Goal: Task Accomplishment & Management: Use online tool/utility

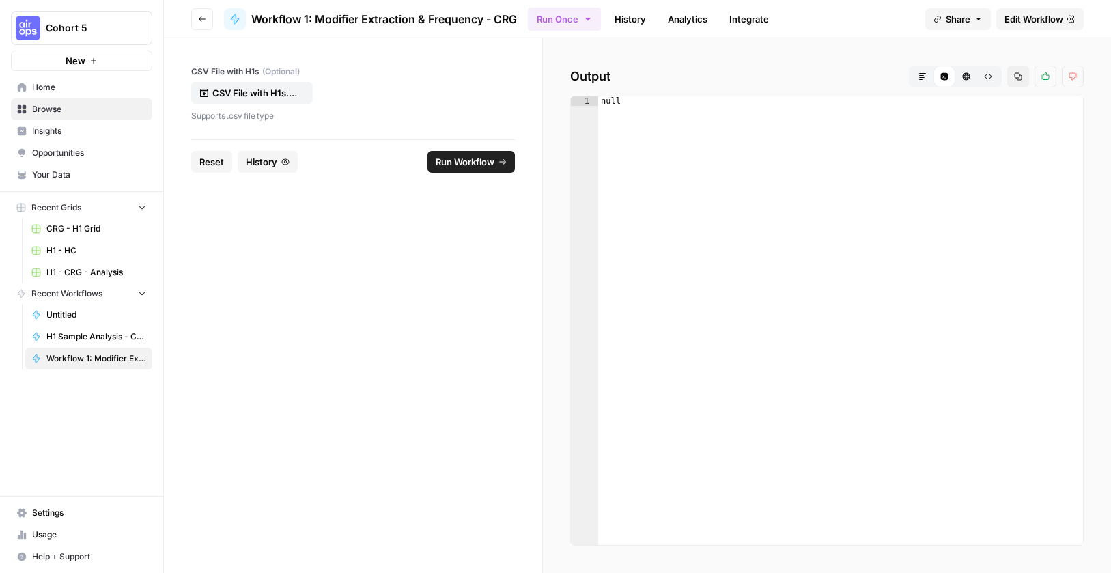
click at [1019, 20] on span "Edit Workflow" at bounding box center [1034, 19] width 59 height 14
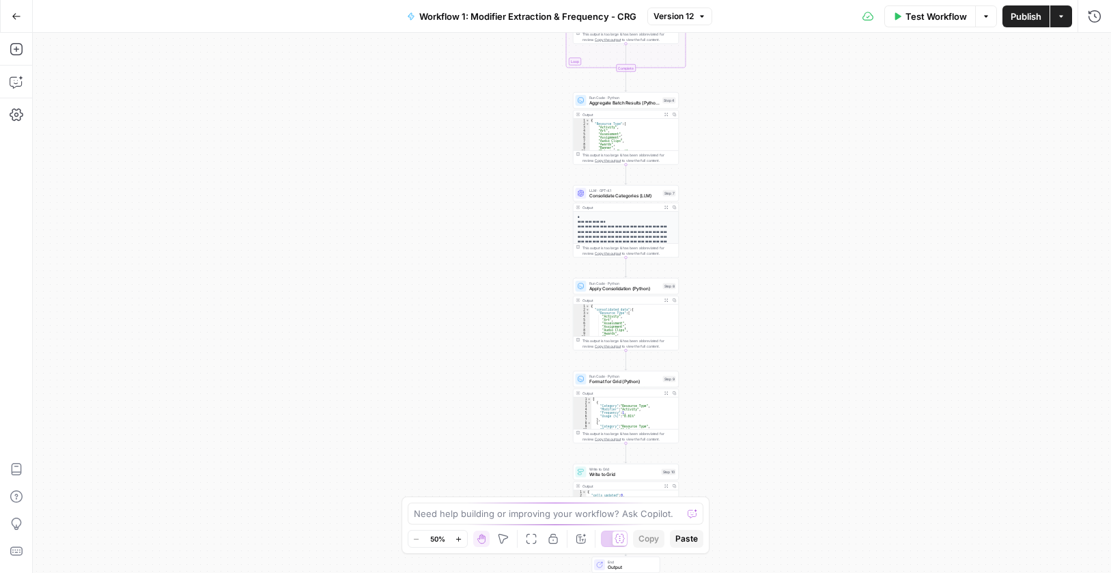
drag, startPoint x: 692, startPoint y: 373, endPoint x: 756, endPoint y: 193, distance: 190.8
click at [756, 193] on div "Workflow Set Inputs Inputs Run Code · Python Process & Batch CSV Data Step 1 Ou…" at bounding box center [572, 303] width 1078 height 540
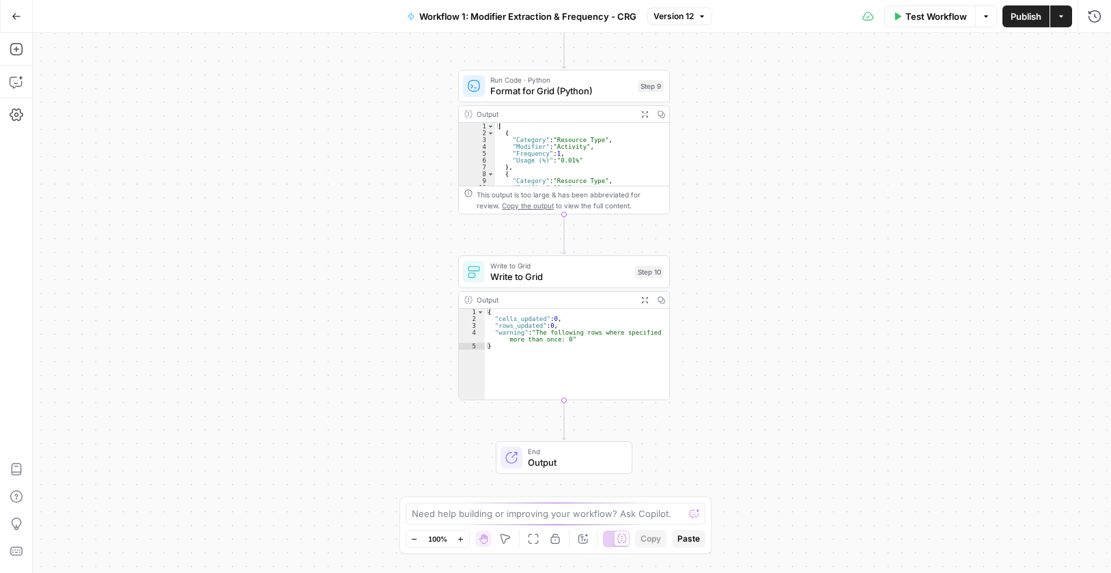
drag, startPoint x: 711, startPoint y: 366, endPoint x: 781, endPoint y: 61, distance: 313.1
click at [781, 61] on div "Workflow Set Inputs Inputs Run Code · Python Process & Batch CSV Data Step 1 Ou…" at bounding box center [572, 303] width 1078 height 540
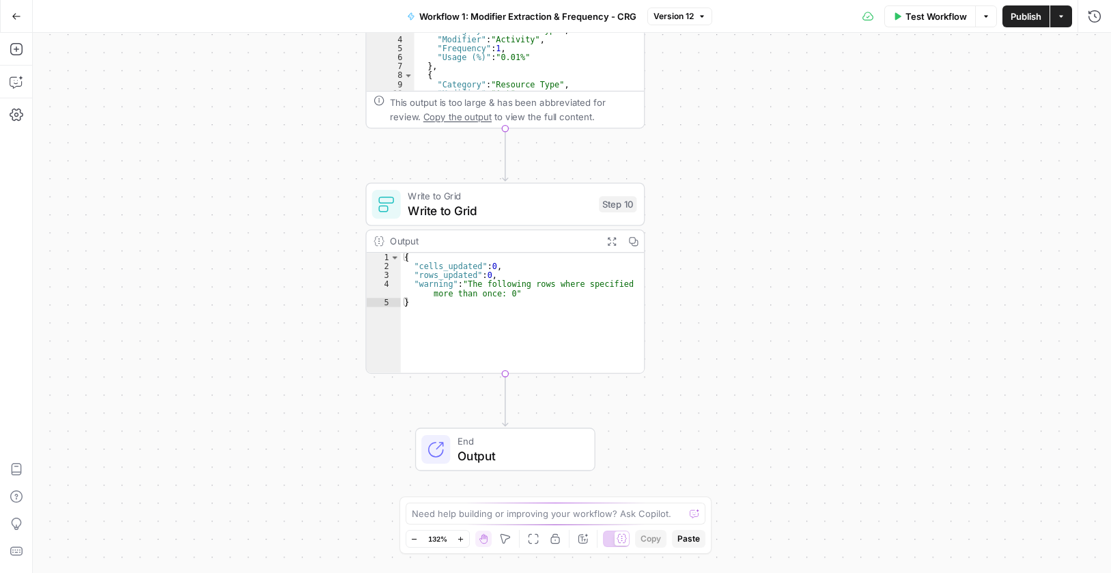
click at [515, 239] on div "Output" at bounding box center [493, 241] width 206 height 14
click at [516, 239] on div "Output" at bounding box center [493, 241] width 206 height 14
click at [520, 217] on span "Write to Grid" at bounding box center [500, 210] width 184 height 18
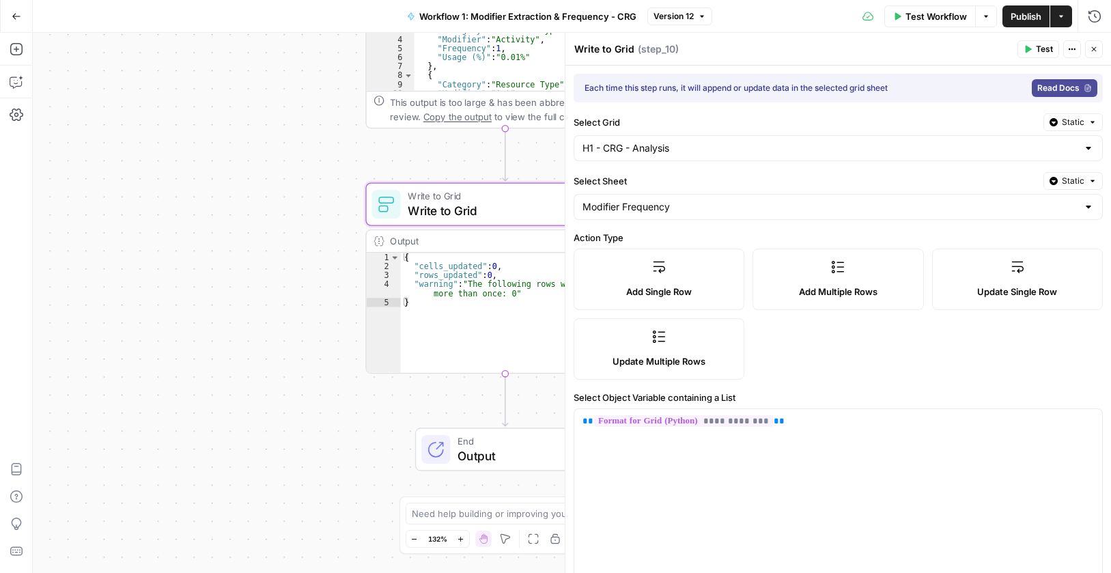
click at [1091, 46] on icon "button" at bounding box center [1094, 49] width 8 height 8
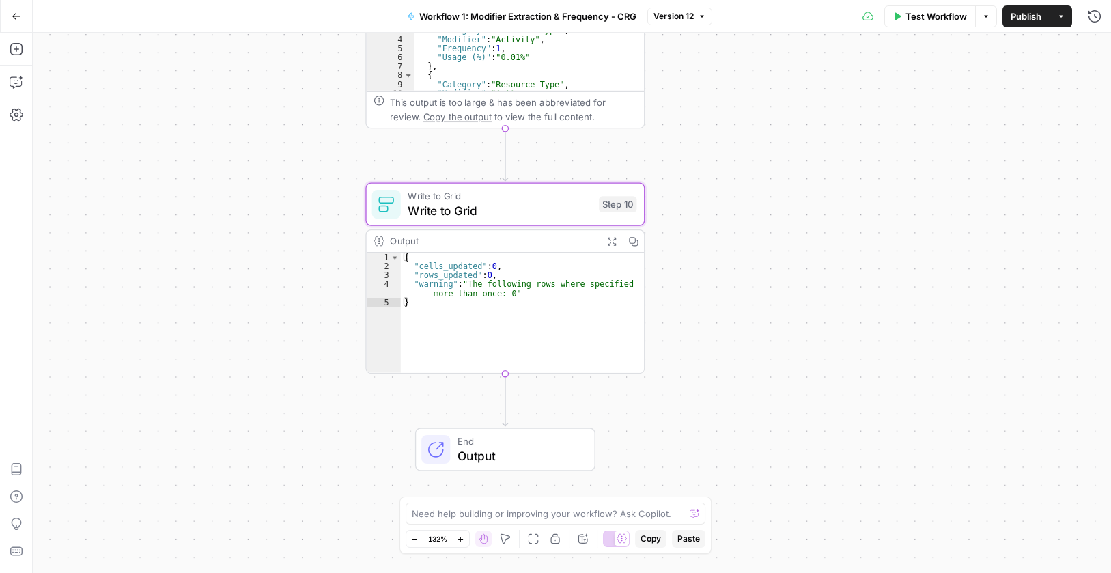
click at [484, 239] on div "Output" at bounding box center [493, 241] width 206 height 14
click at [484, 238] on div "Output" at bounding box center [493, 241] width 206 height 14
click at [486, 242] on div "Output" at bounding box center [493, 241] width 206 height 14
click at [492, 313] on div "{ "cells_updated" : 0 , "rows_updated" : 0 , "warning" : "The following rows wh…" at bounding box center [522, 322] width 243 height 138
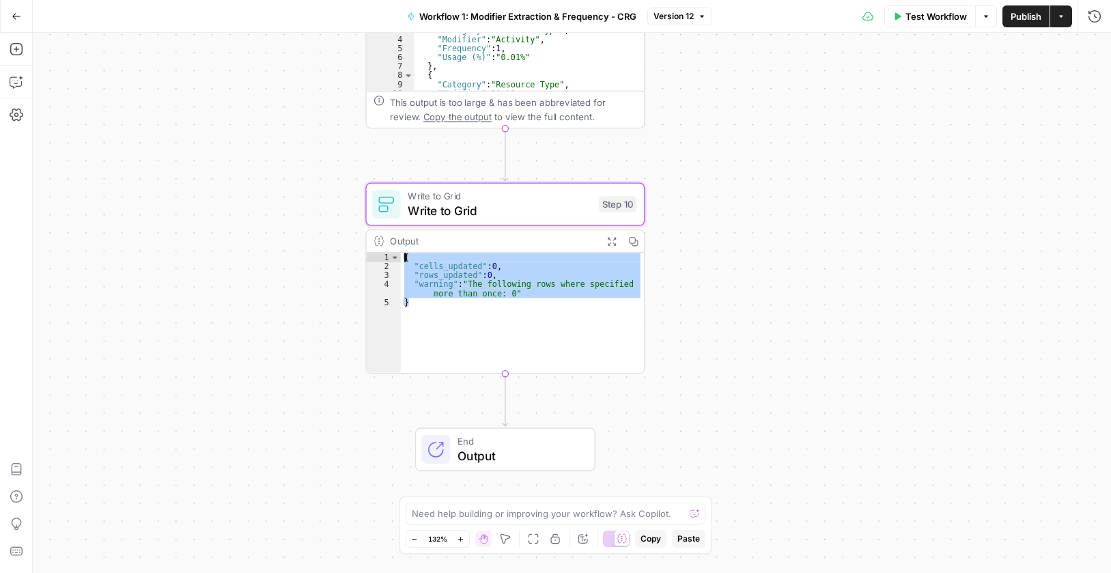
drag, startPoint x: 486, startPoint y: 313, endPoint x: 294, endPoint y: 160, distance: 244.9
click at [294, 160] on div "Workflow Set Inputs Inputs Run Code · Python Process & Batch CSV Data Step 1 Ou…" at bounding box center [572, 303] width 1078 height 540
type textarea "**********"
click at [512, 515] on textarea at bounding box center [548, 514] width 273 height 14
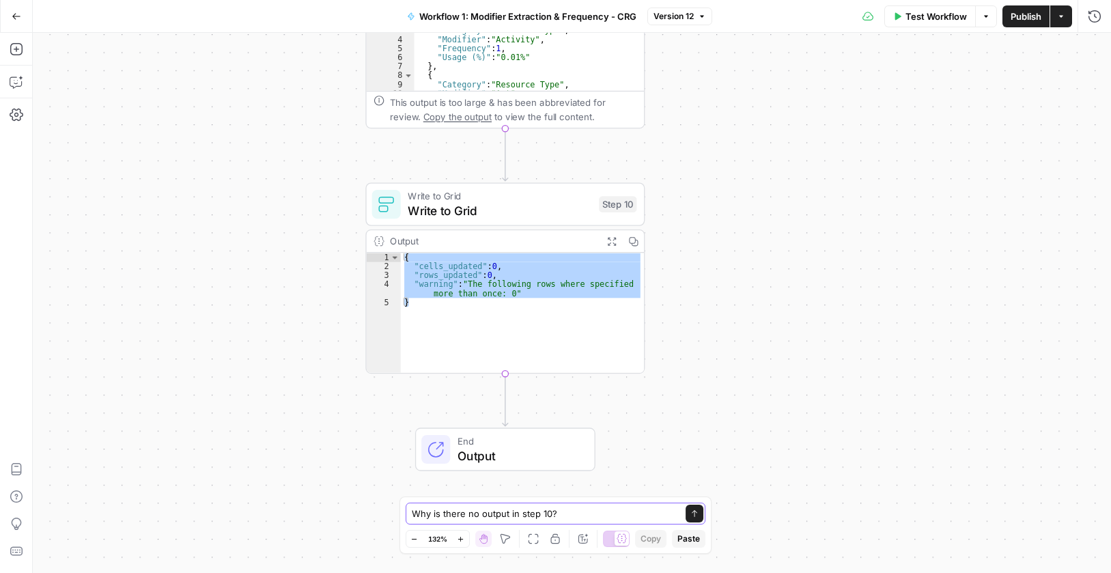
paste textarea "{ "cells_updated": 0, "rows_updated": 0, "warning": "The following rows where s…"
type textarea "Why is there no output in step 10? { "cells_updated": 0, "rows_updated": 0, "wa…"
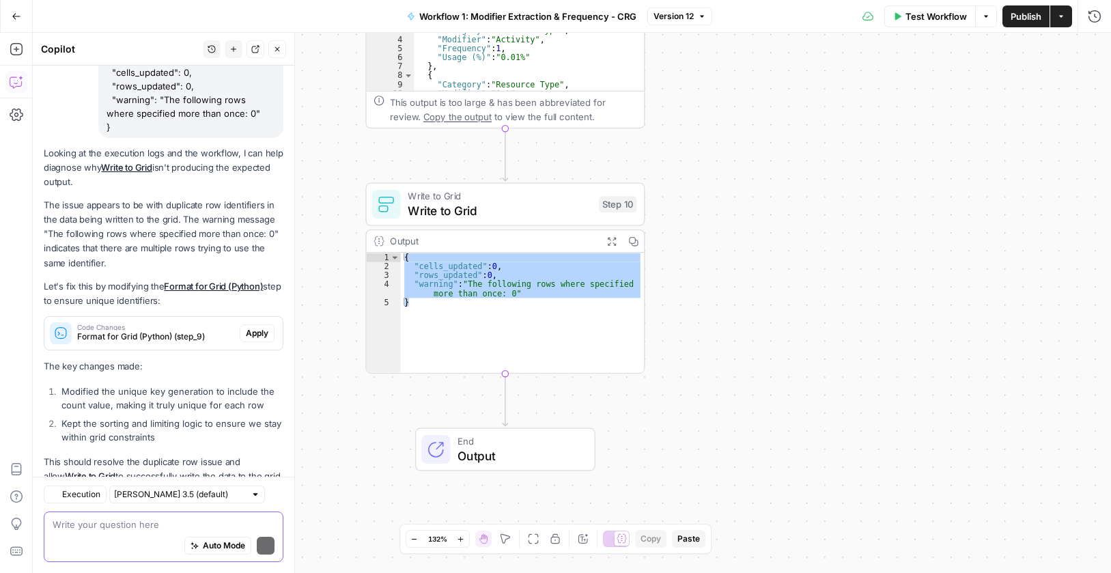
scroll to position [194, 0]
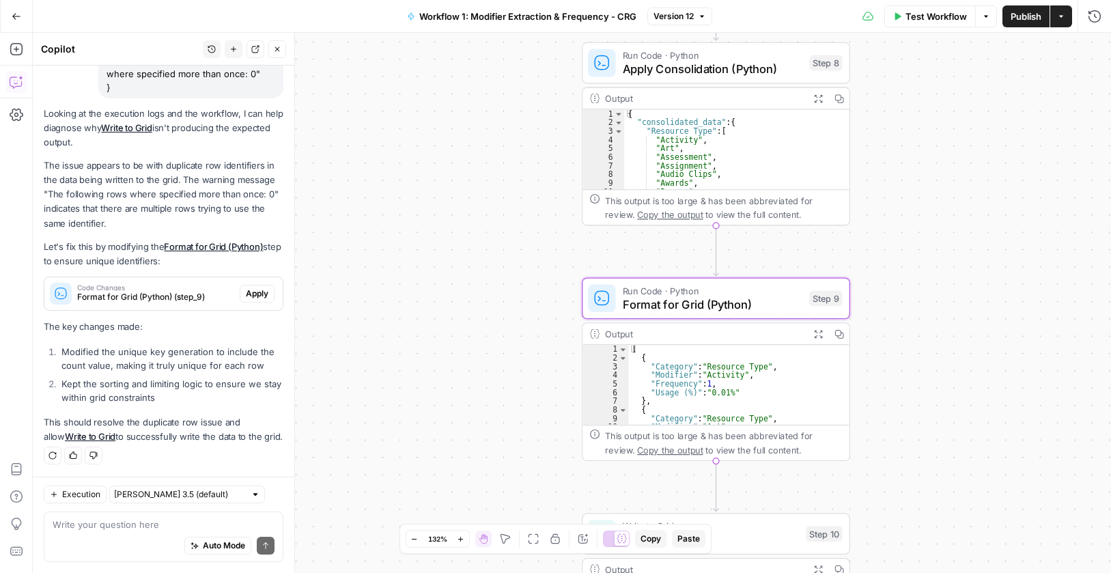
click at [247, 292] on span "Apply" at bounding box center [257, 294] width 23 height 12
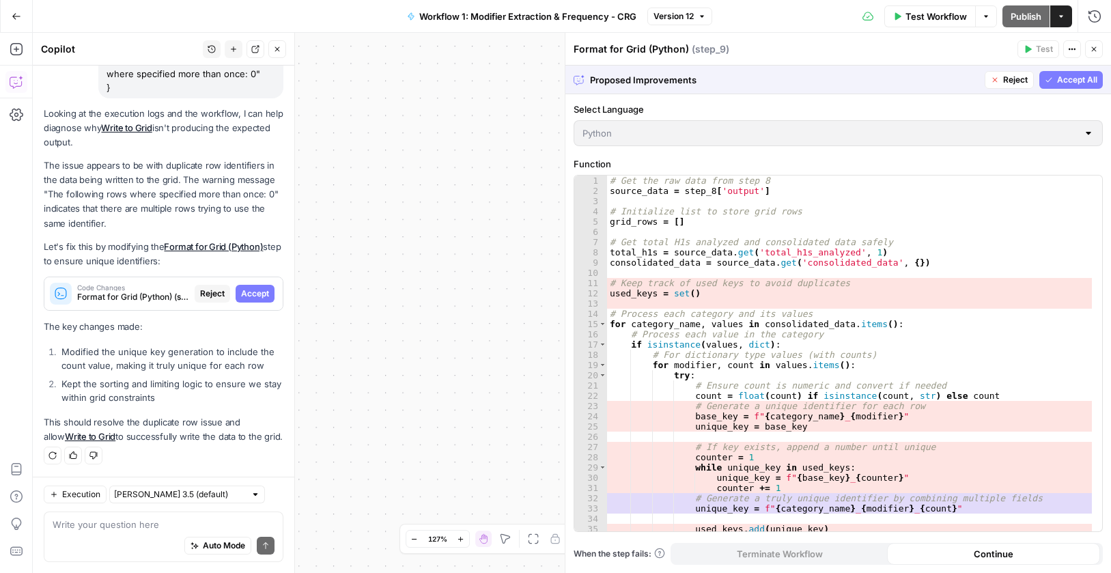
drag, startPoint x: 1071, startPoint y: 73, endPoint x: 731, endPoint y: 383, distance: 460.3
click at [1071, 72] on button "Accept All" at bounding box center [1072, 80] width 64 height 18
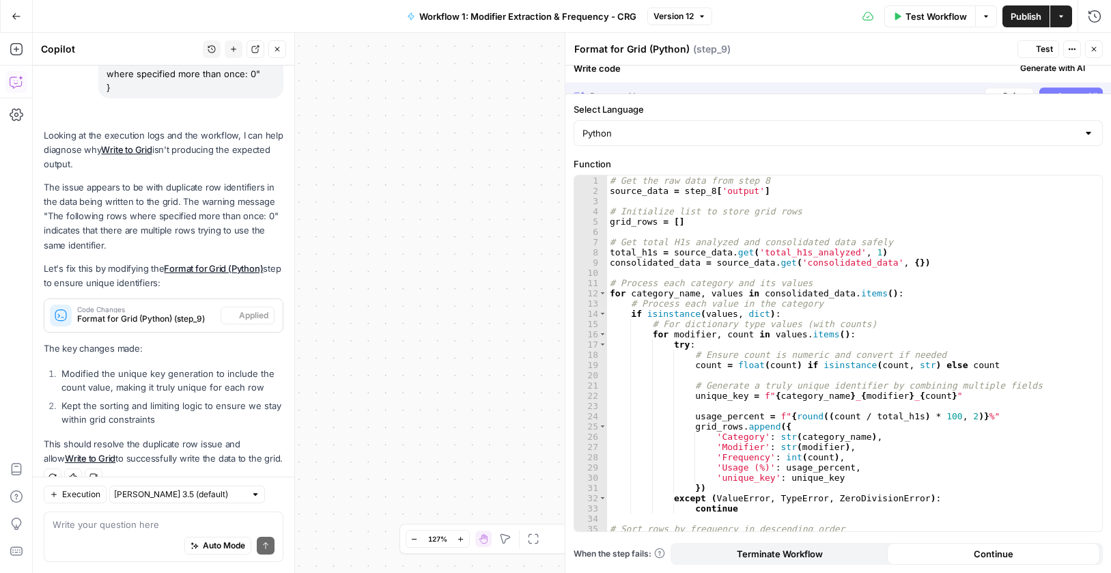
scroll to position [216, 0]
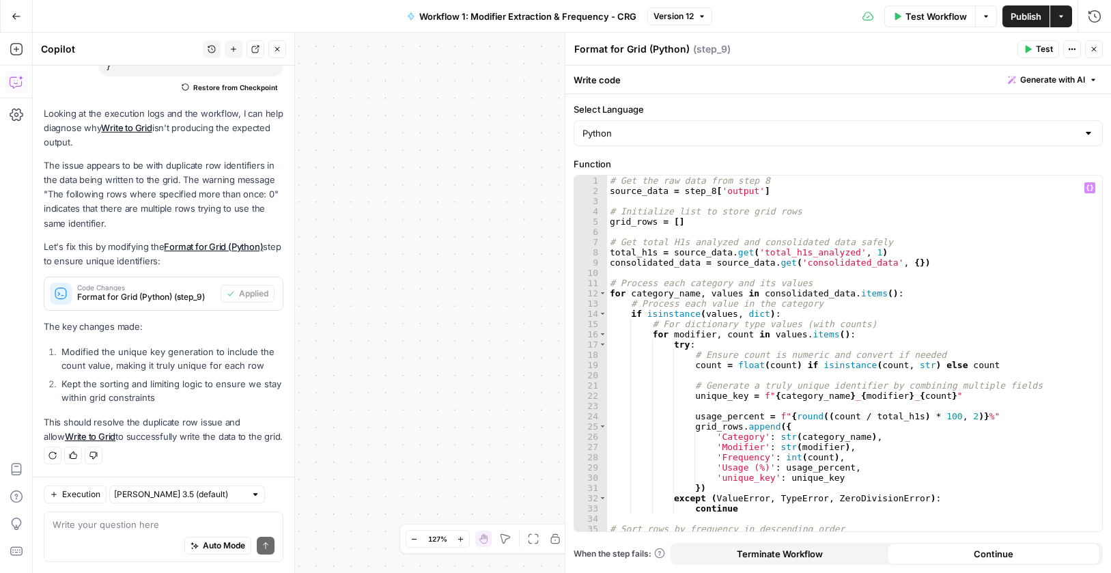
click at [1033, 12] on span "Publish" at bounding box center [1026, 17] width 31 height 14
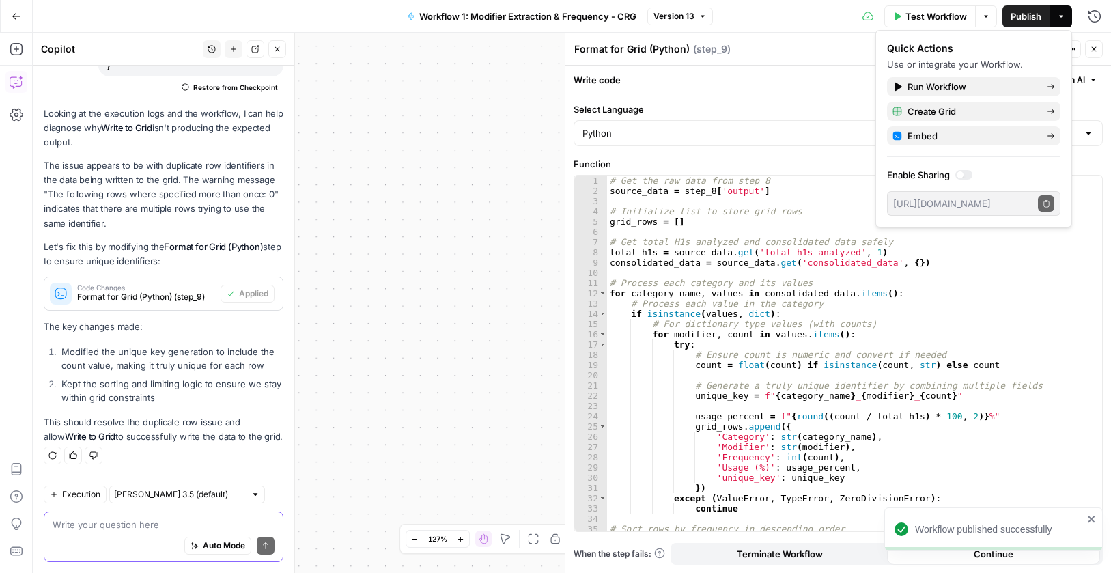
click at [169, 526] on textarea at bounding box center [164, 525] width 222 height 14
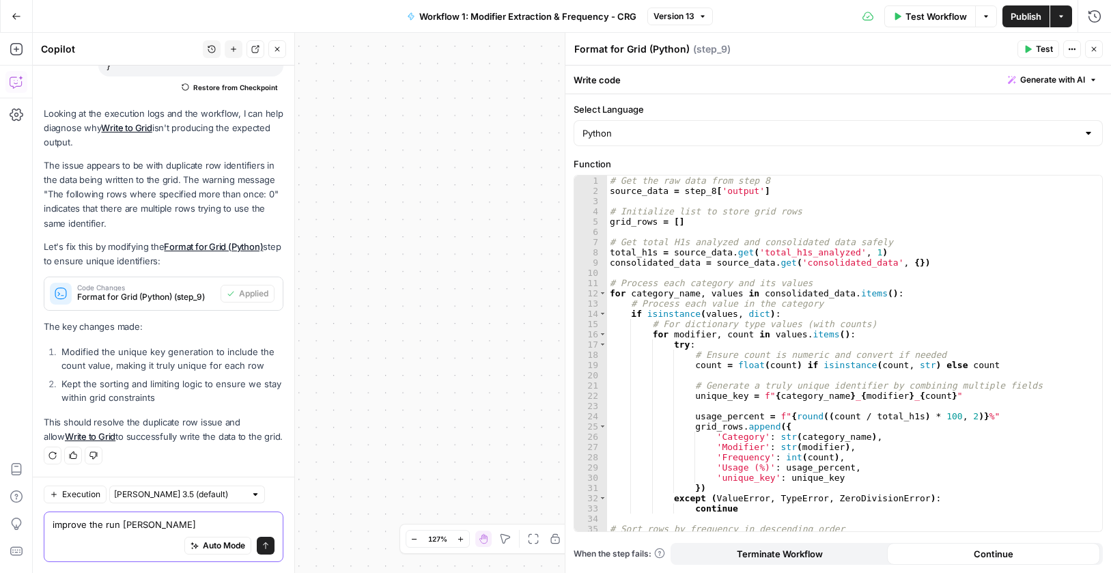
type textarea "improve the run time"
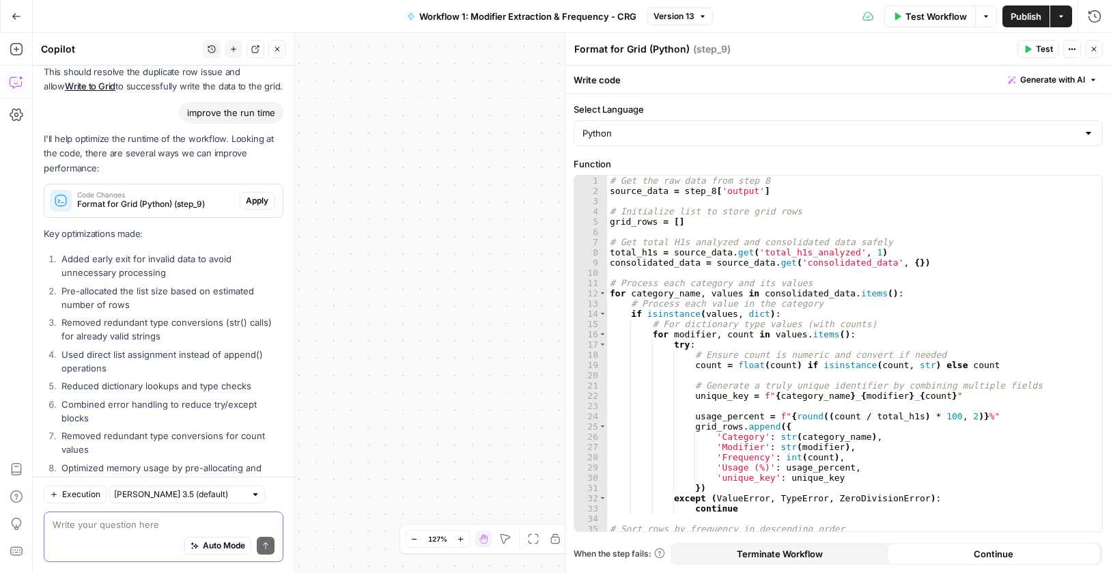
scroll to position [547, 0]
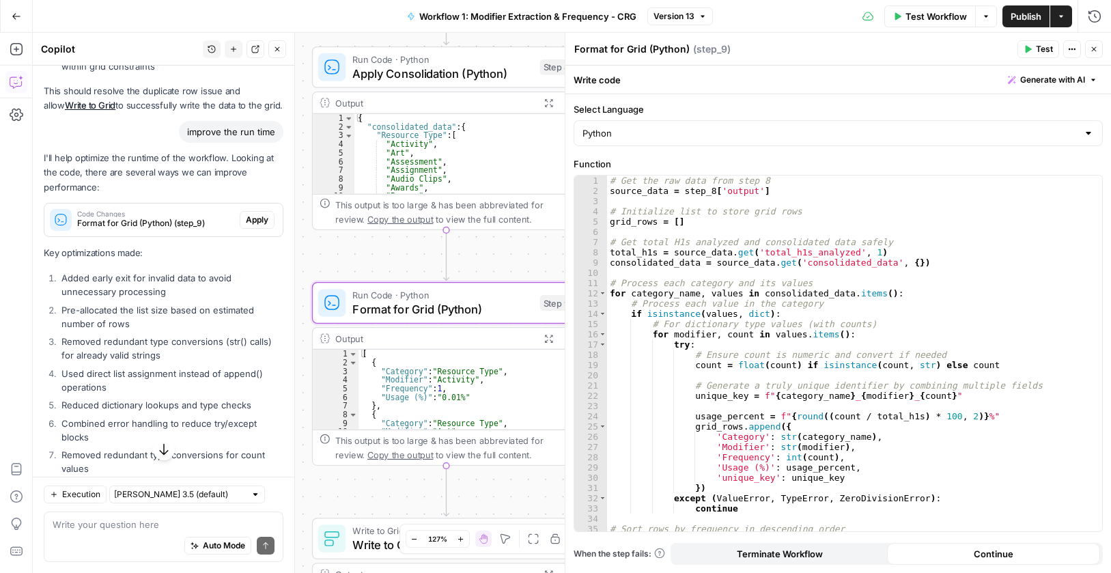
click at [249, 217] on span "Apply" at bounding box center [257, 220] width 23 height 12
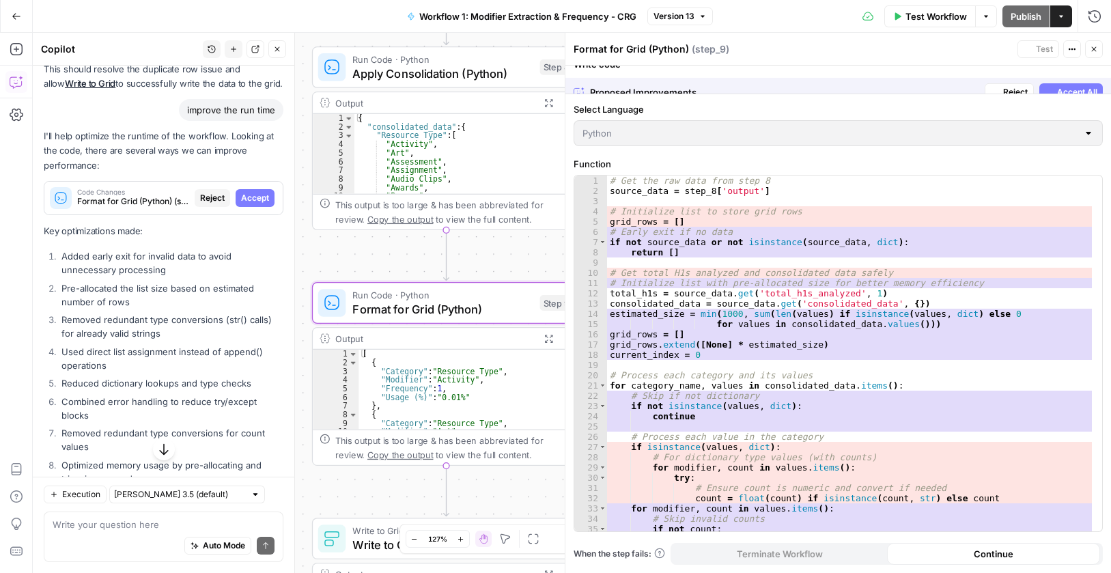
scroll to position [525, 0]
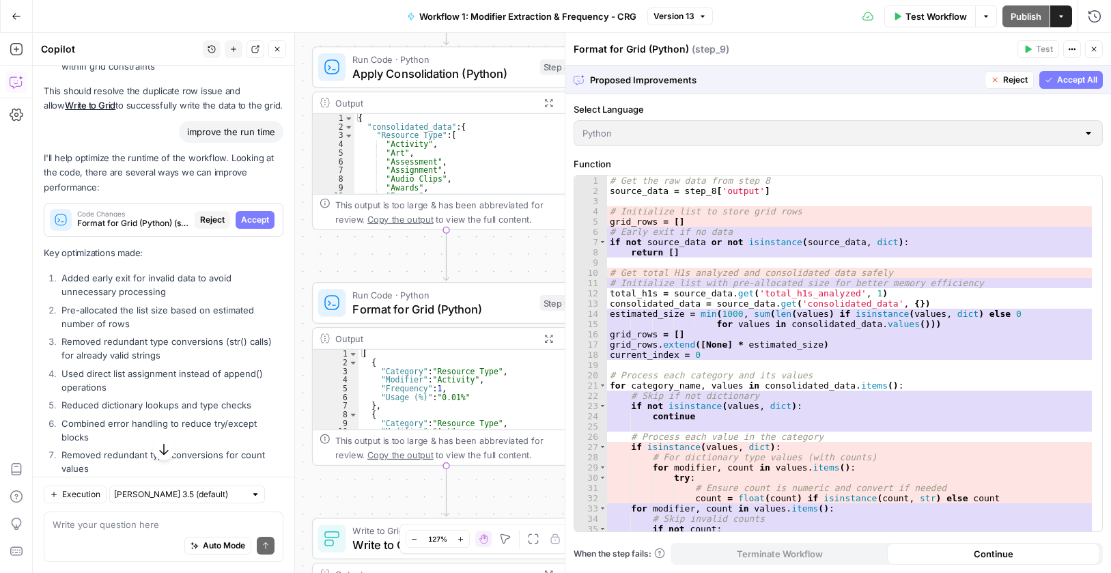
click at [1061, 80] on span "Accept All" at bounding box center [1077, 80] width 40 height 12
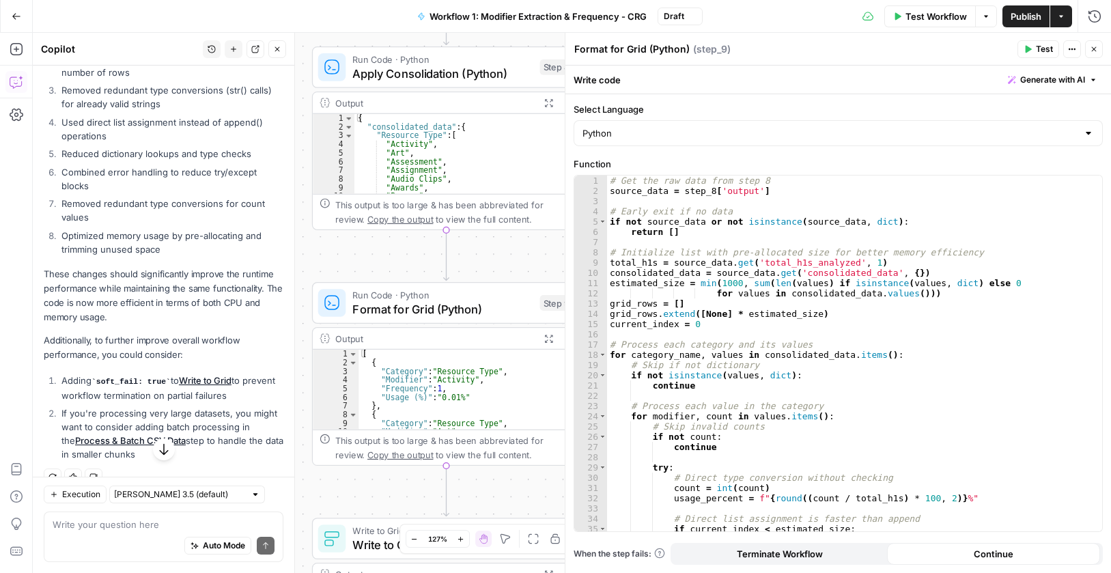
scroll to position [842, 0]
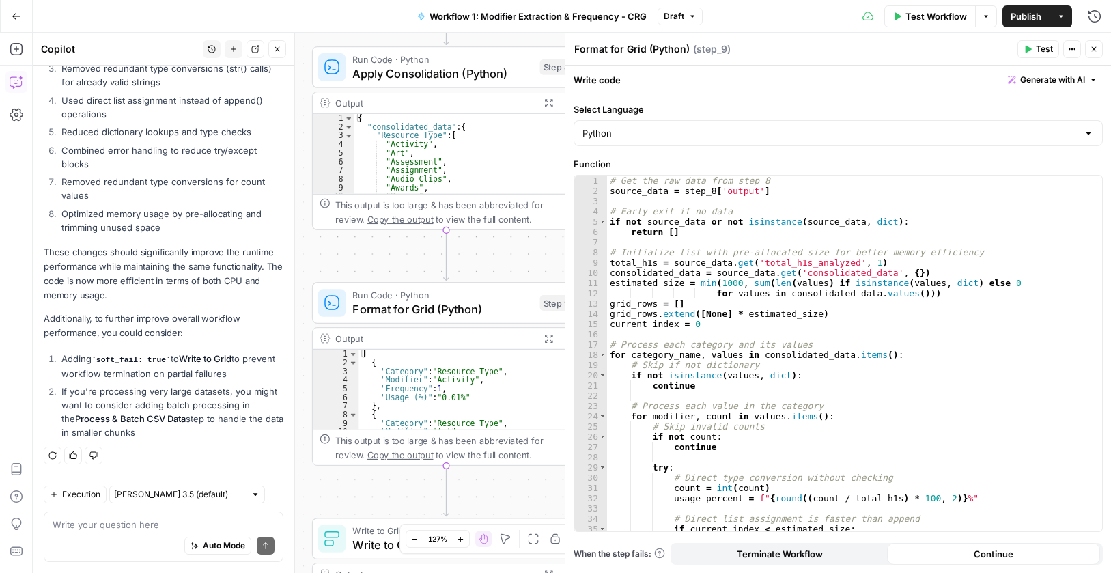
click at [1030, 16] on span "Publish" at bounding box center [1026, 17] width 31 height 14
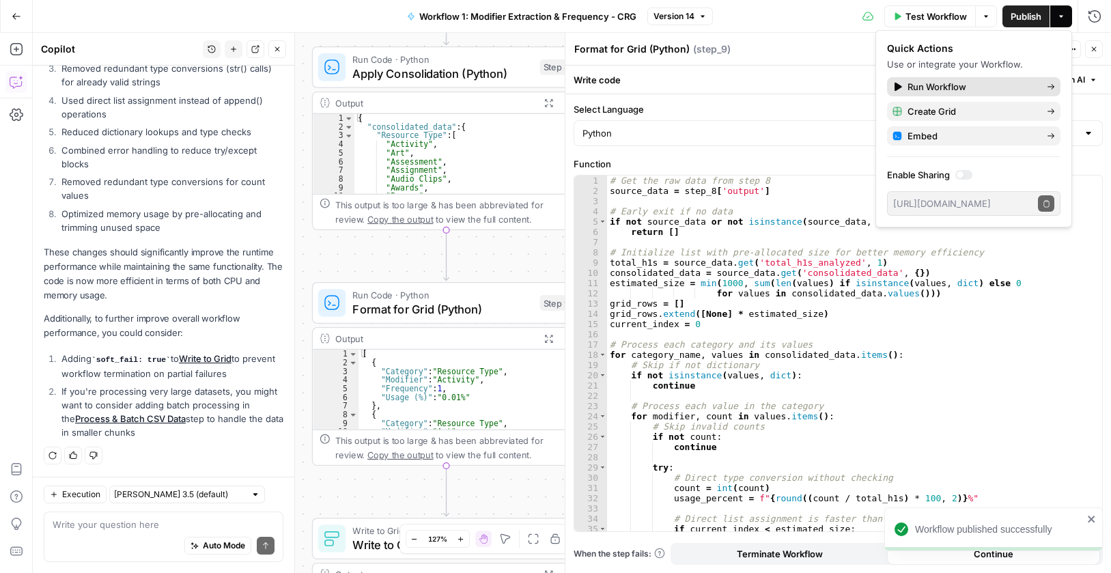
click at [918, 88] on span "Run Workflow" at bounding box center [972, 87] width 128 height 14
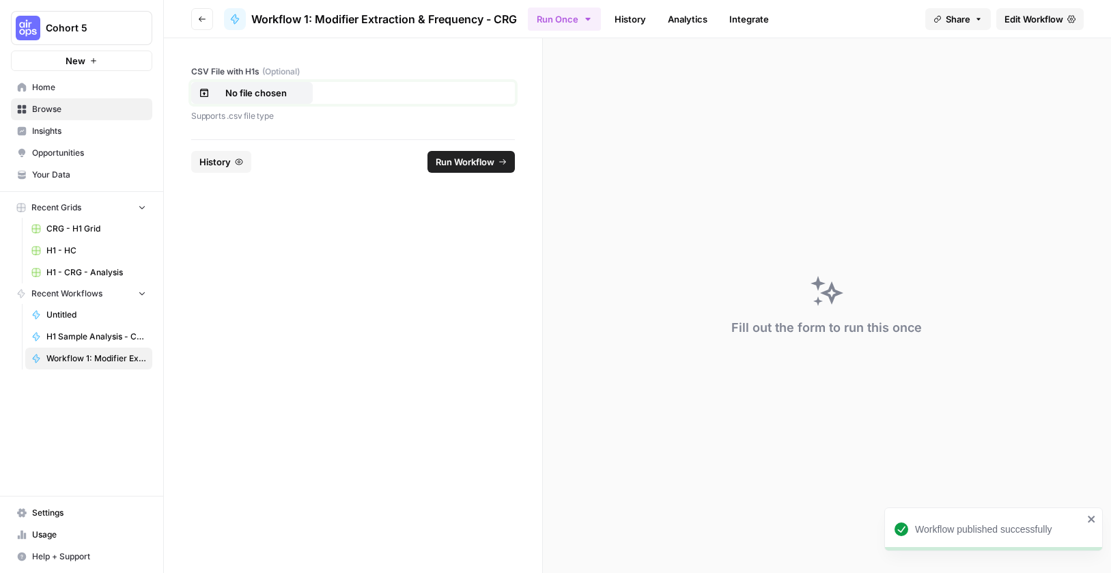
click at [305, 103] on button "No file chosen" at bounding box center [252, 93] width 122 height 22
click at [466, 167] on span "Run Workflow" at bounding box center [465, 162] width 59 height 14
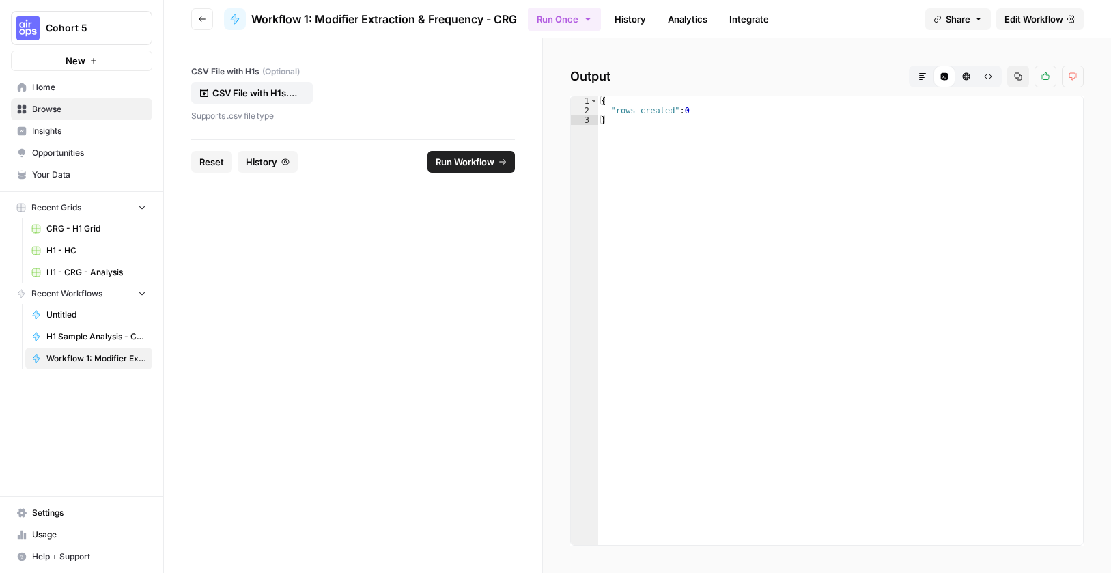
type textarea "*"
click at [619, 177] on div "{ "rows_created" : 0 }" at bounding box center [840, 330] width 485 height 468
click at [642, 148] on div "{ "rows_created" : 0 }" at bounding box center [840, 330] width 485 height 468
click at [1029, 18] on span "Edit Workflow" at bounding box center [1034, 19] width 59 height 14
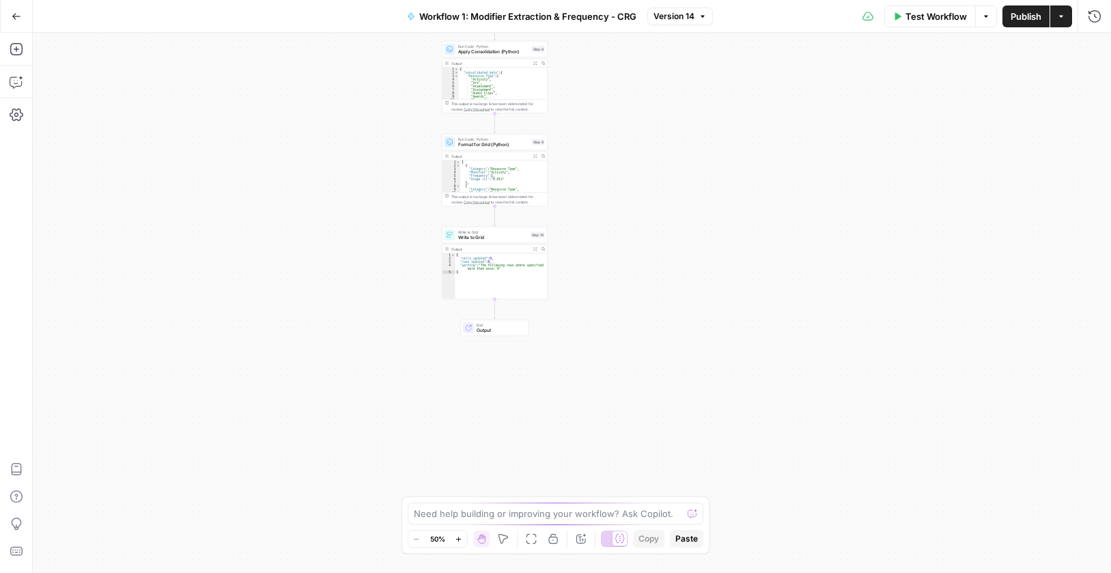
drag, startPoint x: 710, startPoint y: 436, endPoint x: 665, endPoint y: 160, distance: 279.6
click at [632, 57] on div "Workflow Set Inputs Inputs Run Code · Python Process & Batch CSV Data Step 1 Ou…" at bounding box center [572, 303] width 1078 height 540
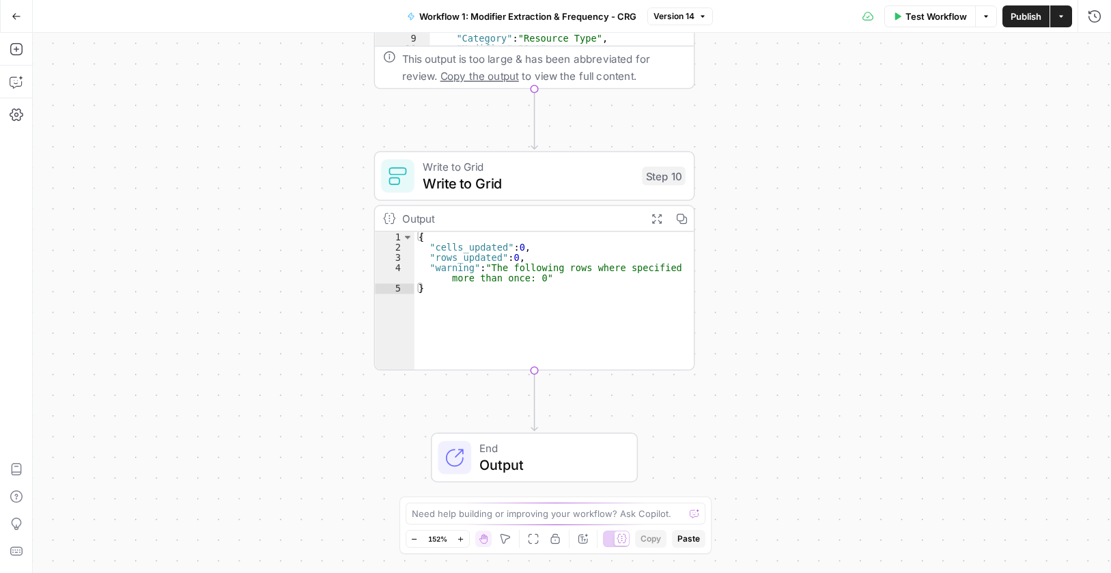
drag, startPoint x: 493, startPoint y: 220, endPoint x: 687, endPoint y: 288, distance: 205.4
click at [790, 277] on div "Workflow Set Inputs Inputs Run Code · Python Process & Batch CSV Data Step 1 Ou…" at bounding box center [572, 303] width 1078 height 540
click at [526, 277] on div "{ "cells_updated" : 0 , "rows_updated" : 0 , "warning" : "The following rows wh…" at bounding box center [549, 311] width 279 height 158
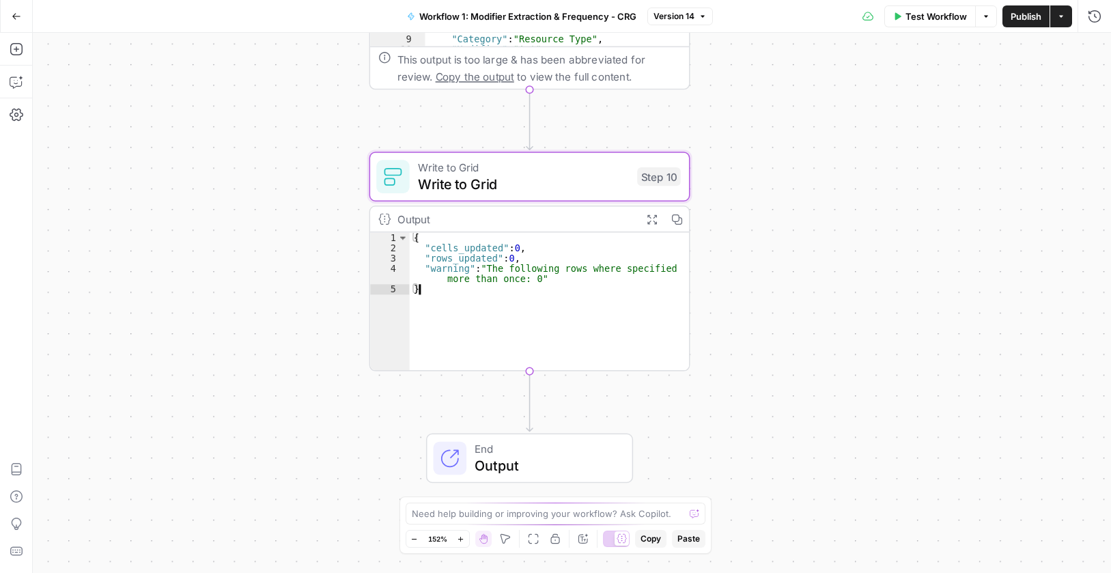
click at [526, 277] on div "{ "cells_updated" : 0 , "rows_updated" : 0 , "warning" : "The following rows wh…" at bounding box center [549, 311] width 279 height 158
type textarea "**********"
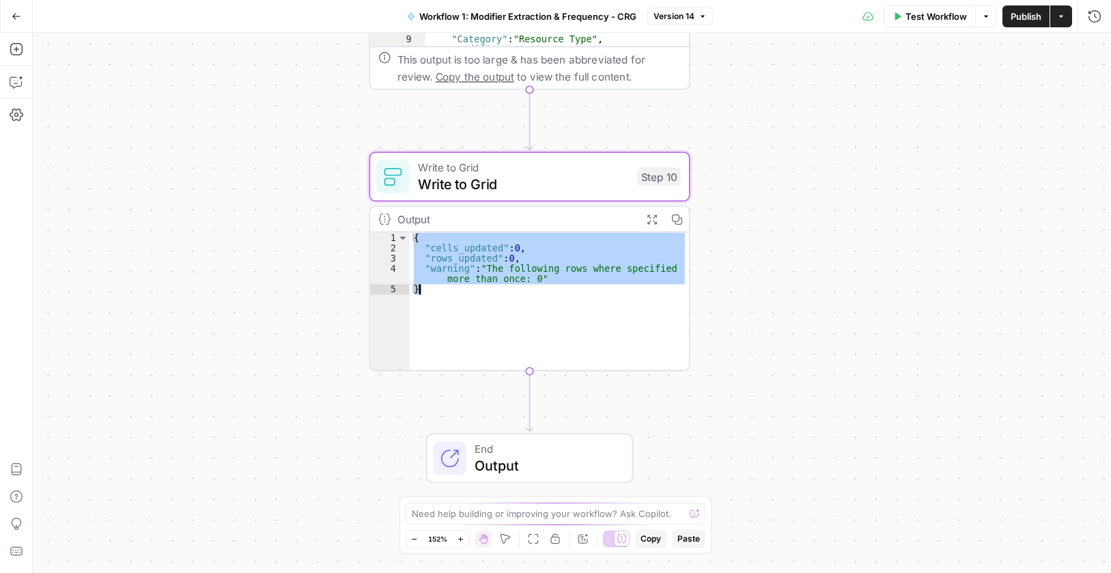
click at [525, 275] on div "{ "cells_updated" : 0 , "rows_updated" : 0 , "warning" : "The following rows wh…" at bounding box center [549, 311] width 279 height 158
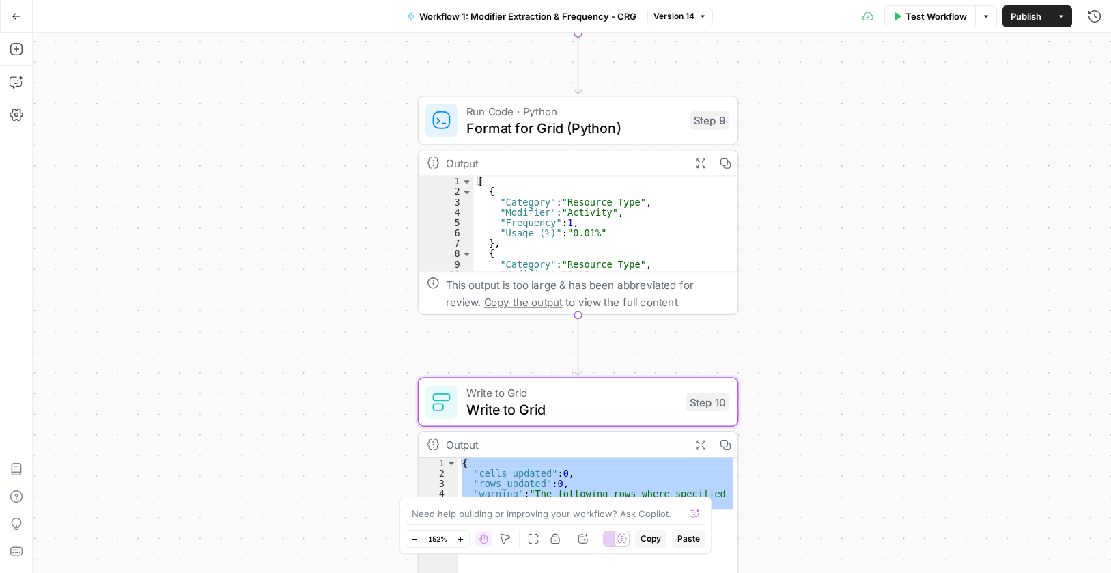
drag, startPoint x: 799, startPoint y: 102, endPoint x: 866, endPoint y: 255, distance: 167.6
click at [874, 486] on div "Workflow Set Inputs Inputs Run Code · Python Process & Batch CSV Data Step 1 Ou…" at bounding box center [572, 303] width 1078 height 540
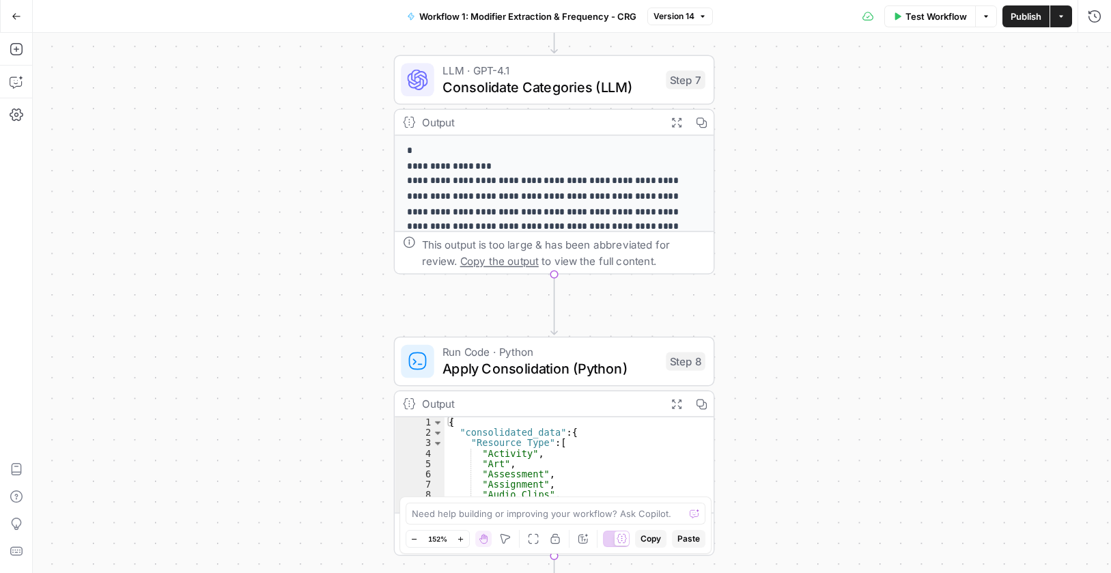
drag, startPoint x: 897, startPoint y: 177, endPoint x: 748, endPoint y: 507, distance: 362.2
click at [793, 534] on div "Workflow Set Inputs Inputs Run Code · Python Process & Batch CSV Data Step 1 Ou…" at bounding box center [572, 303] width 1078 height 540
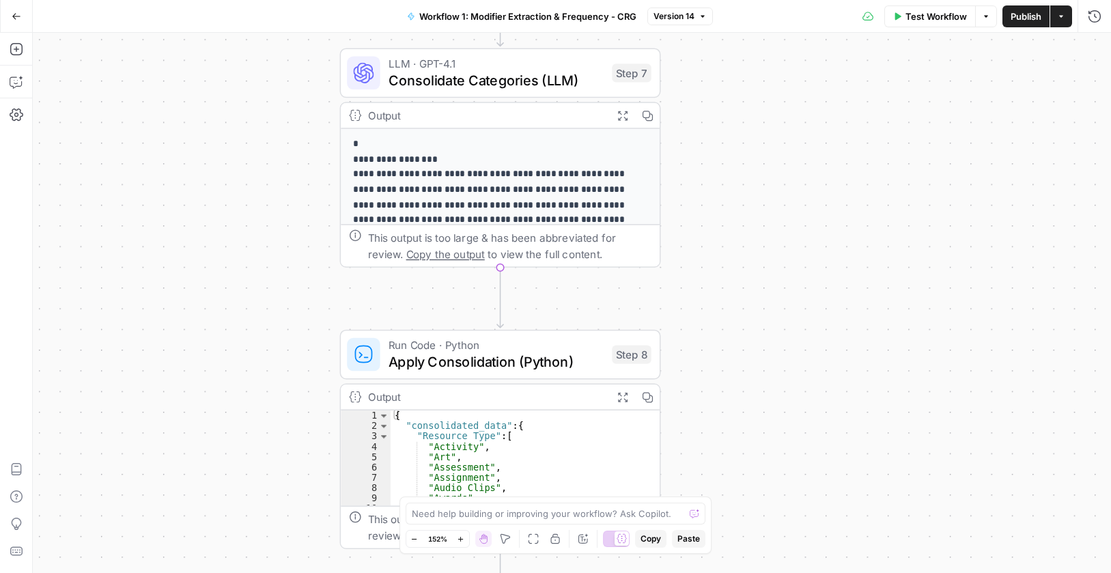
drag, startPoint x: 848, startPoint y: 141, endPoint x: 800, endPoint y: 453, distance: 315.9
click at [850, 471] on div "Workflow Set Inputs Inputs Run Code · Python Process & Batch CSV Data Step 1 Ou…" at bounding box center [572, 303] width 1078 height 540
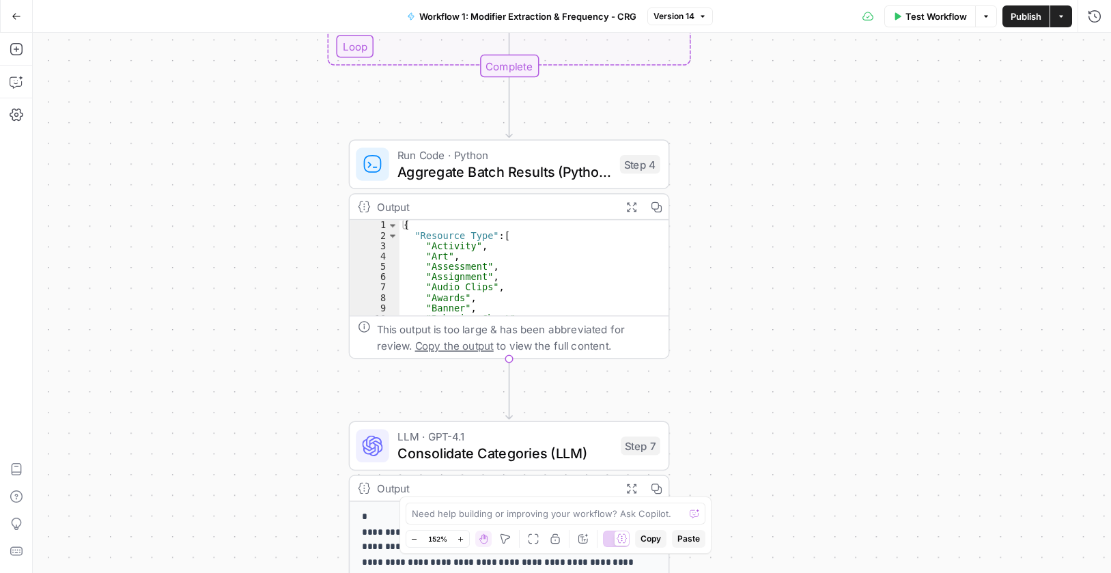
drag, startPoint x: 824, startPoint y: 200, endPoint x: 878, endPoint y: 443, distance: 248.9
click at [915, 488] on div "Workflow Set Inputs Inputs Run Code · Python Process & Batch CSV Data Step 1 Ou…" at bounding box center [572, 303] width 1078 height 540
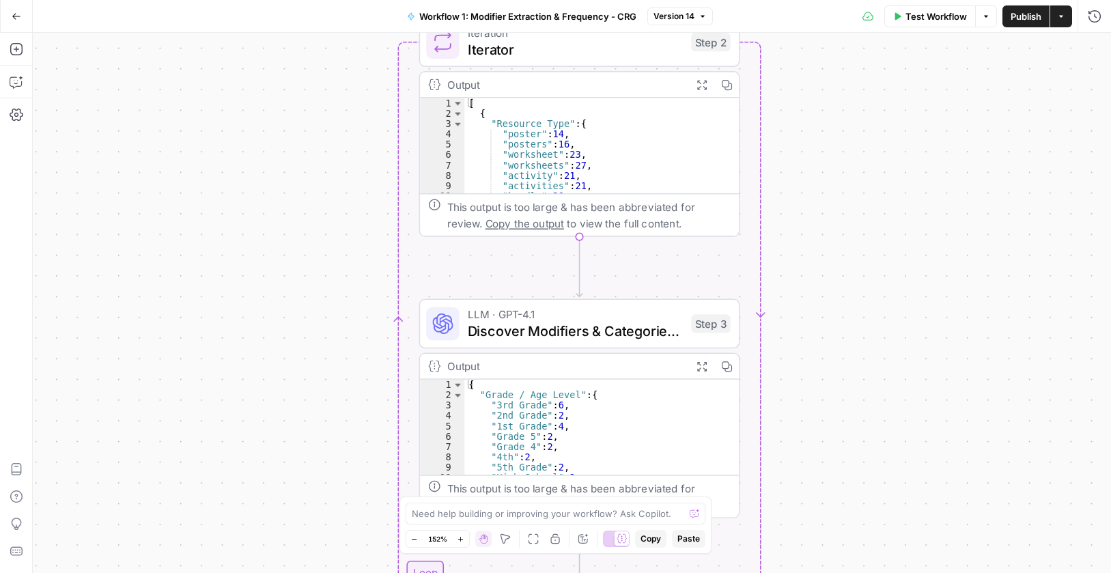
drag, startPoint x: 904, startPoint y: 443, endPoint x: 846, endPoint y: 402, distance: 70.5
click at [887, 466] on div "Workflow Set Inputs Inputs Run Code · Python Process & Batch CSV Data Step 1 Ou…" at bounding box center [572, 303] width 1078 height 540
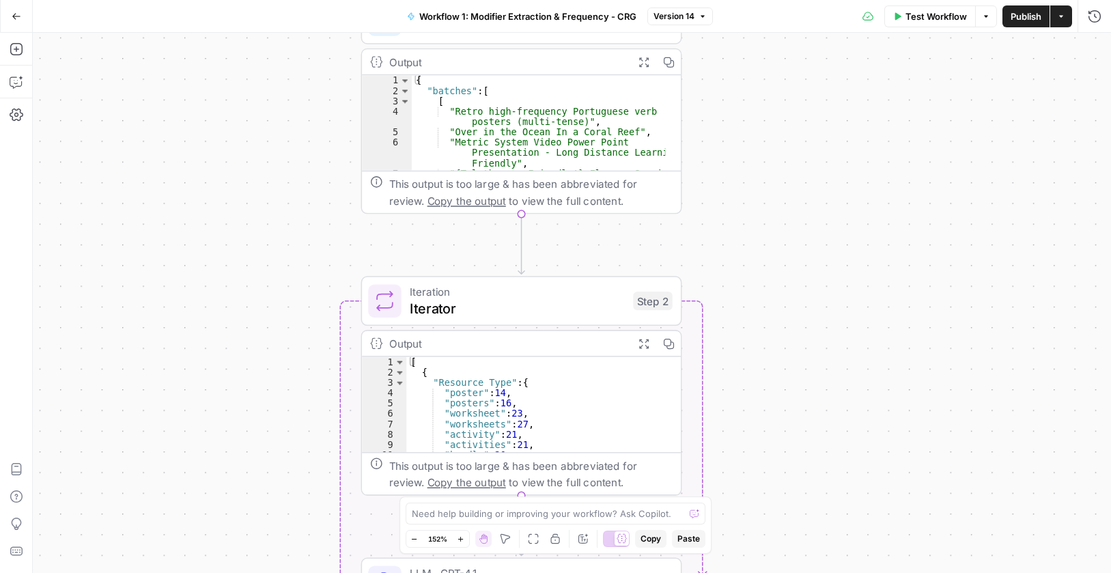
drag, startPoint x: 812, startPoint y: 356, endPoint x: 806, endPoint y: 331, distance: 26.0
click at [810, 402] on div "Workflow Set Inputs Inputs Run Code · Python Process & Batch CSV Data Step 1 Ou…" at bounding box center [572, 303] width 1078 height 540
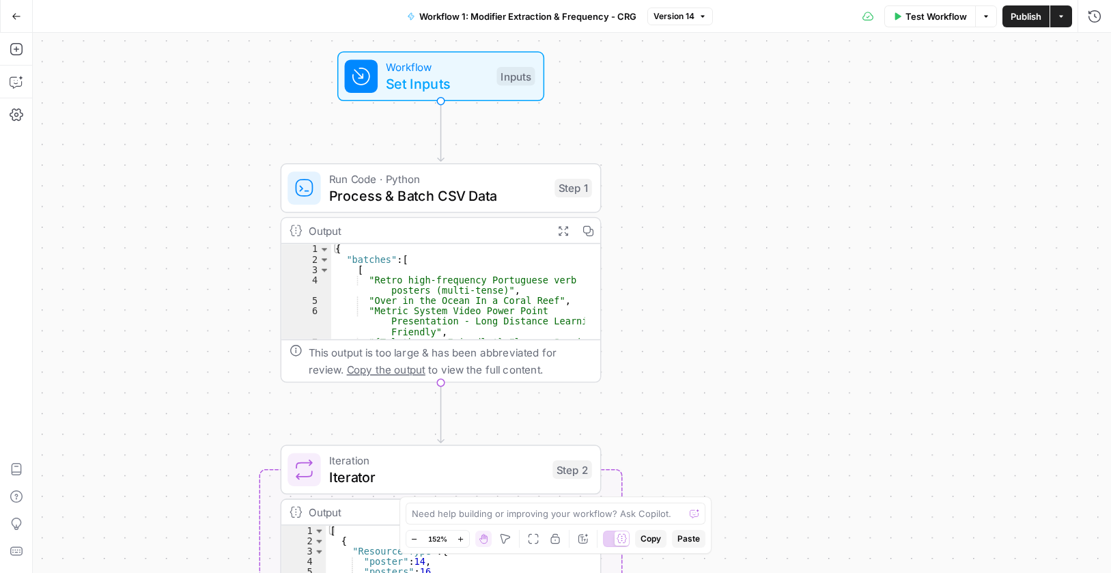
drag, startPoint x: 882, startPoint y: 455, endPoint x: 741, endPoint y: 345, distance: 179.1
click at [741, 345] on div "Workflow Set Inputs Inputs Run Code · Python Process & Batch CSV Data Step 1 Ou…" at bounding box center [572, 303] width 1078 height 540
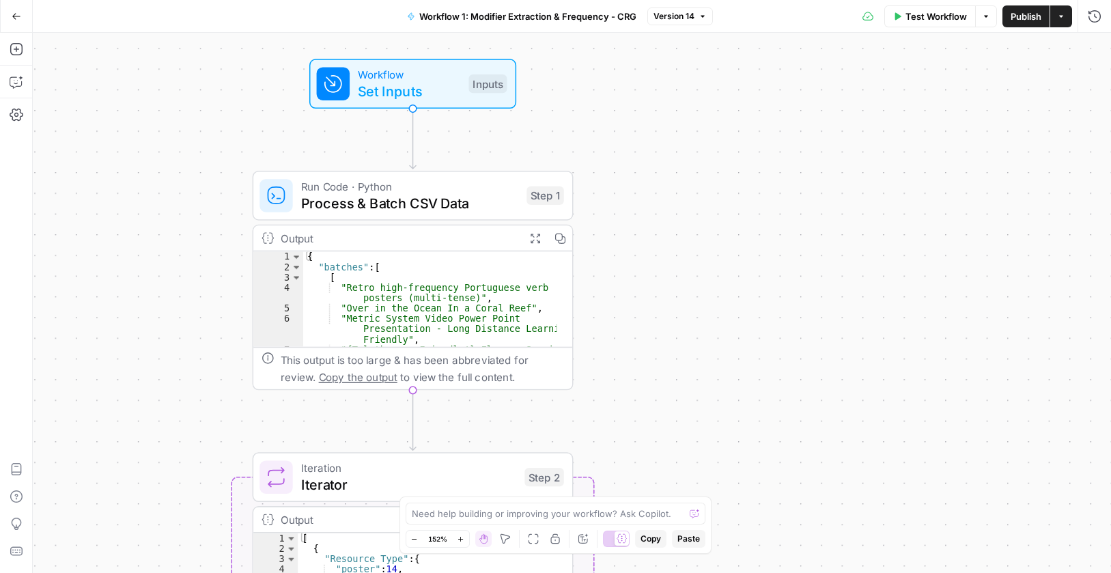
click at [392, 81] on span "Set Inputs" at bounding box center [409, 91] width 102 height 20
click at [417, 91] on span "Set Inputs" at bounding box center [410, 91] width 102 height 20
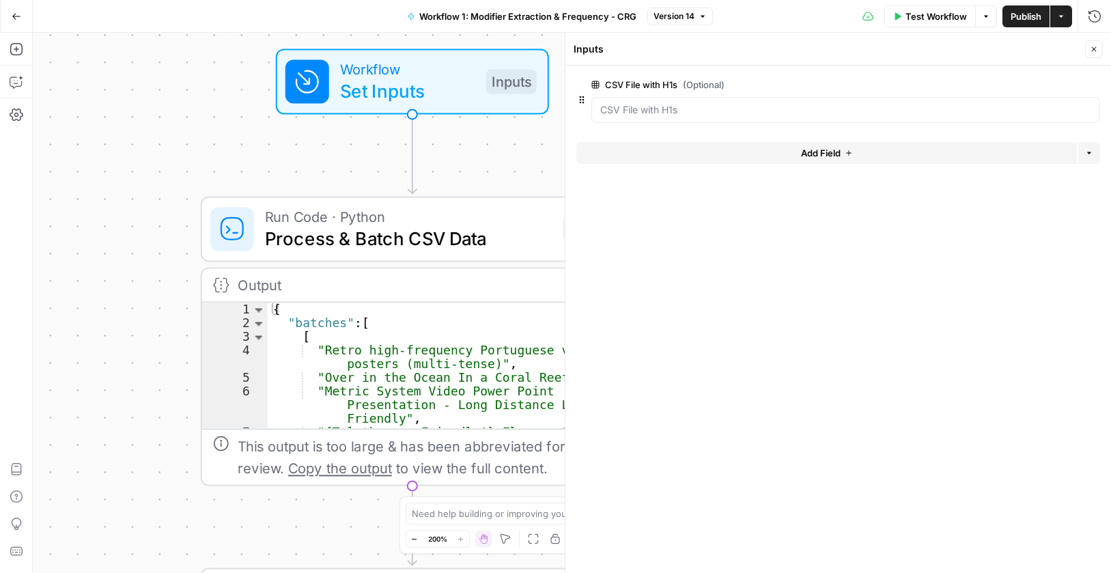
click at [1050, 90] on button "edit field" at bounding box center [1055, 84] width 53 height 16
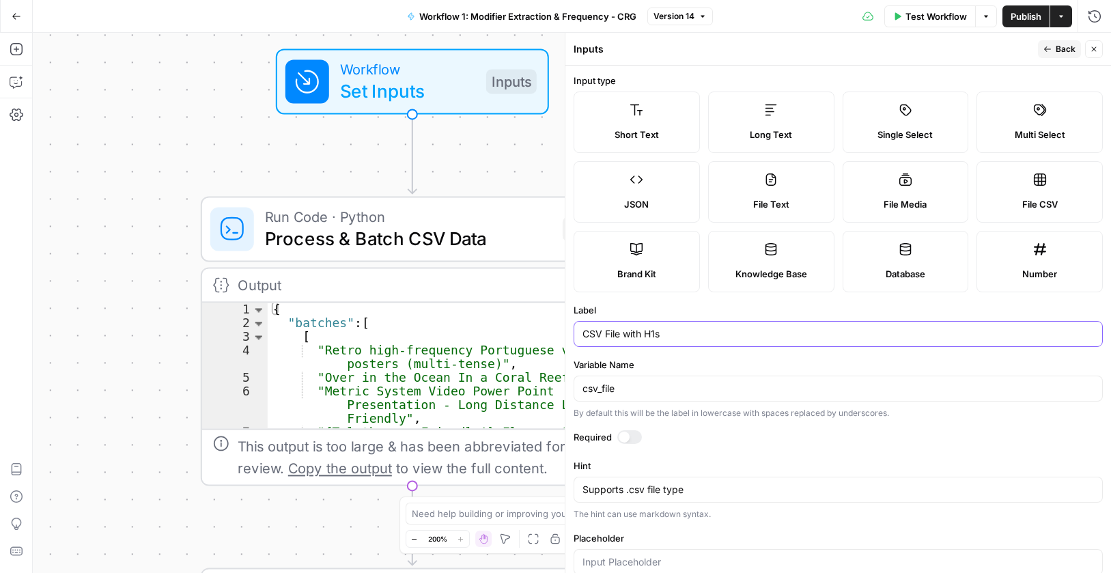
click at [698, 331] on input "CSV File with H1s" at bounding box center [839, 334] width 512 height 14
click at [676, 391] on input "csv_file" at bounding box center [839, 389] width 512 height 14
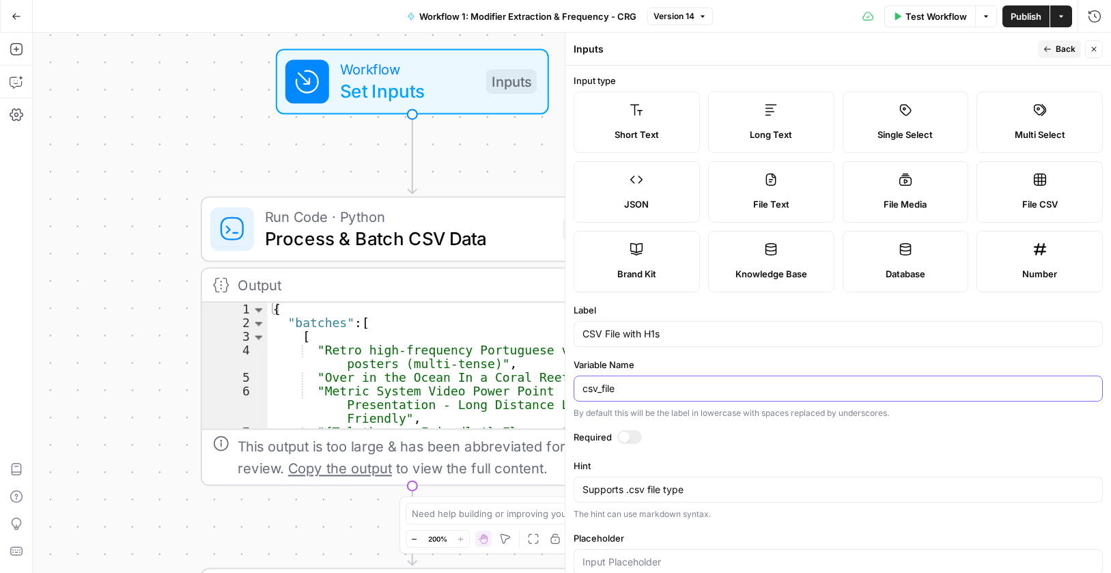
click at [675, 390] on input "csv_file" at bounding box center [839, 389] width 512 height 14
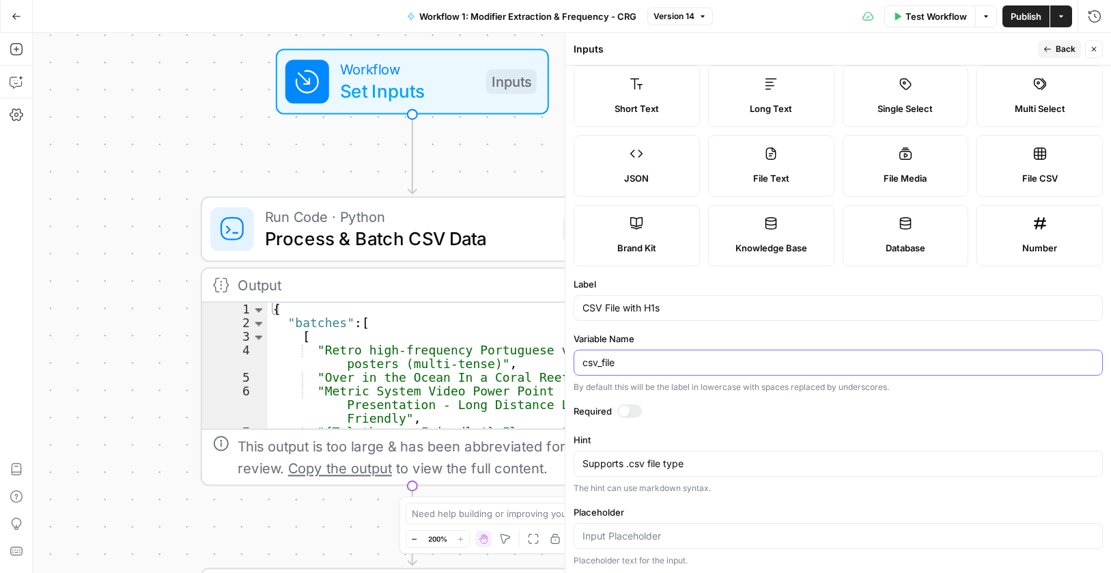
scroll to position [28, 0]
drag, startPoint x: 1098, startPoint y: 43, endPoint x: 1066, endPoint y: 77, distance: 46.4
click at [1098, 44] on button "Close" at bounding box center [1094, 49] width 18 height 18
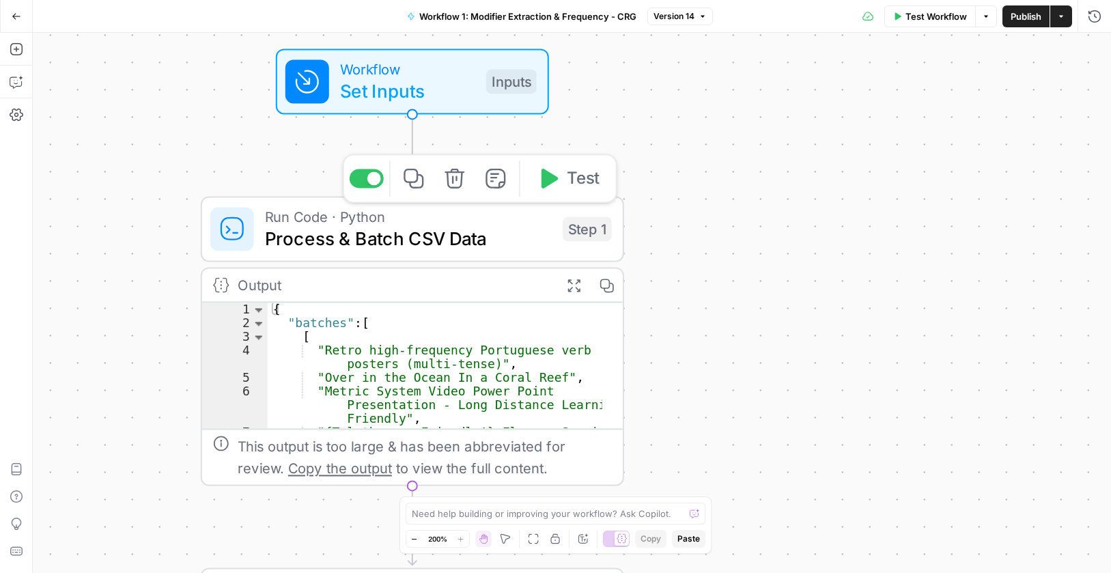
click at [480, 240] on span "Process & Batch CSV Data" at bounding box center [408, 238] width 287 height 27
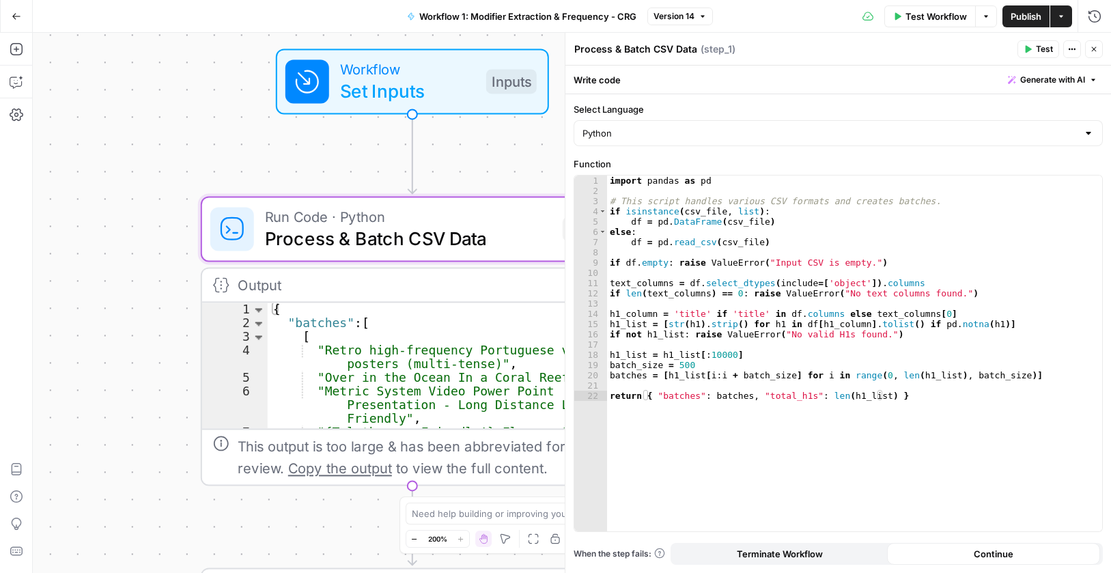
click at [645, 44] on textarea "Process & Batch CSV Data" at bounding box center [635, 49] width 123 height 14
drag, startPoint x: 650, startPoint y: 104, endPoint x: 671, endPoint y: 57, distance: 51.7
click at [572, 112] on div "Process & Batch CSV Data Process & Batch CSV Data ( step_1 ) Test Actions Close…" at bounding box center [838, 303] width 546 height 540
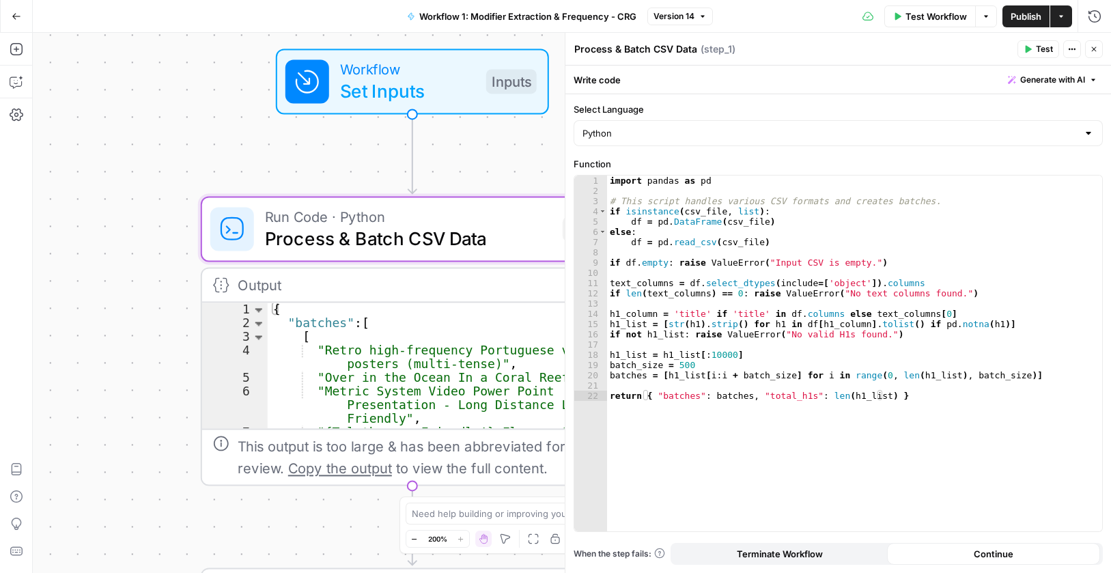
copy div "Process & Batch CSV Data Process & Batch CSV Data ( step_1 ) Test Actions Close…"
click at [660, 106] on label "Select Language" at bounding box center [838, 109] width 529 height 14
click at [660, 126] on input "Python" at bounding box center [830, 133] width 495 height 14
type input "Python"
drag, startPoint x: 648, startPoint y: 104, endPoint x: 577, endPoint y: 111, distance: 71.3
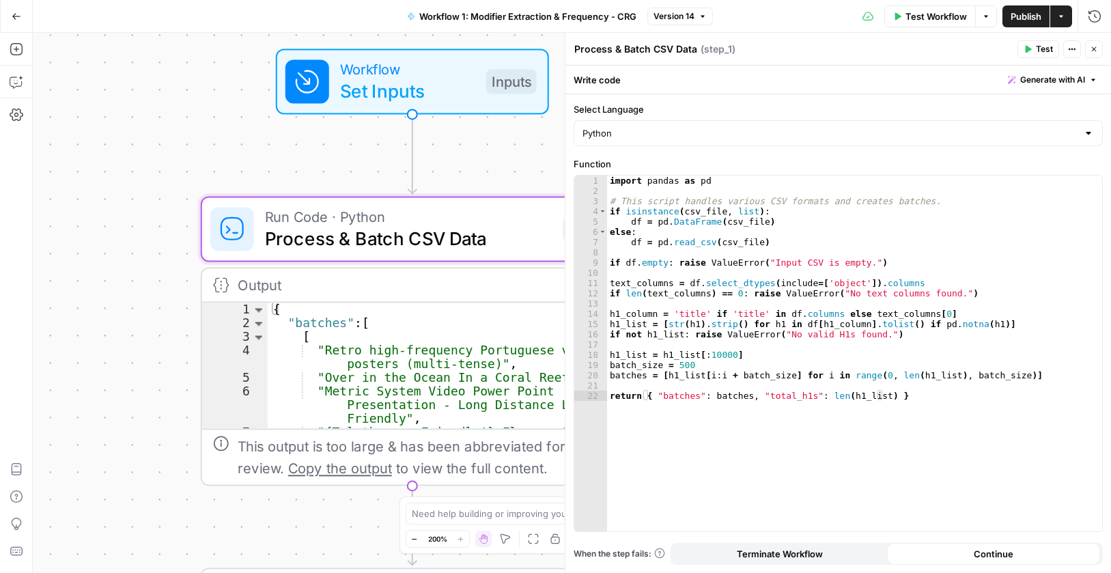
click at [577, 111] on label "Select Language" at bounding box center [838, 109] width 529 height 14
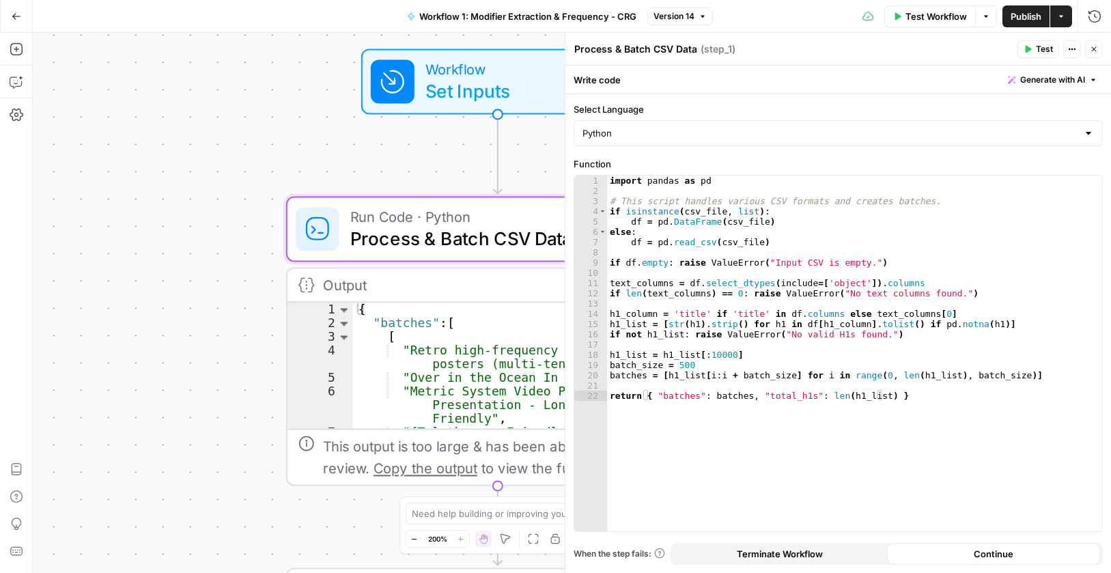
drag, startPoint x: 575, startPoint y: 109, endPoint x: 670, endPoint y: 114, distance: 95.1
click at [670, 114] on label "Select Language" at bounding box center [838, 109] width 529 height 14
copy label "Select Language"
click at [725, 225] on div "import pandas as pd # This script handles various CSV formats and creates batch…" at bounding box center [854, 364] width 495 height 376
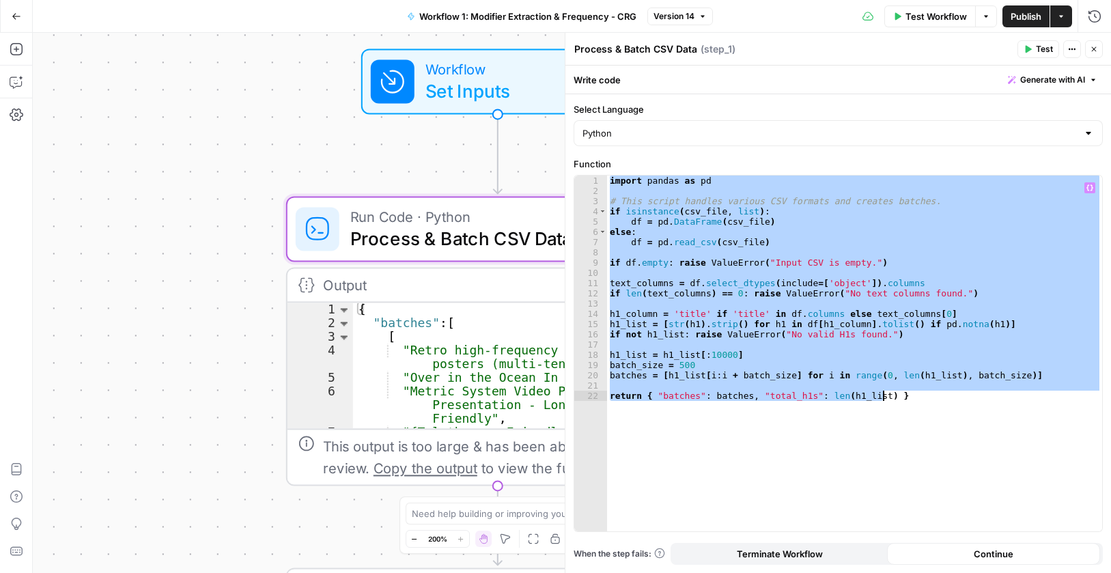
type textarea "**********"
click at [1093, 50] on icon "button" at bounding box center [1094, 49] width 8 height 8
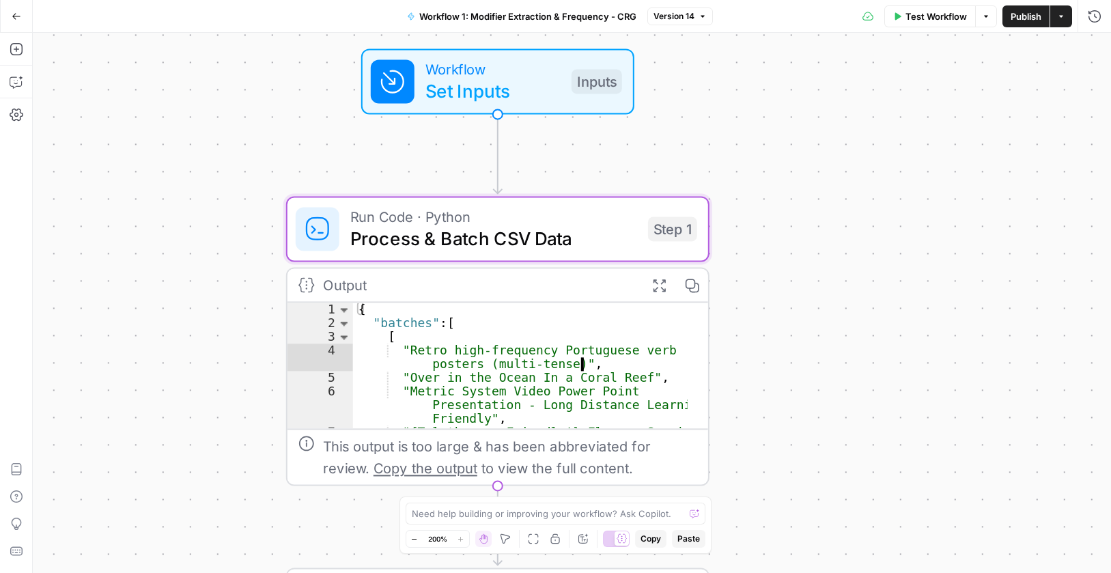
click at [489, 332] on div "{ "batches" : [ [ "Retro high-frequency Portuguese verb posters (multi-tense)" …" at bounding box center [520, 386] width 335 height 167
type textarea "* *"
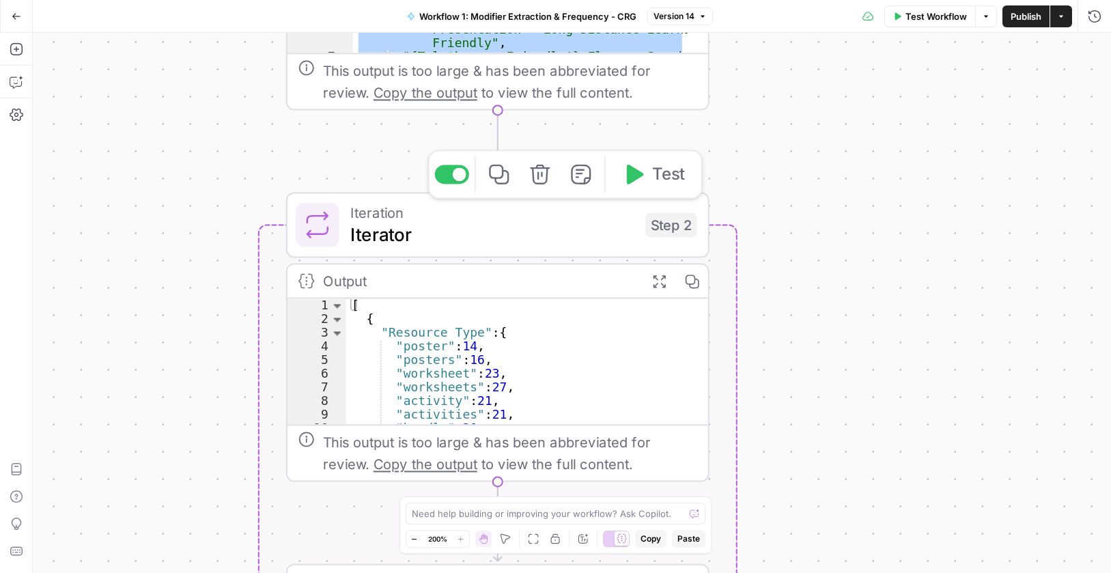
drag, startPoint x: 530, startPoint y: 232, endPoint x: 792, endPoint y: 18, distance: 338.3
click at [531, 232] on span "Iterator" at bounding box center [492, 234] width 284 height 27
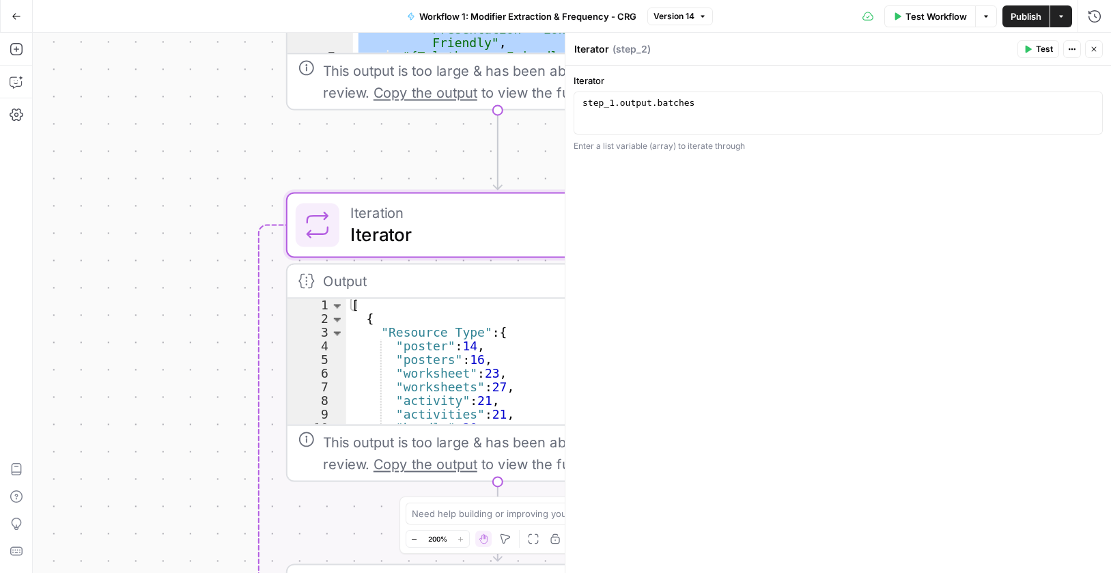
drag, startPoint x: 626, startPoint y: 81, endPoint x: 573, endPoint y: 80, distance: 53.3
click at [573, 80] on div "Iterator 1 step_1 . output . batches XXXXXXXXXXXXXXXXXXXXXXXXXXXXXXXXXXXXXXXXXX…" at bounding box center [839, 319] width 546 height 507
copy label "Iterator"
type textarea "**********"
click at [706, 105] on div "step_1 . output . batches" at bounding box center [838, 123] width 517 height 51
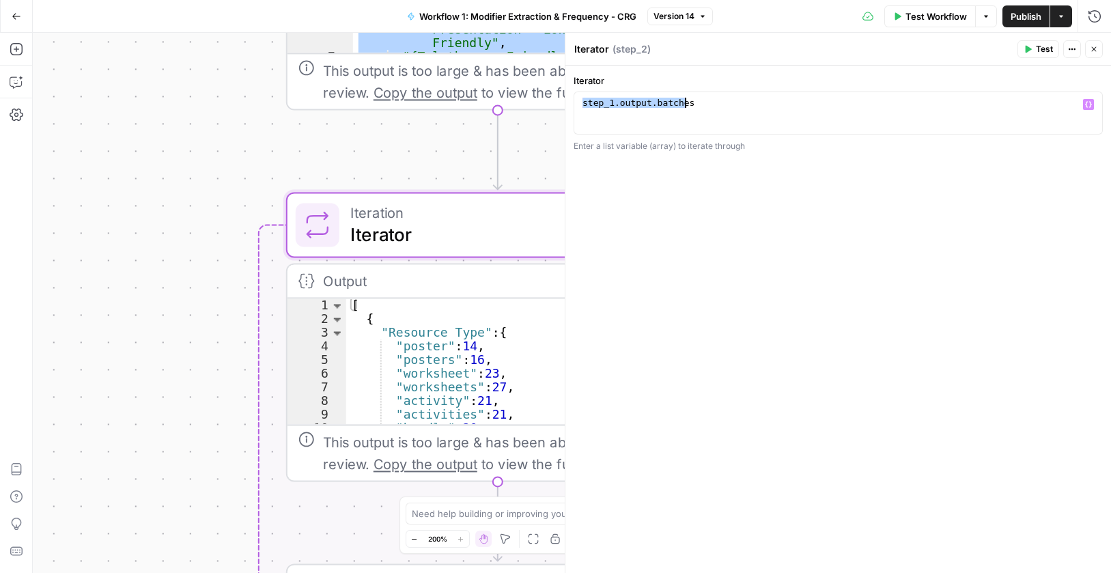
click at [1093, 50] on icon "button" at bounding box center [1094, 49] width 8 height 8
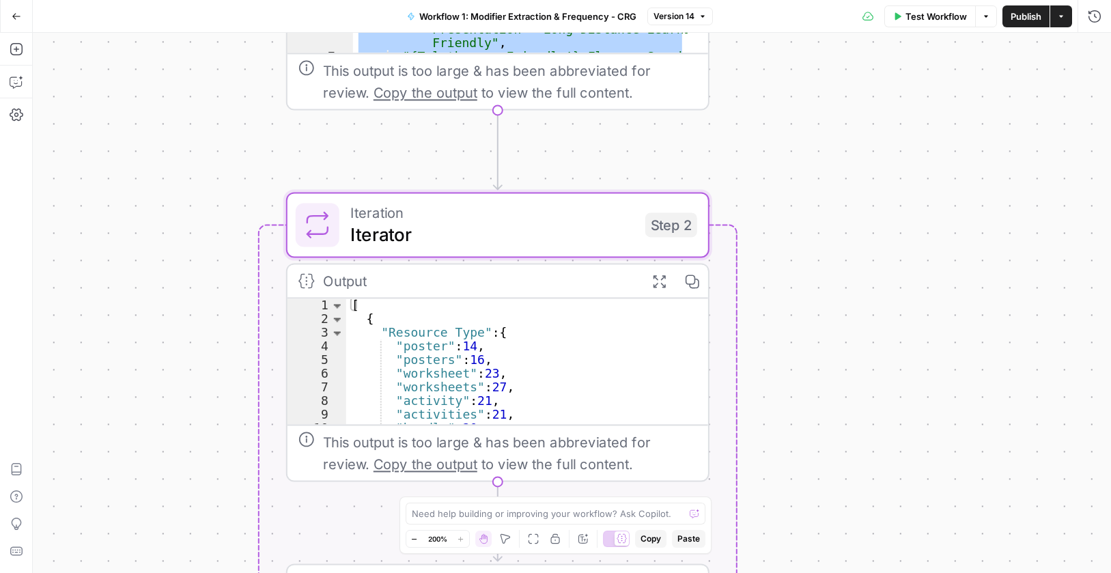
click at [455, 329] on div "[ { "Resource Type" : { "poster" : 14 , "posters" : 16 , "worksheet" : 23 , "wo…" at bounding box center [516, 374] width 341 height 153
type textarea "* *"
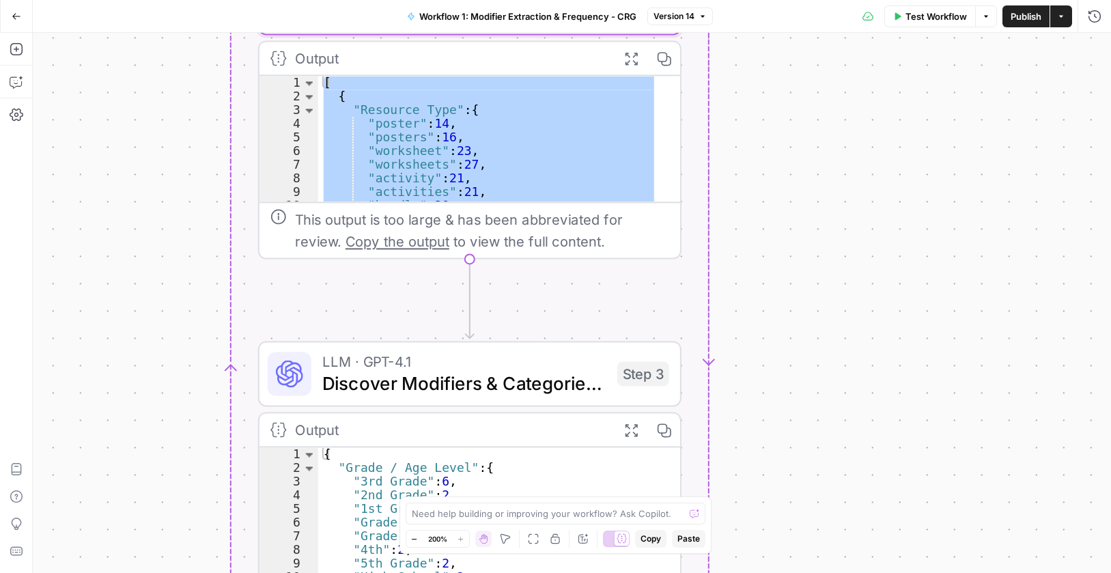
drag, startPoint x: 781, startPoint y: 397, endPoint x: 757, endPoint y: 131, distance: 266.8
click at [755, 132] on div "Workflow Set Inputs Inputs Run Code · Python Process & Batch CSV Data Step 1 Ou…" at bounding box center [572, 303] width 1078 height 540
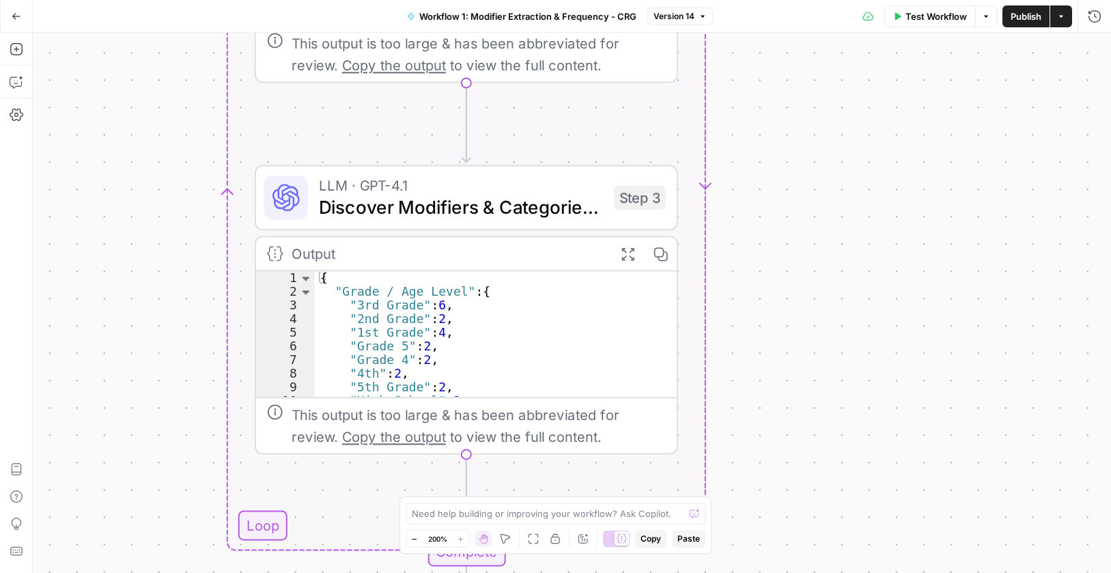
drag, startPoint x: 835, startPoint y: 331, endPoint x: 811, endPoint y: 176, distance: 157.0
click at [831, 173] on div "Workflow Set Inputs Inputs Run Code · Python Process & Batch CSV Data Step 1 Ou…" at bounding box center [572, 303] width 1078 height 540
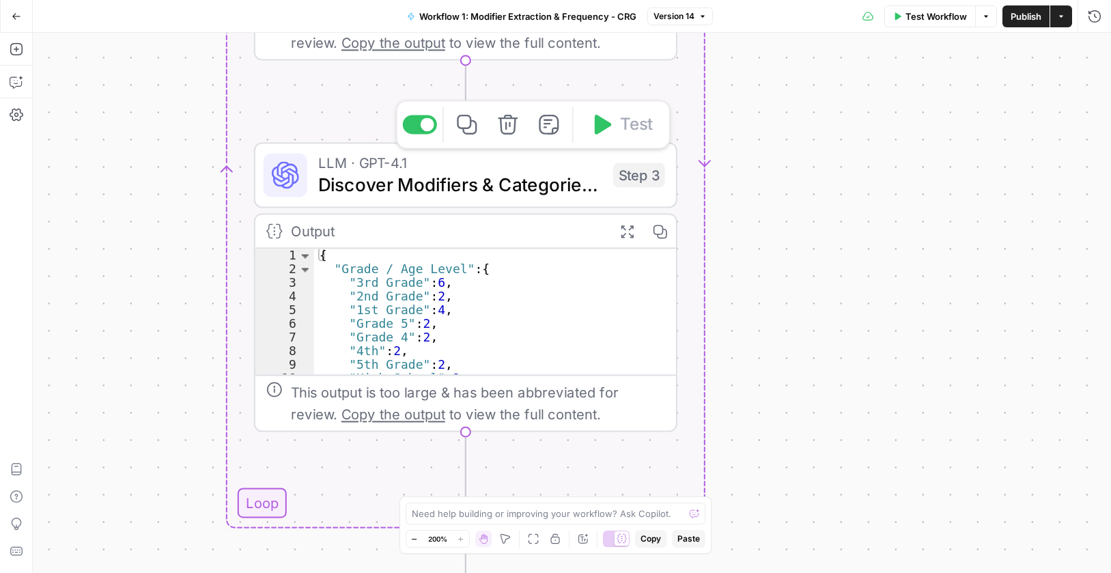
click at [520, 173] on span "Discover Modifiers & Categories (LLM)" at bounding box center [460, 184] width 284 height 27
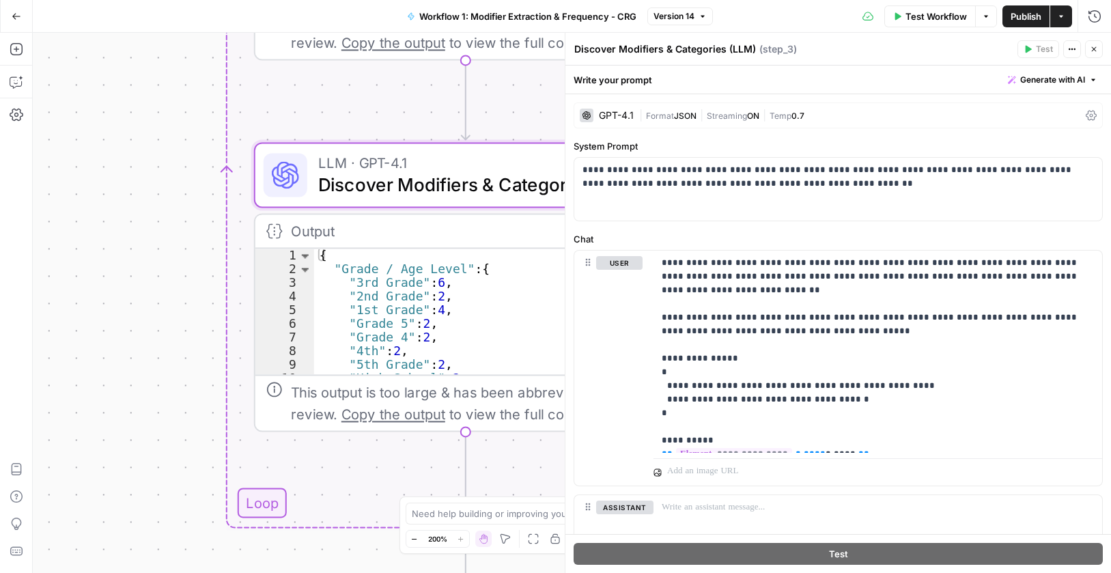
click at [629, 51] on textarea "Discover Modifiers & Categories (LLM)" at bounding box center [665, 49] width 182 height 14
click at [630, 51] on textarea "Discover Modifiers & Categories (LLM)" at bounding box center [665, 49] width 182 height 14
click at [622, 115] on div "GPT-4.1" at bounding box center [616, 116] width 35 height 10
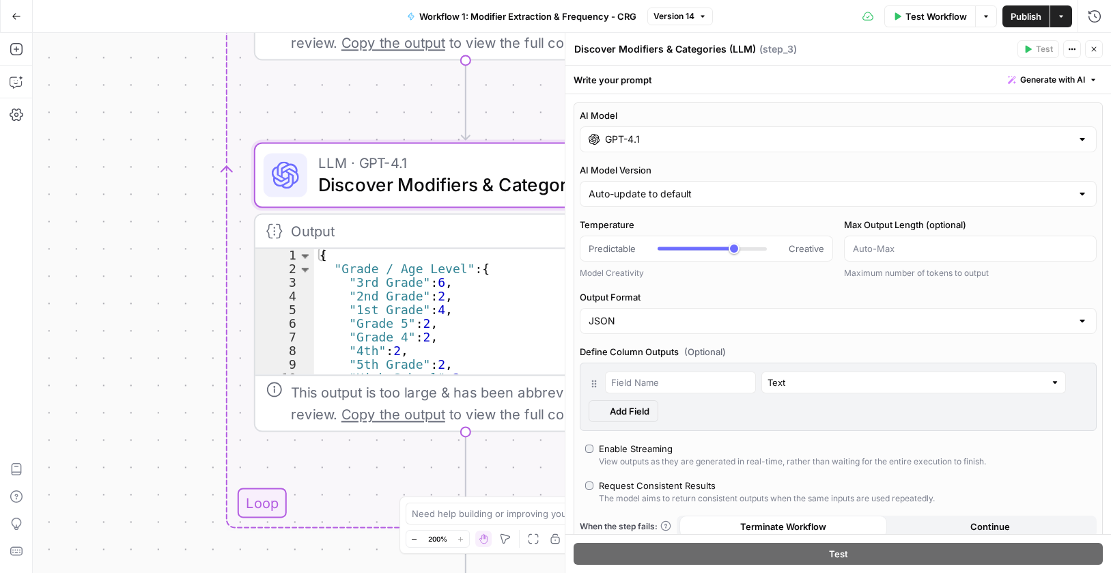
click at [622, 115] on label "AI Model" at bounding box center [838, 116] width 517 height 14
click at [622, 132] on input "GPT-4.1" at bounding box center [838, 139] width 466 height 14
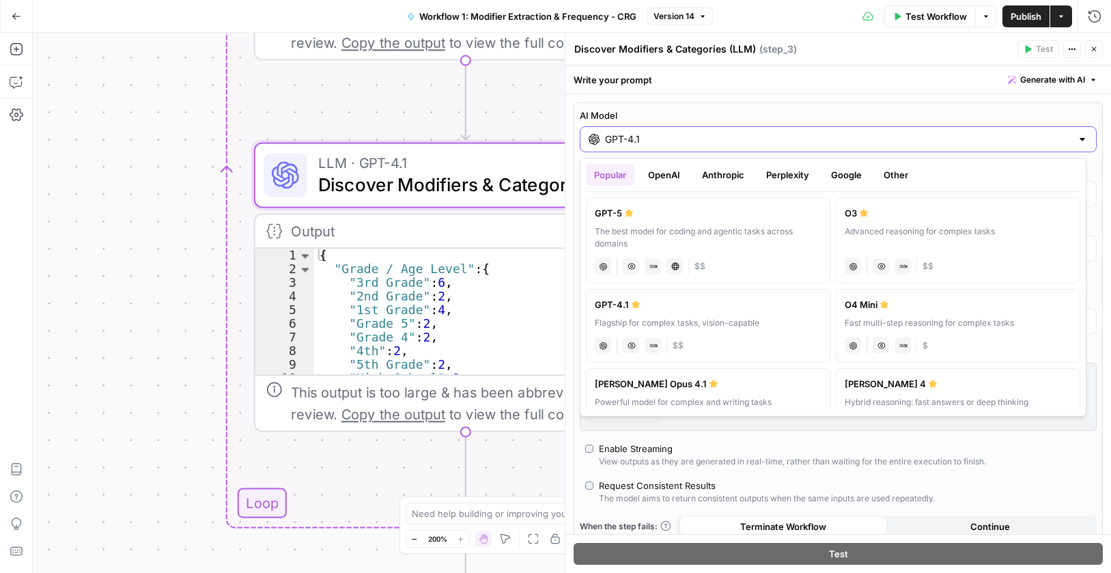
click at [635, 132] on input "GPT-4.1" at bounding box center [838, 139] width 466 height 14
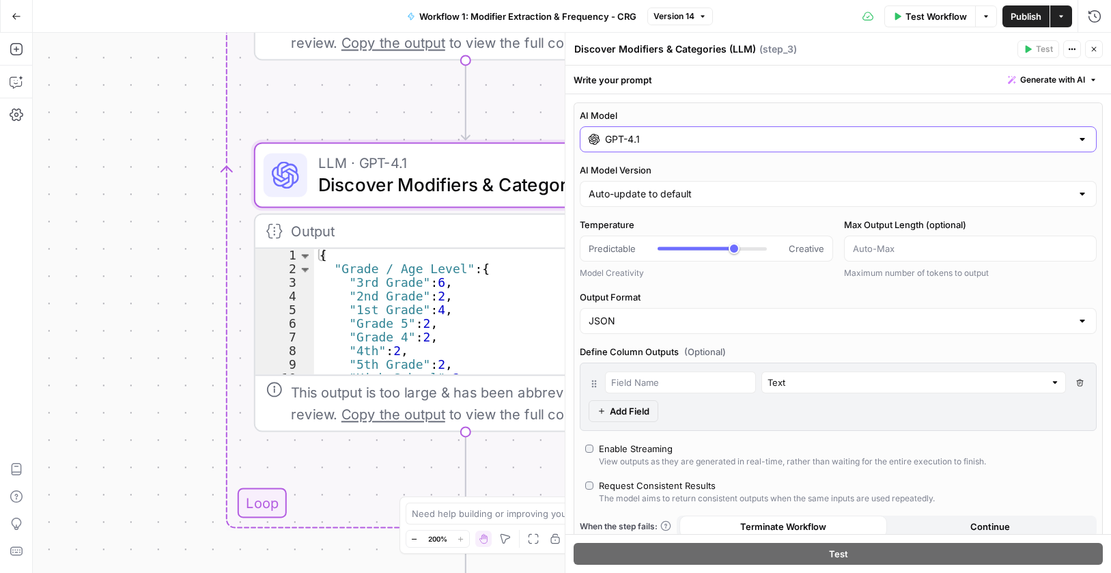
click at [635, 132] on input "GPT-4.1" at bounding box center [838, 139] width 466 height 14
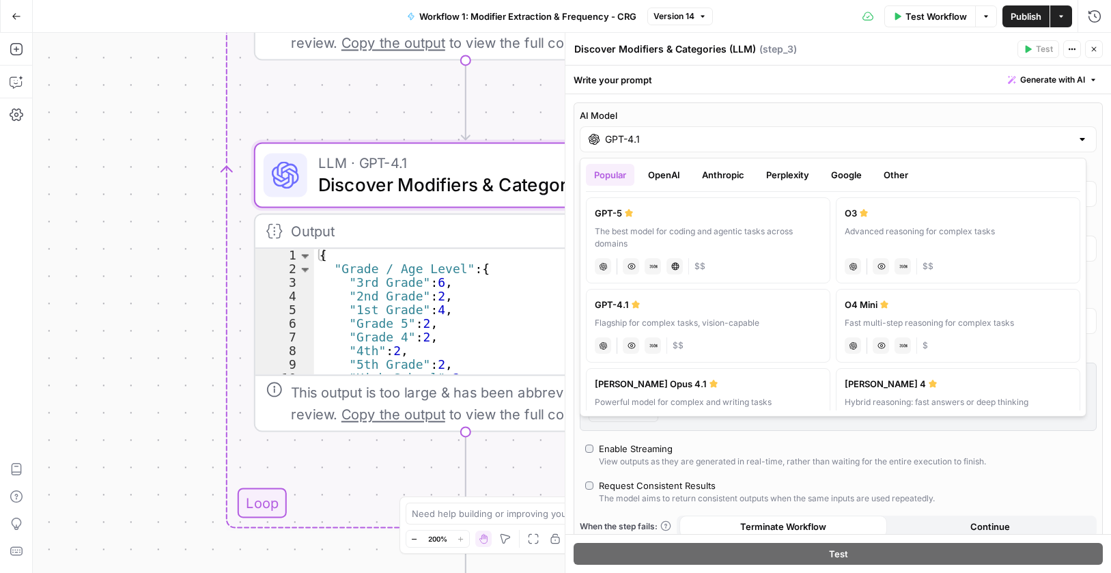
click at [1078, 107] on div "AI Model GPT-4.1 AI Model Version Auto-update to default Temperature Predictabl…" at bounding box center [838, 339] width 529 height 474
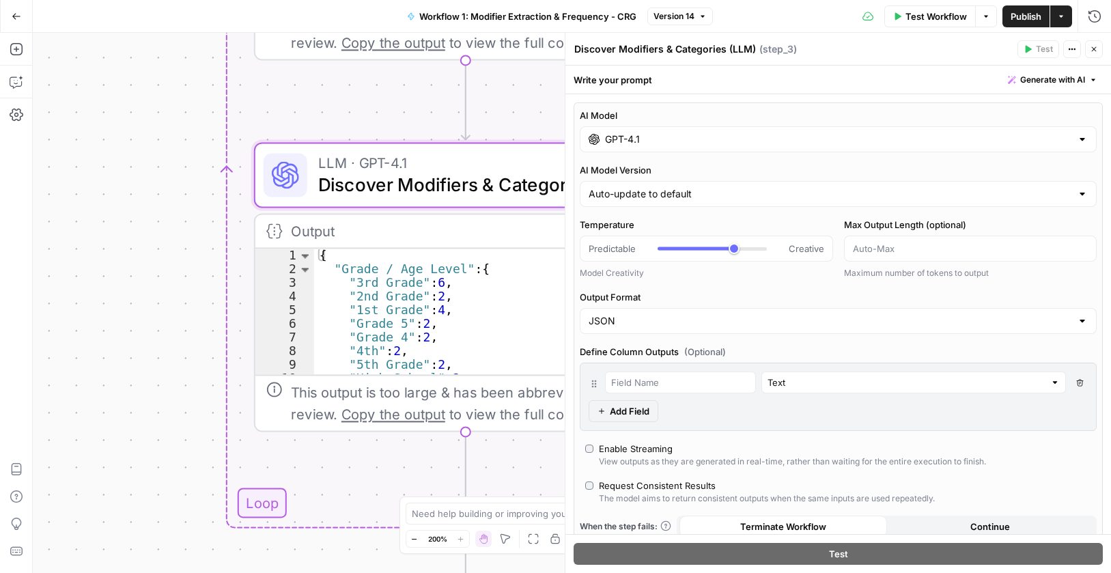
drag, startPoint x: 650, startPoint y: 297, endPoint x: 599, endPoint y: 286, distance: 51.7
click at [576, 304] on div "AI Model GPT-4.1 AI Model Version Auto-update to default Temperature Predictabl…" at bounding box center [838, 339] width 529 height 474
copy label "Output Format"
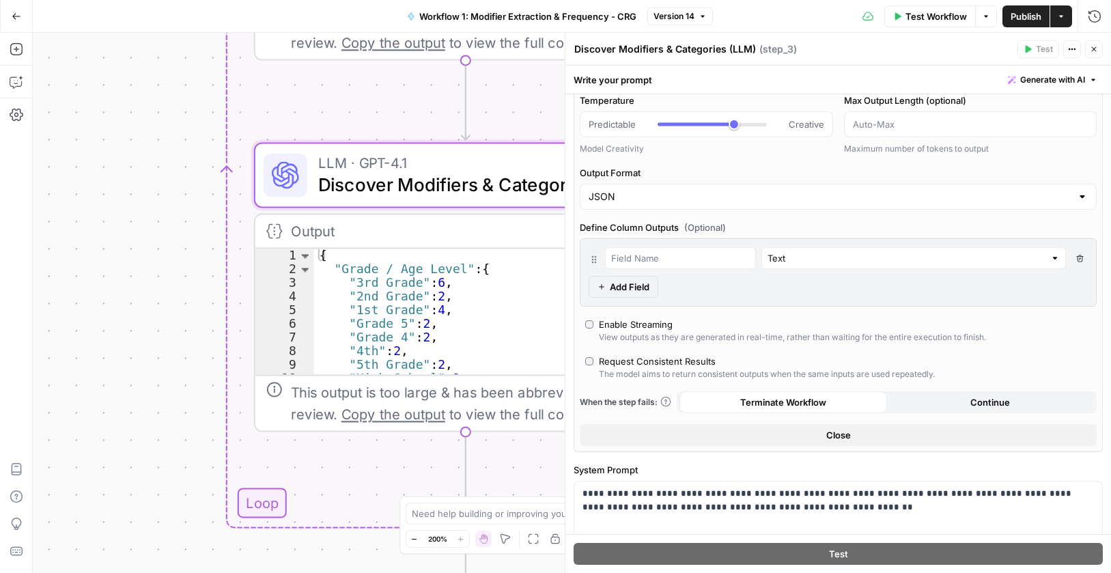
scroll to position [137, 0]
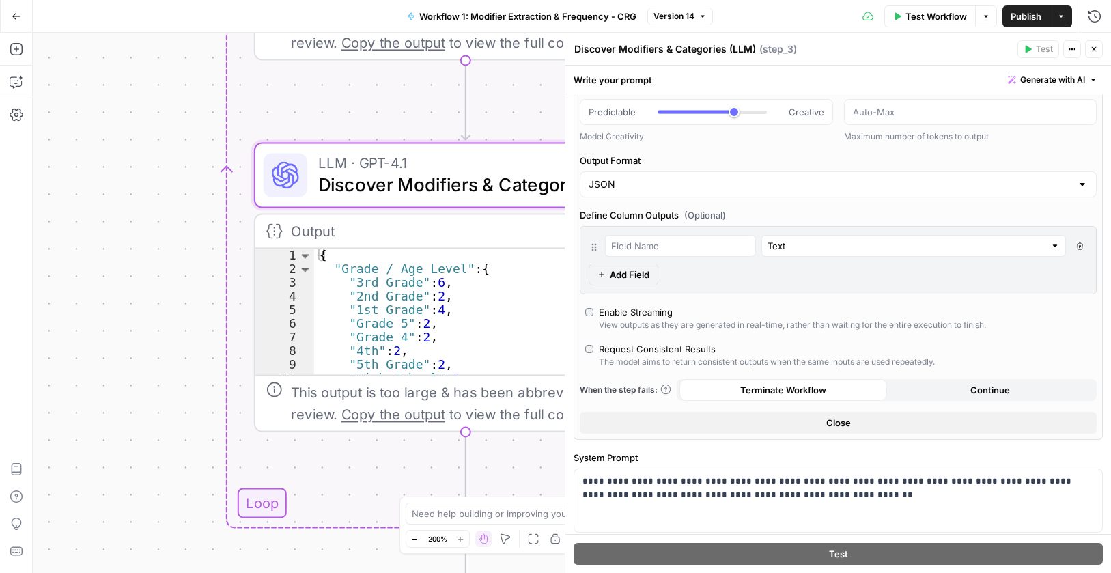
click at [877, 419] on button "Close" at bounding box center [838, 423] width 517 height 22
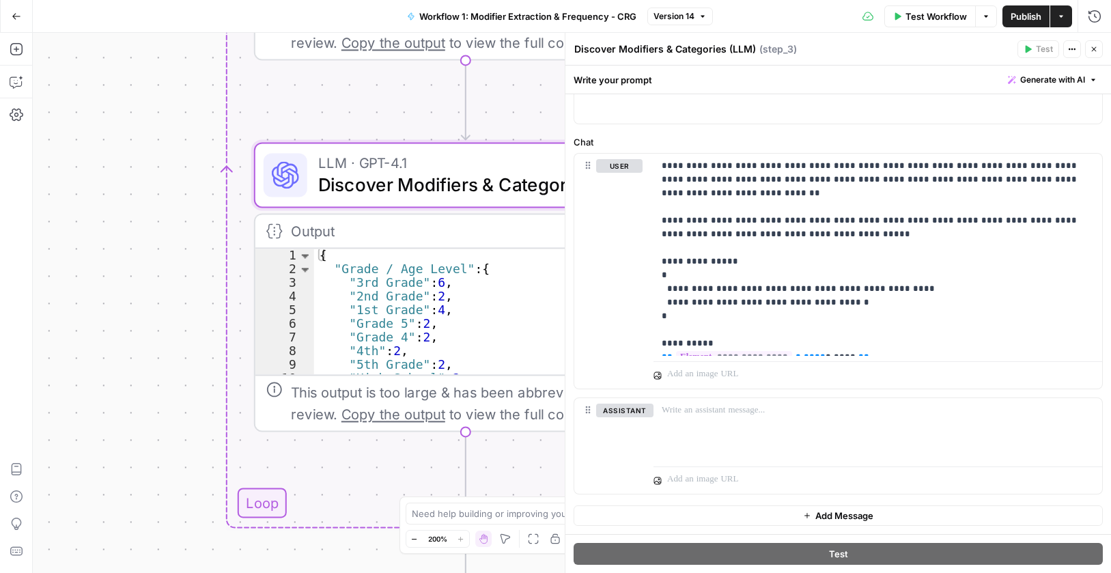
scroll to position [0, 0]
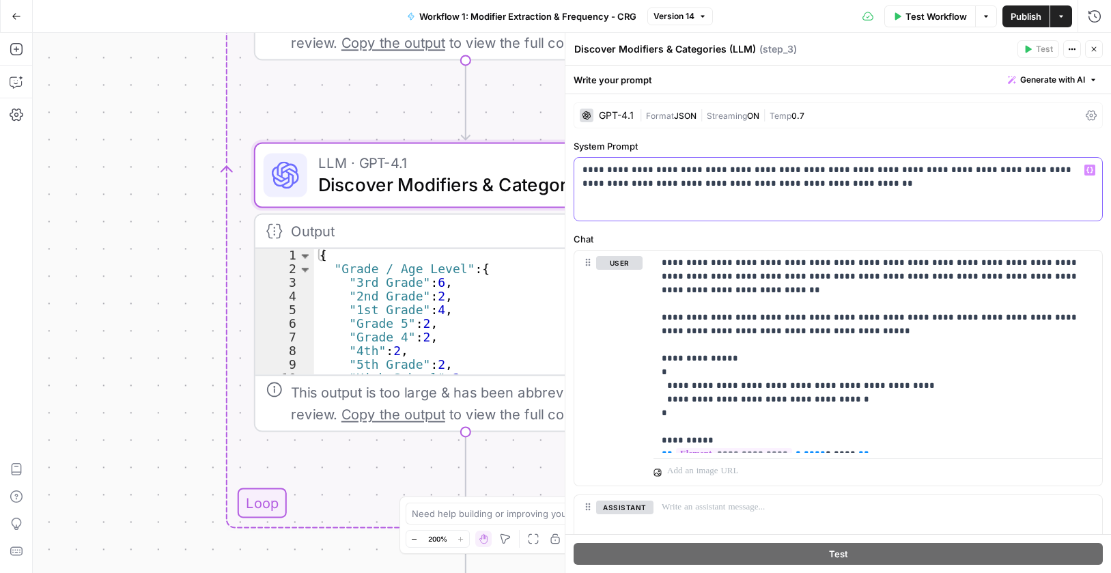
click at [703, 182] on p "**********" at bounding box center [833, 176] width 501 height 27
click at [733, 291] on p "**********" at bounding box center [873, 351] width 422 height 191
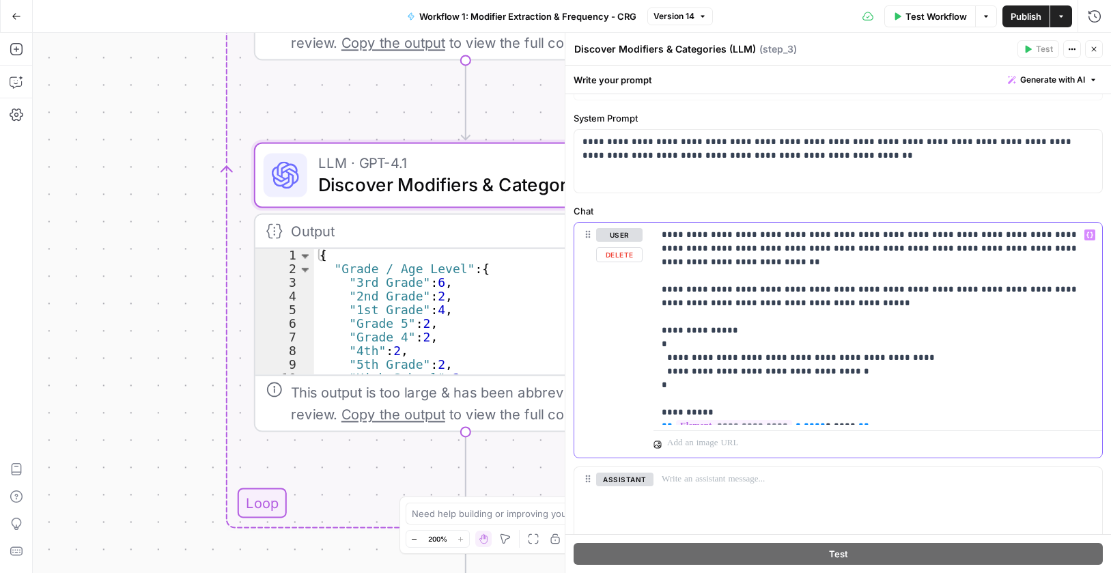
scroll to position [97, 0]
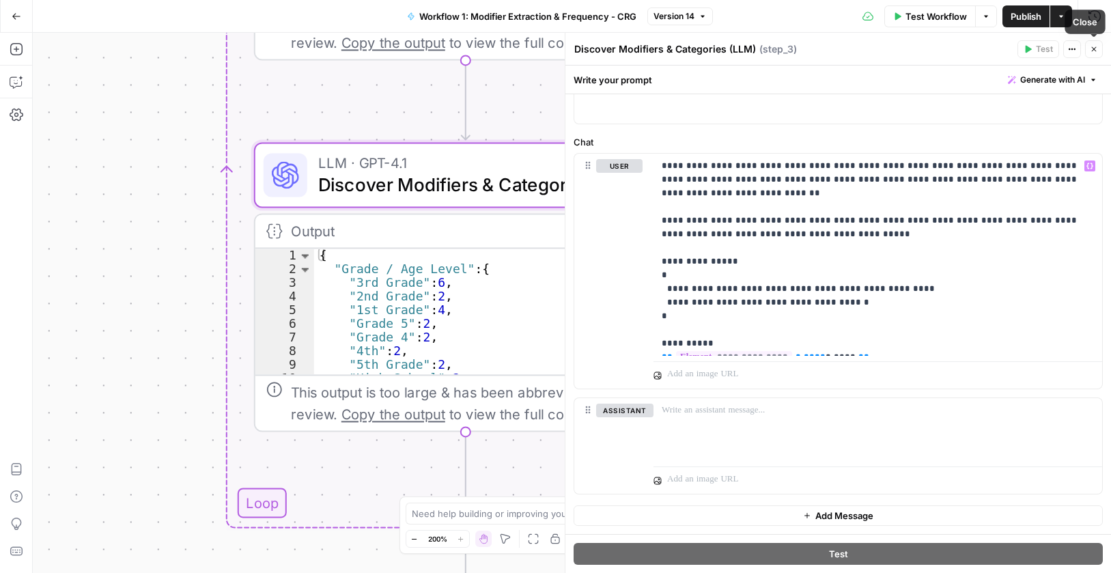
drag, startPoint x: 1098, startPoint y: 48, endPoint x: 497, endPoint y: 284, distance: 646.5
click at [1098, 48] on button "Close" at bounding box center [1094, 49] width 18 height 18
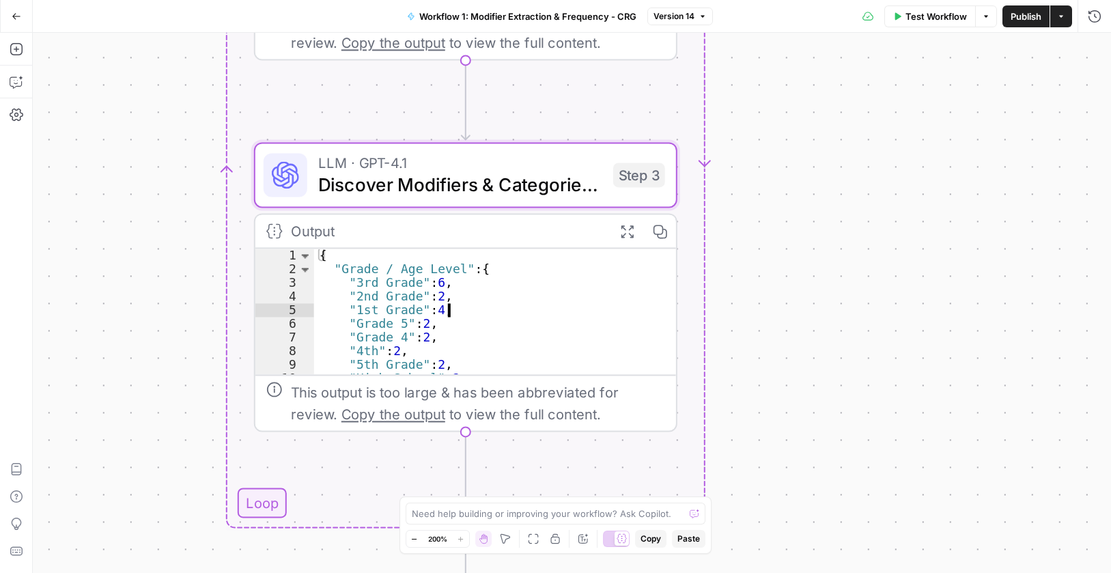
click at [460, 279] on div "{ "Grade / Age Level" : { "3rd Grade" : 6 , "2nd Grade" : 2 , "1st Grade" : 4 ,…" at bounding box center [484, 325] width 341 height 153
type textarea "* *"
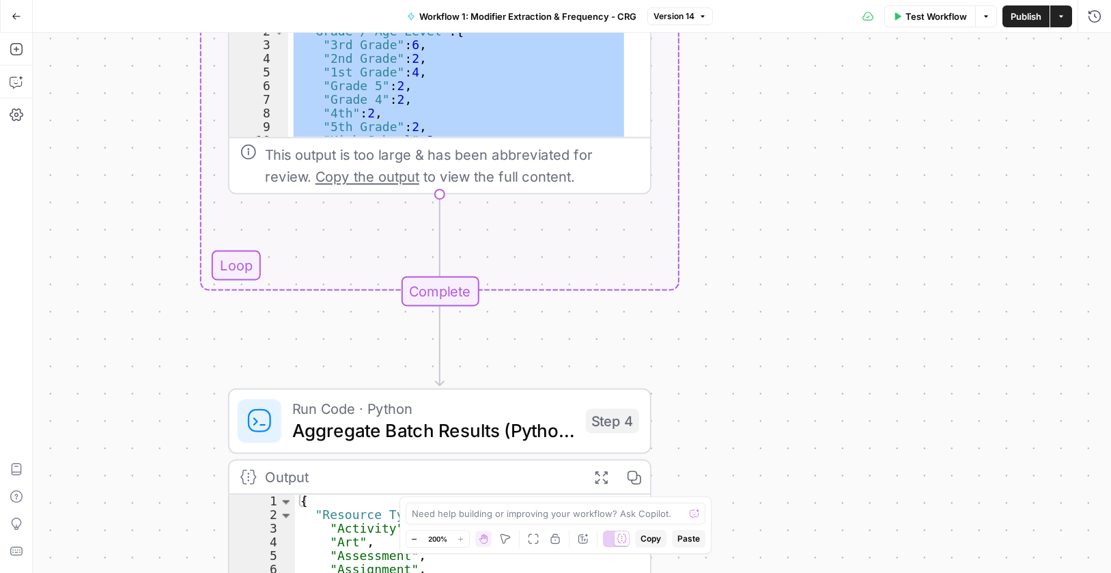
drag, startPoint x: 792, startPoint y: 488, endPoint x: 764, endPoint y: 244, distance: 245.4
click at [764, 244] on div "Workflow Set Inputs Inputs Run Code · Python Process & Batch CSV Data Step 1 Ou…" at bounding box center [572, 303] width 1078 height 540
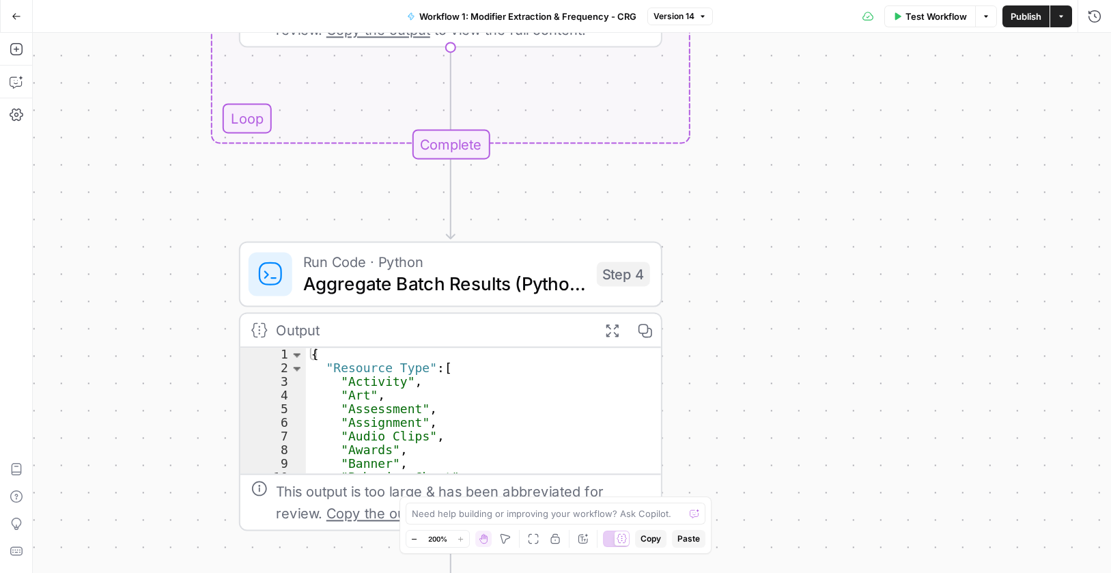
drag, startPoint x: 739, startPoint y: 268, endPoint x: 865, endPoint y: 16, distance: 281.3
click at [774, 295] on div "Workflow Set Inputs Inputs Run Code · Python Process & Batch CSV Data Step 1 Ou…" at bounding box center [572, 303] width 1078 height 540
click at [418, 270] on span "Run Code · Python" at bounding box center [445, 263] width 283 height 22
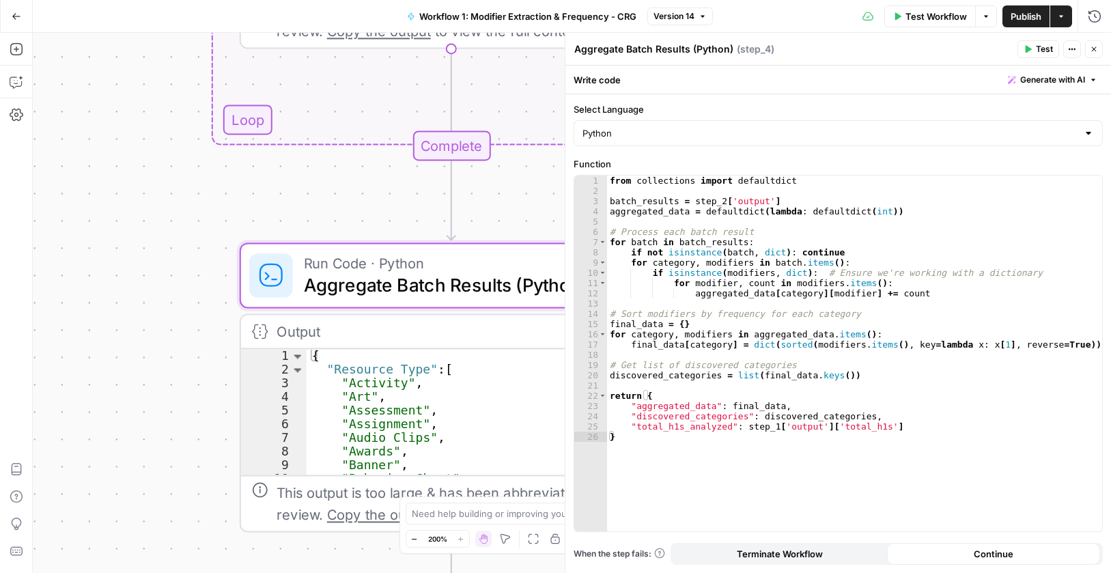
click at [683, 44] on textarea "Aggregate Batch Results (Python)" at bounding box center [653, 49] width 159 height 14
click at [622, 138] on input "Select Language" at bounding box center [830, 133] width 495 height 14
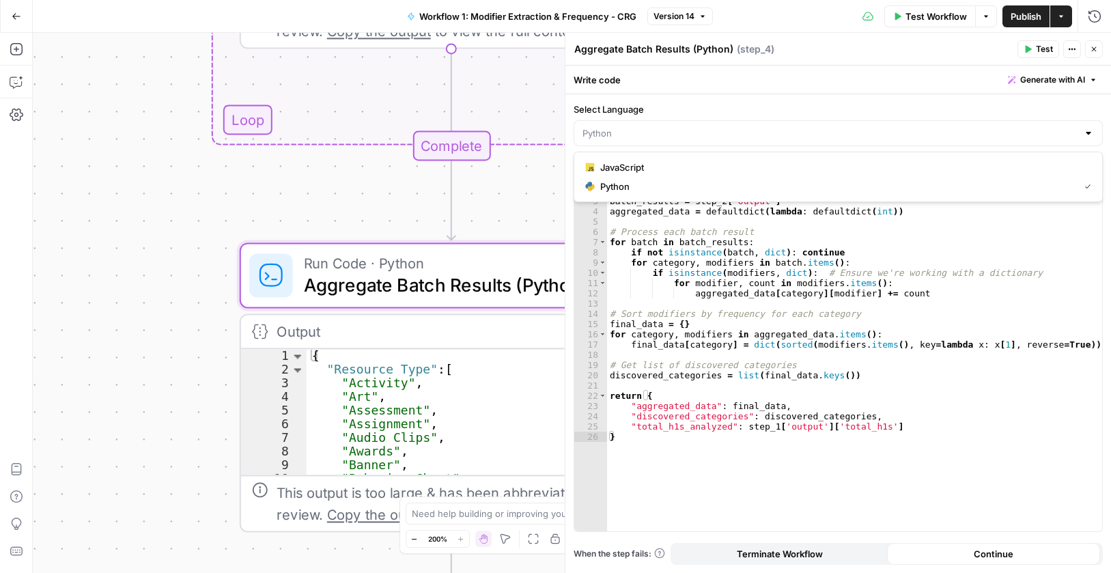
type input "Python"
drag, startPoint x: 661, startPoint y: 105, endPoint x: 574, endPoint y: 107, distance: 86.8
click at [574, 107] on label "Select Language" at bounding box center [838, 109] width 529 height 14
copy label "Select Language"
click at [748, 220] on div "from collections import defaultdict batch_results = step_2 [ 'output' ] aggrega…" at bounding box center [854, 364] width 495 height 376
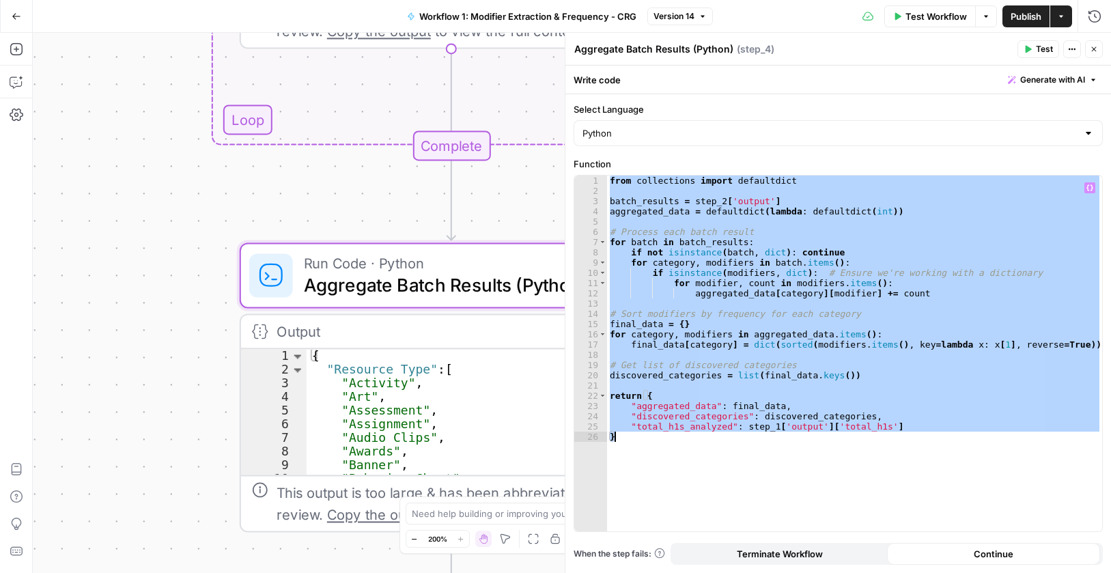
type textarea "**********"
click at [1097, 47] on icon "button" at bounding box center [1094, 49] width 8 height 8
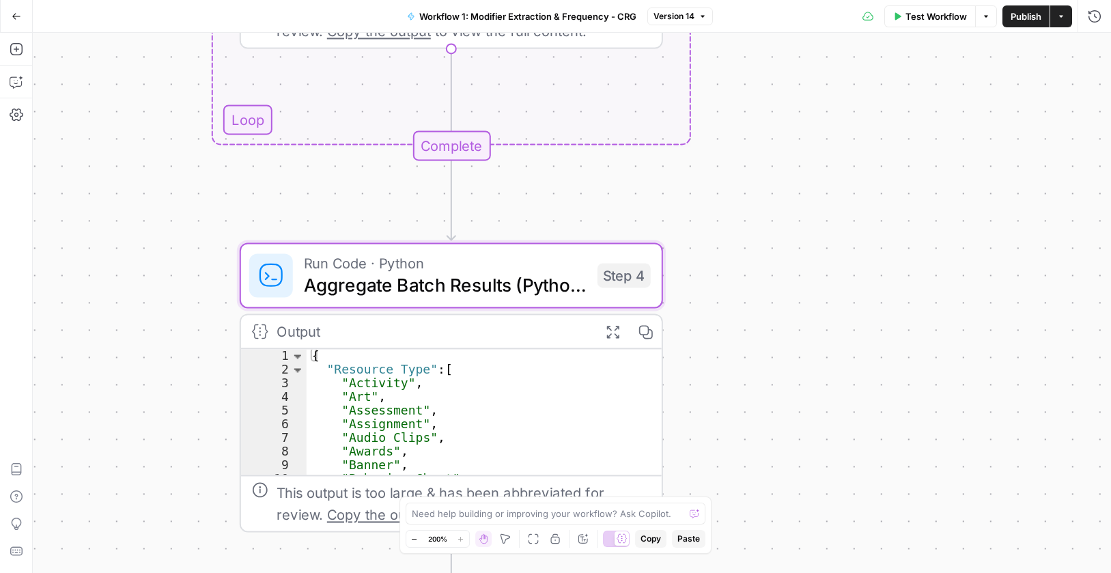
click at [432, 394] on div "{ "Resource Type" : [ "Activity" , "Art" , "Assessment" , "Assignment" , "Audio…" at bounding box center [474, 425] width 335 height 153
type textarea "* *"
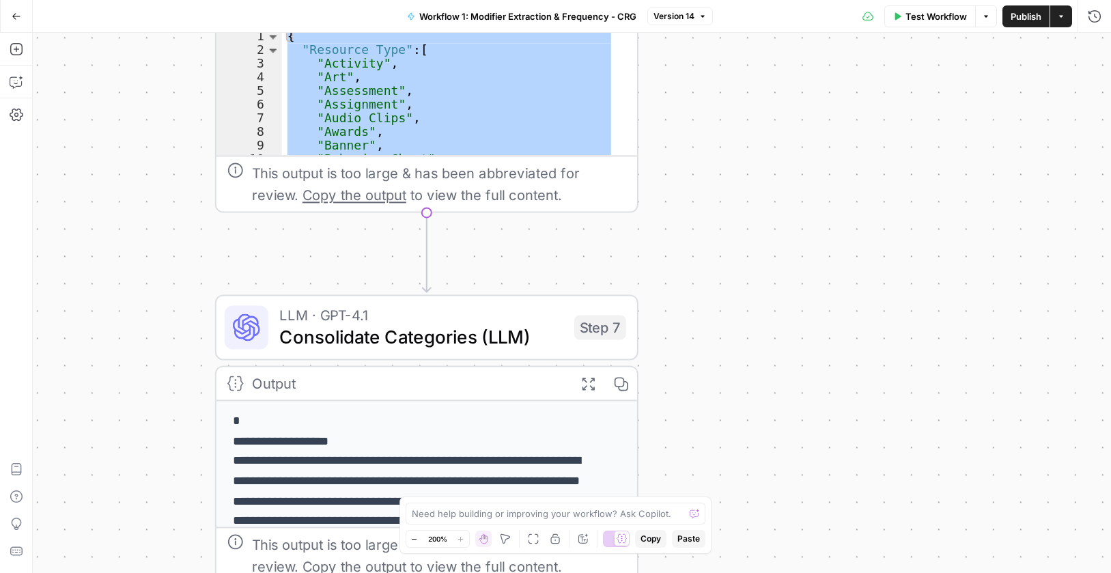
drag, startPoint x: 764, startPoint y: 402, endPoint x: 724, endPoint y: 90, distance: 314.6
click at [730, 102] on div "Workflow Set Inputs Inputs Run Code · Python Process & Batch CSV Data Step 1 Ou…" at bounding box center [572, 303] width 1078 height 540
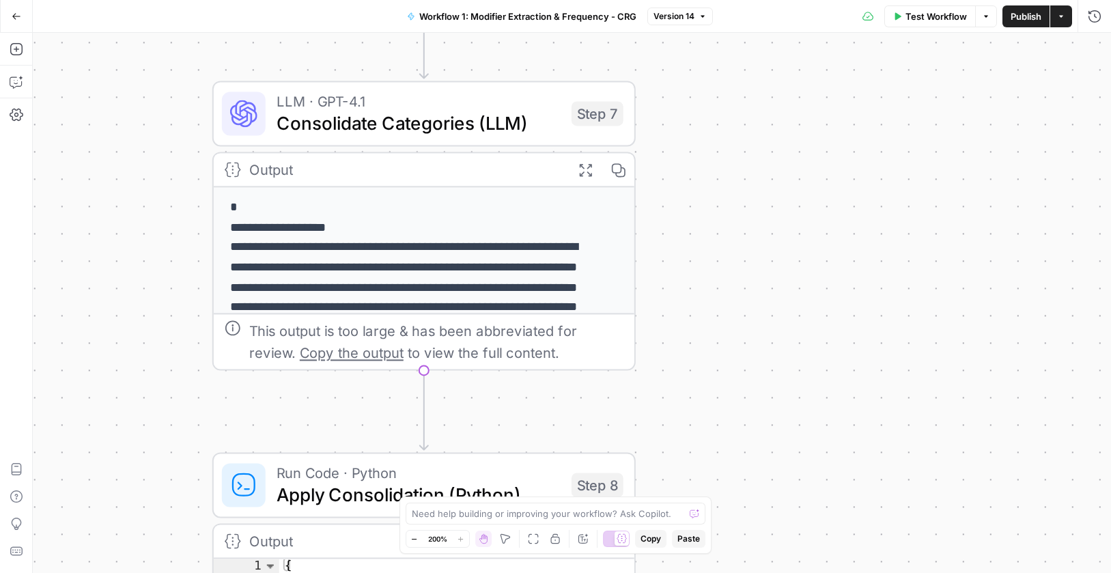
drag, startPoint x: 810, startPoint y: 305, endPoint x: 640, endPoint y: 137, distance: 239.1
click at [816, 109] on div "Workflow Set Inputs Inputs Run Code · Python Process & Batch CSV Data Step 1 Ou…" at bounding box center [572, 303] width 1078 height 540
click at [376, 120] on span "Consolidate Categories (LLM)" at bounding box center [421, 122] width 284 height 27
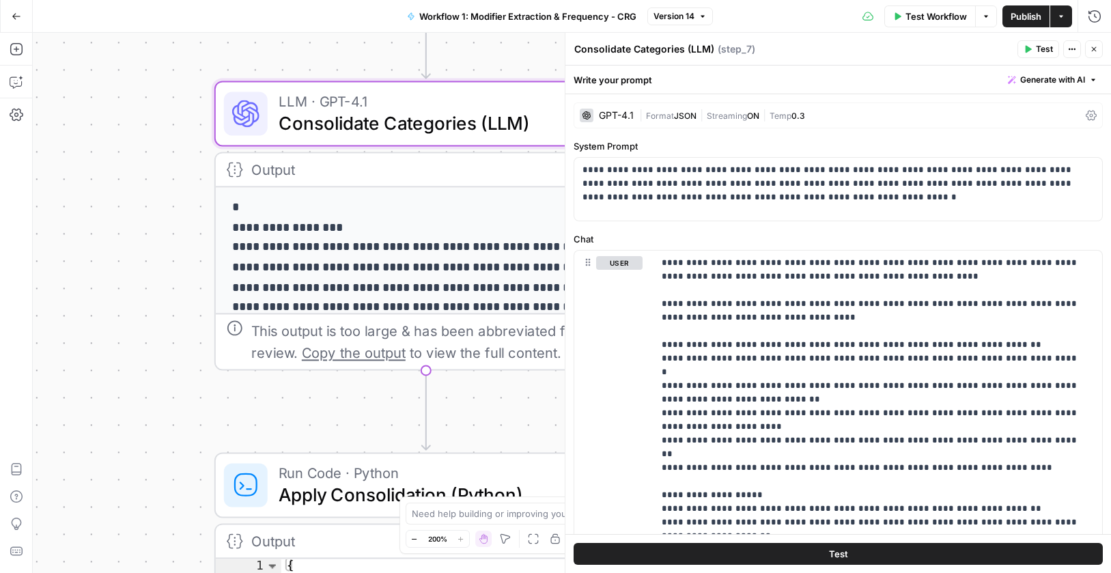
click at [675, 51] on textarea "Consolidate Categories (LLM)" at bounding box center [644, 49] width 140 height 14
drag, startPoint x: 655, startPoint y: 84, endPoint x: 639, endPoint y: 83, distance: 16.4
click at [639, 83] on div "Write your prompt Generate with AI" at bounding box center [839, 80] width 546 height 28
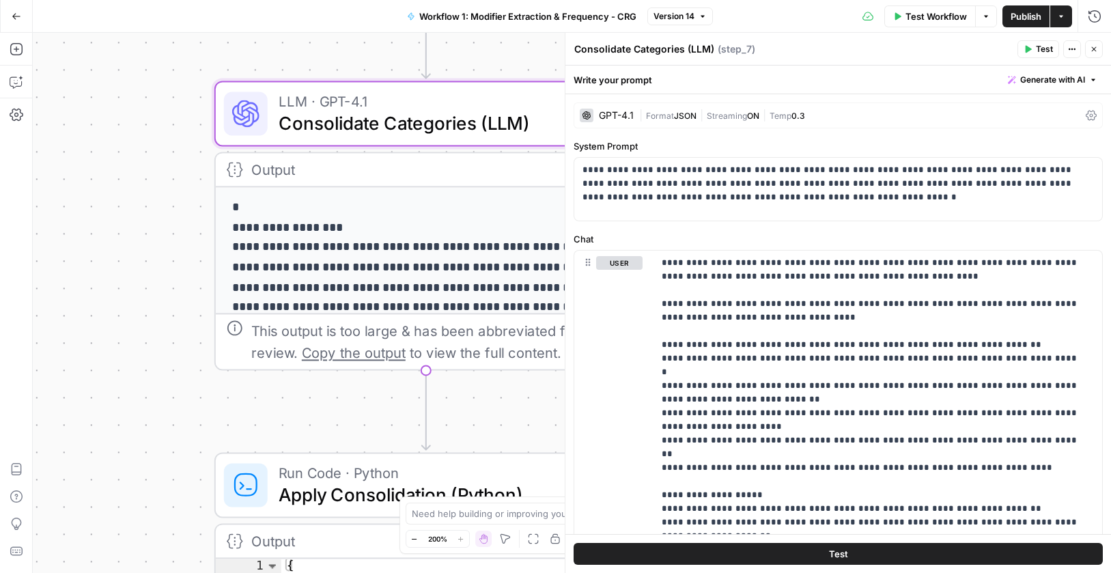
click at [606, 111] on div "GPT-4.1" at bounding box center [616, 116] width 35 height 10
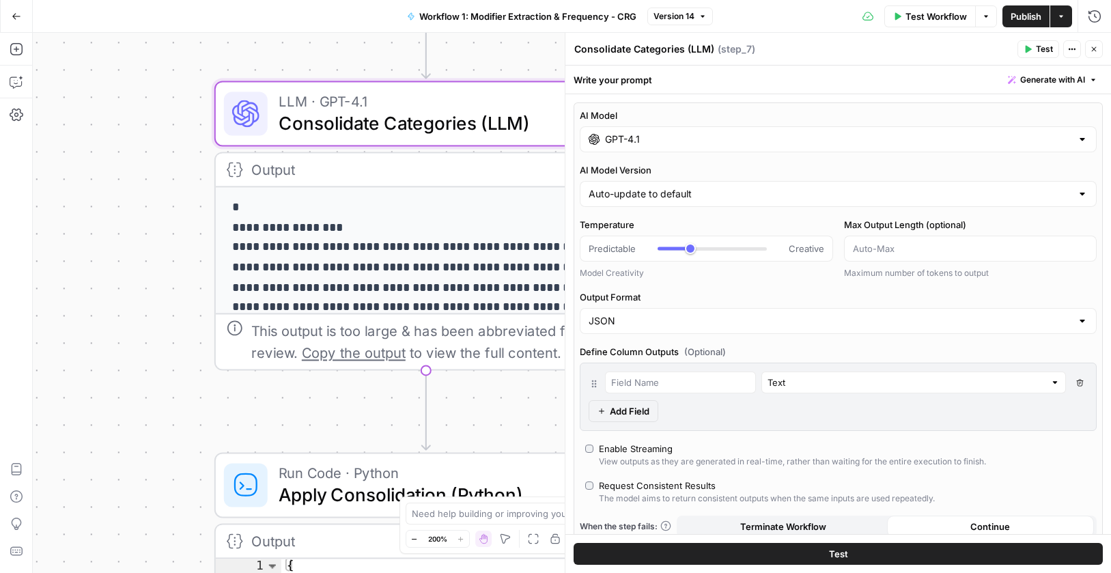
click at [638, 137] on input "GPT-4.1" at bounding box center [838, 139] width 466 height 14
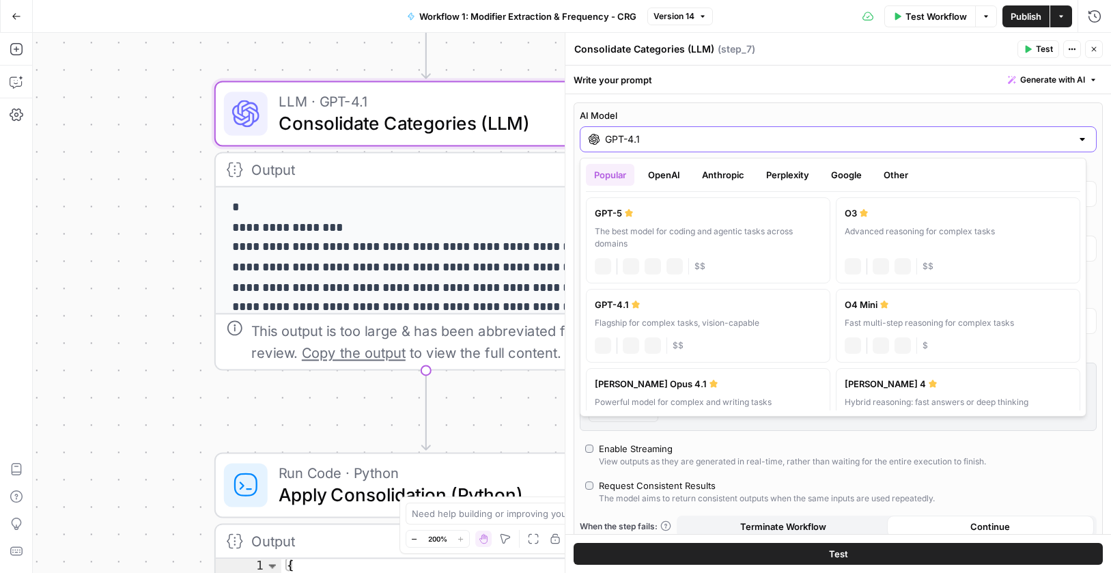
click at [638, 137] on input "GPT-4.1" at bounding box center [838, 139] width 466 height 14
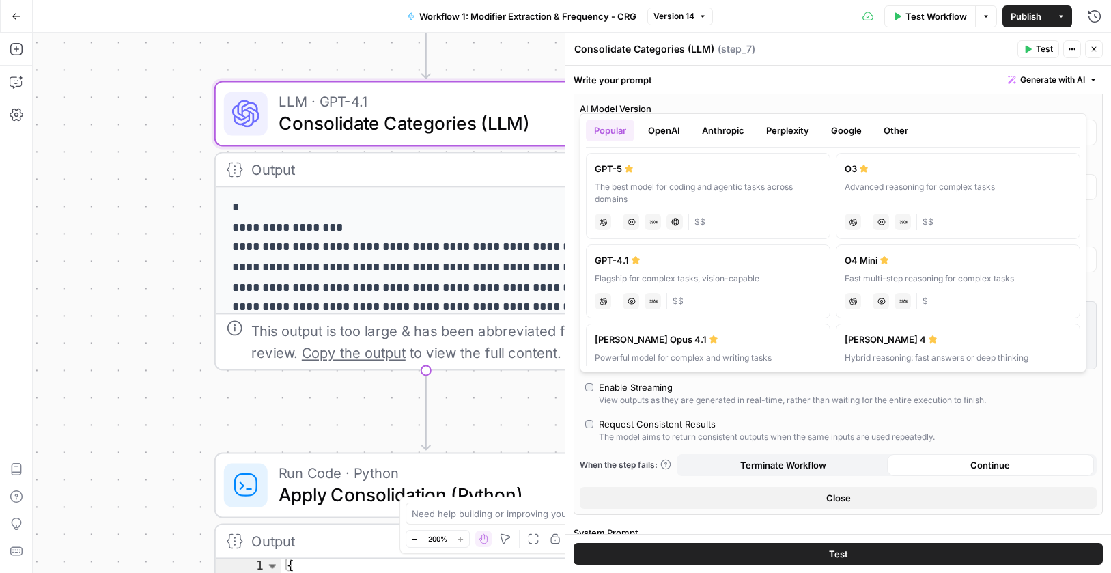
scroll to position [205, 0]
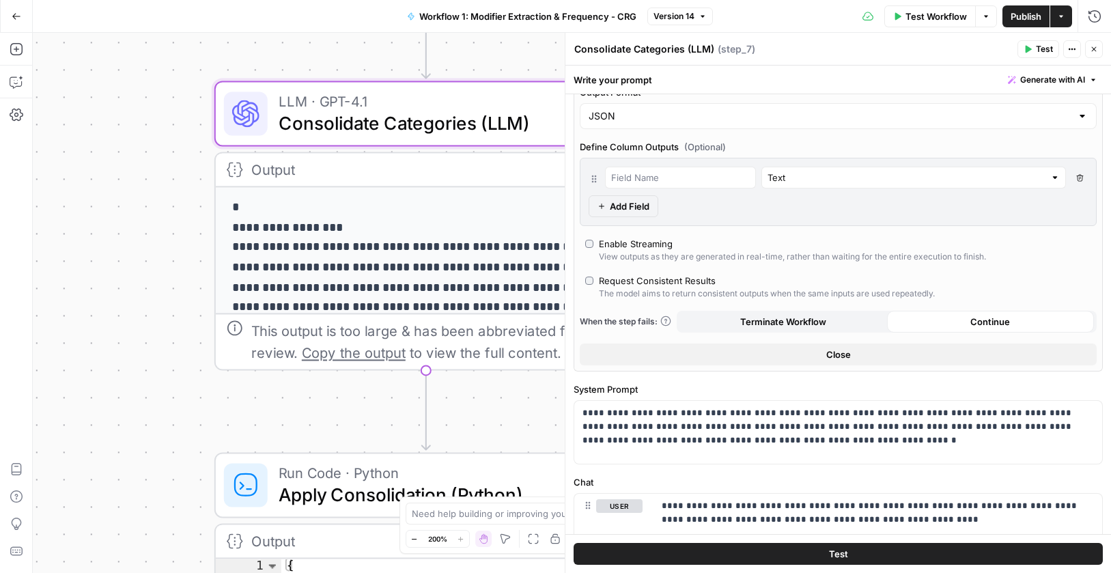
click at [802, 353] on button "Close" at bounding box center [838, 355] width 517 height 22
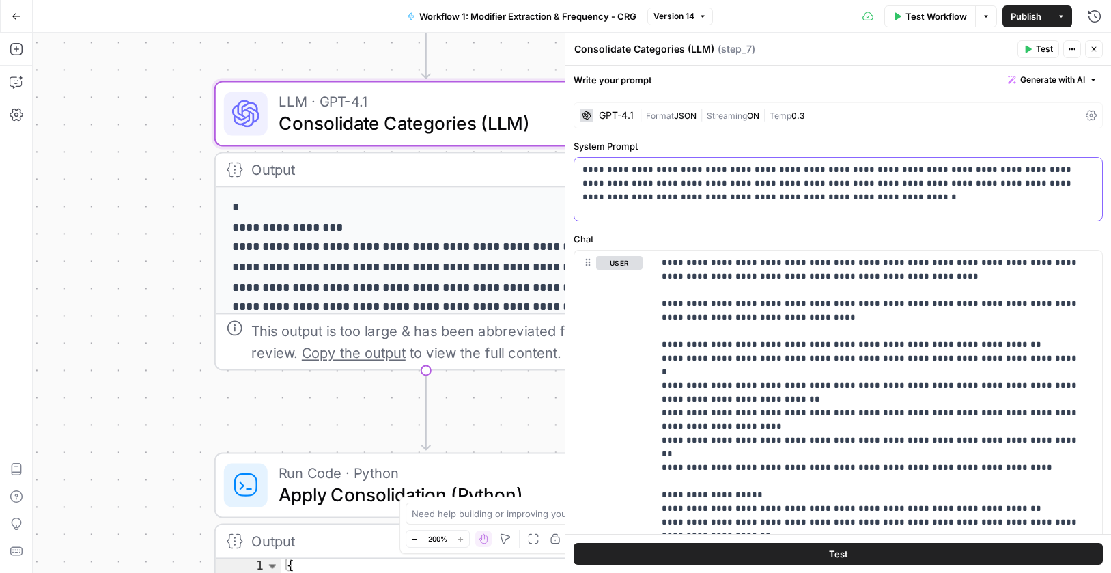
click at [719, 173] on p "**********" at bounding box center [833, 183] width 501 height 41
click at [776, 298] on p "**********" at bounding box center [873, 467] width 422 height 423
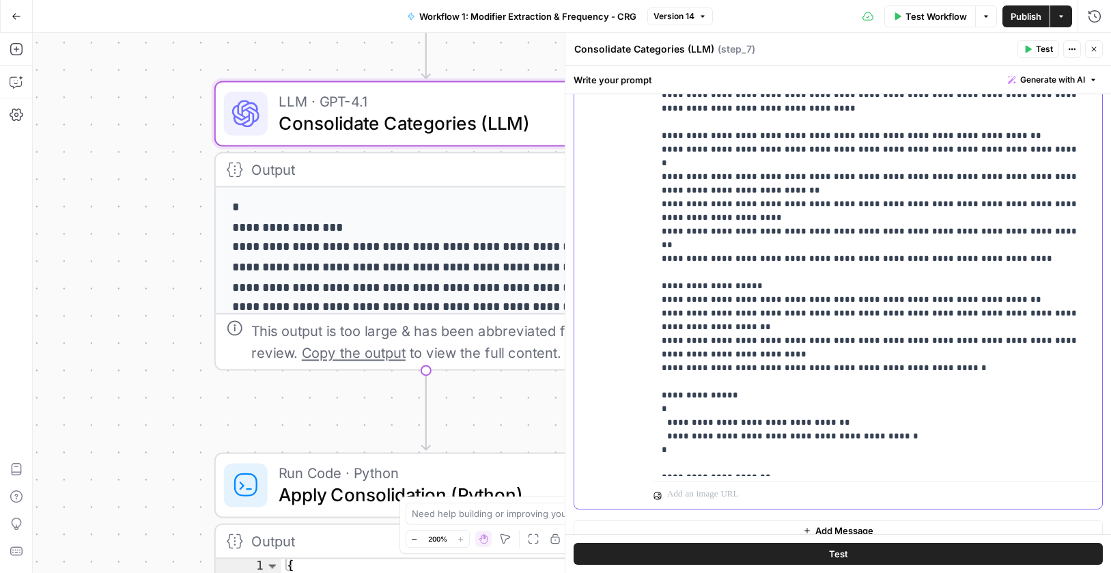
scroll to position [224, 0]
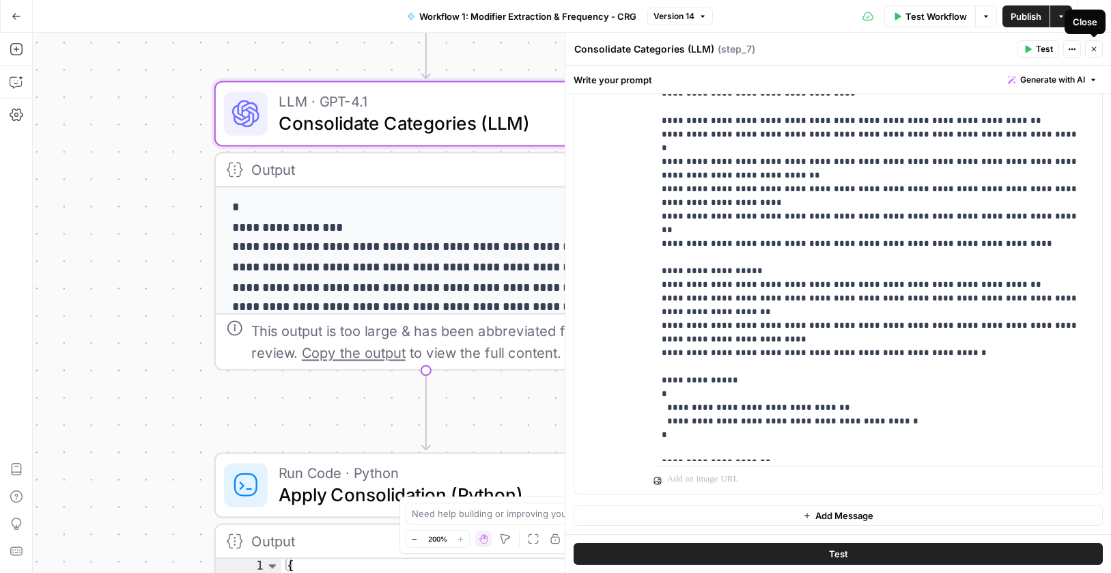
drag, startPoint x: 1093, startPoint y: 50, endPoint x: 441, endPoint y: 365, distance: 724.6
click at [1093, 49] on icon "button" at bounding box center [1094, 49] width 8 height 8
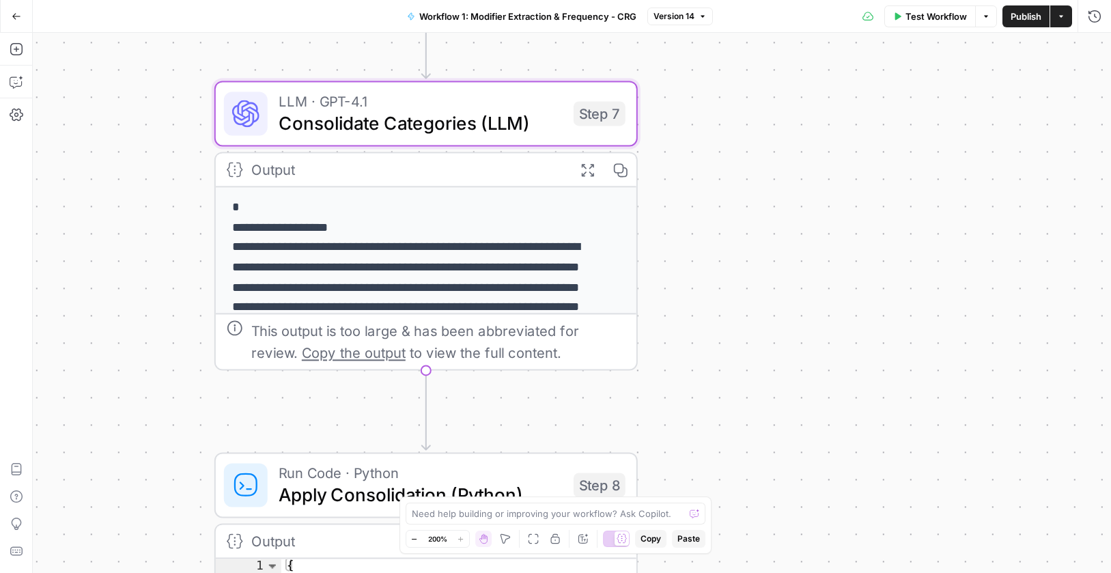
click at [435, 249] on p "**********" at bounding box center [415, 377] width 367 height 359
click at [409, 248] on p "**********" at bounding box center [415, 377] width 367 height 359
click at [410, 248] on p "**********" at bounding box center [415, 377] width 367 height 359
click at [620, 168] on icon "button" at bounding box center [620, 169] width 15 height 15
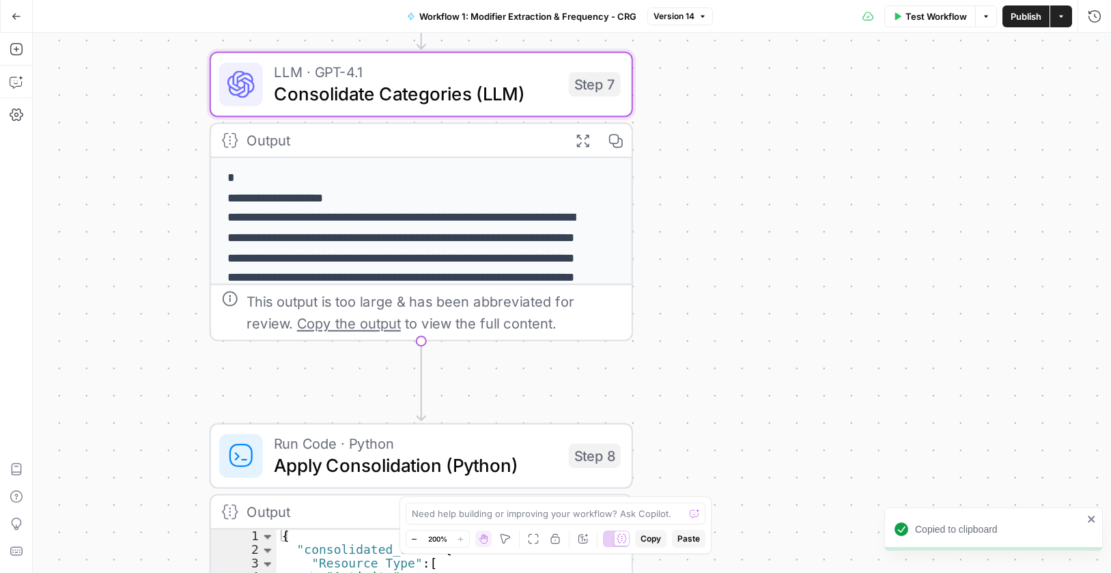
drag, startPoint x: 724, startPoint y: 361, endPoint x: 741, endPoint y: 155, distance: 207.0
click at [741, 155] on div "Workflow Set Inputs Inputs Run Code · Python Process & Batch CSV Data Step 1 Ou…" at bounding box center [572, 303] width 1078 height 540
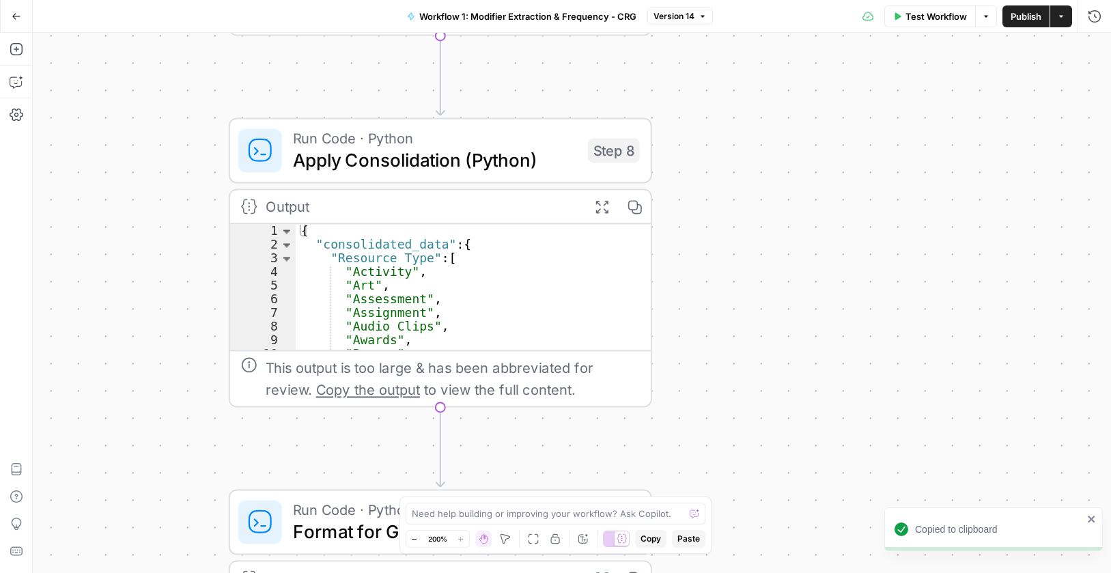
drag, startPoint x: 764, startPoint y: 328, endPoint x: 417, endPoint y: 191, distance: 372.2
click at [766, 228] on div "Workflow Set Inputs Inputs Run Code · Python Process & Batch CSV Data Step 1 Ou…" at bounding box center [572, 303] width 1078 height 540
click at [396, 161] on span "Apply Consolidation (Python)" at bounding box center [435, 158] width 284 height 27
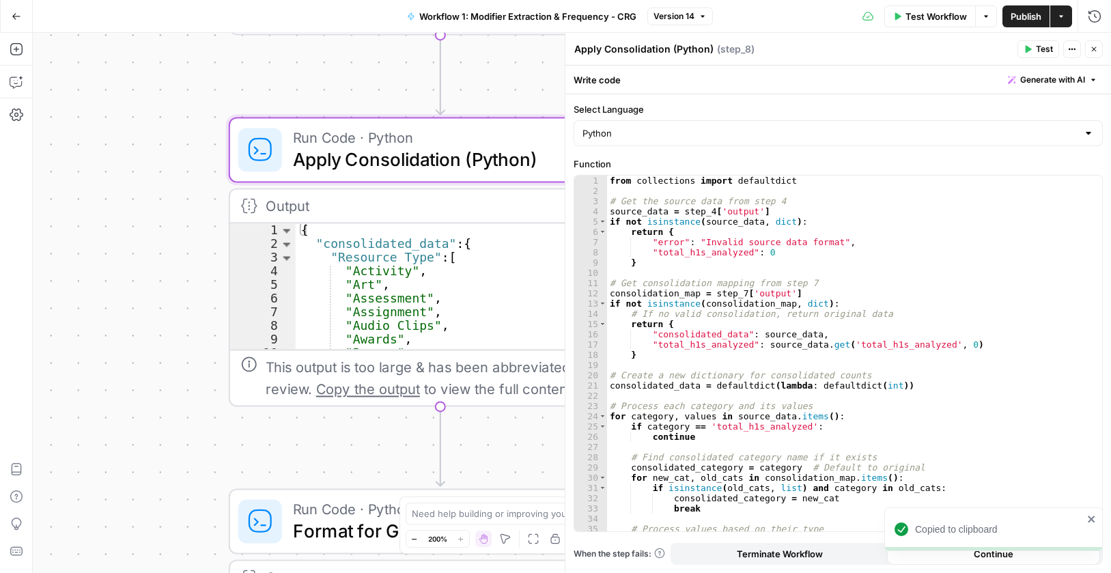
click at [688, 46] on textarea "Apply Consolidation (Python)" at bounding box center [643, 49] width 139 height 14
click at [687, 46] on textarea "Apply Consolidation (Python)" at bounding box center [643, 49] width 139 height 14
drag, startPoint x: 646, startPoint y: 111, endPoint x: 573, endPoint y: 113, distance: 73.1
click at [573, 113] on div "Select Language Python Function 1 2 3 4 5 6 7 8 9 10 11 12 13 14 15 16 17 18 19…" at bounding box center [839, 333] width 546 height 479
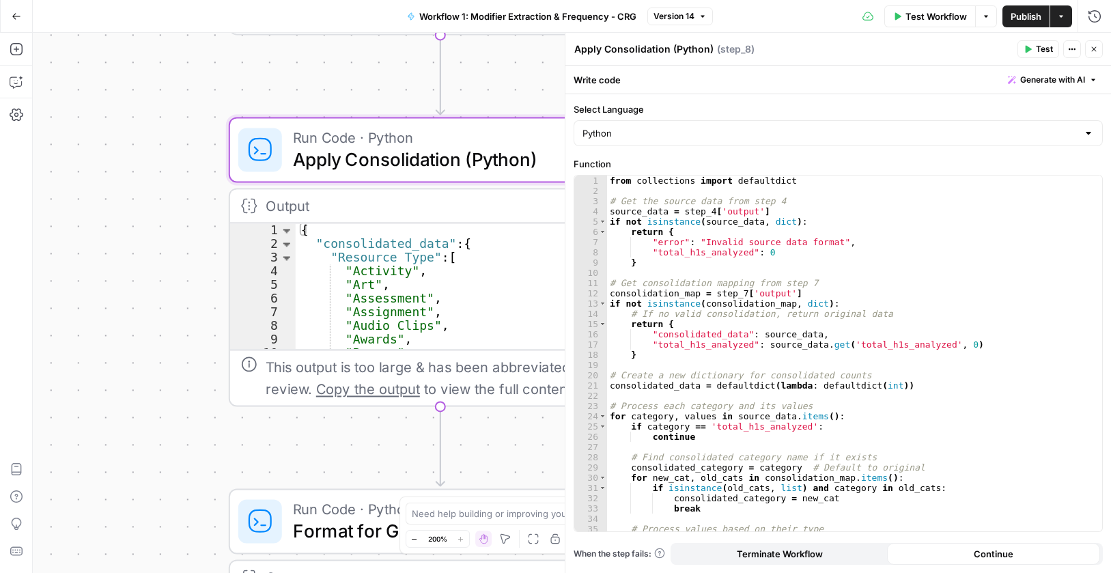
copy label "Select Language"
click at [800, 247] on div "from collections import defaultdict # Get the source data from step 4 source_da…" at bounding box center [849, 364] width 485 height 376
type textarea "**********"
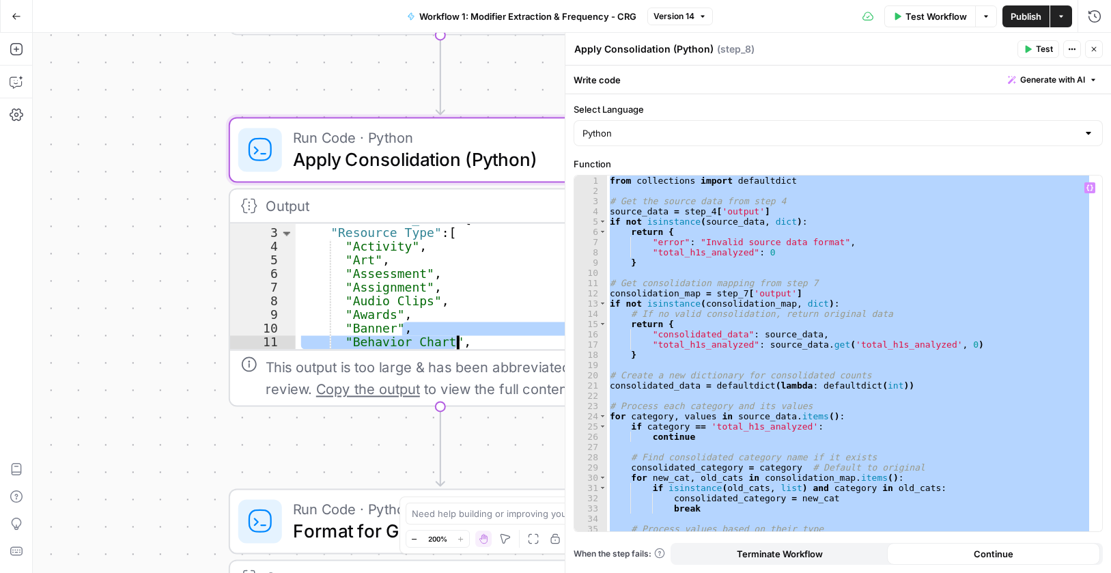
scroll to position [46, 0]
click at [382, 290] on div ""consolidated_data" : { "Resource Type" : [ "Activity" , "Art" , "Assessment" ,…" at bounding box center [463, 288] width 335 height 153
type textarea "**********"
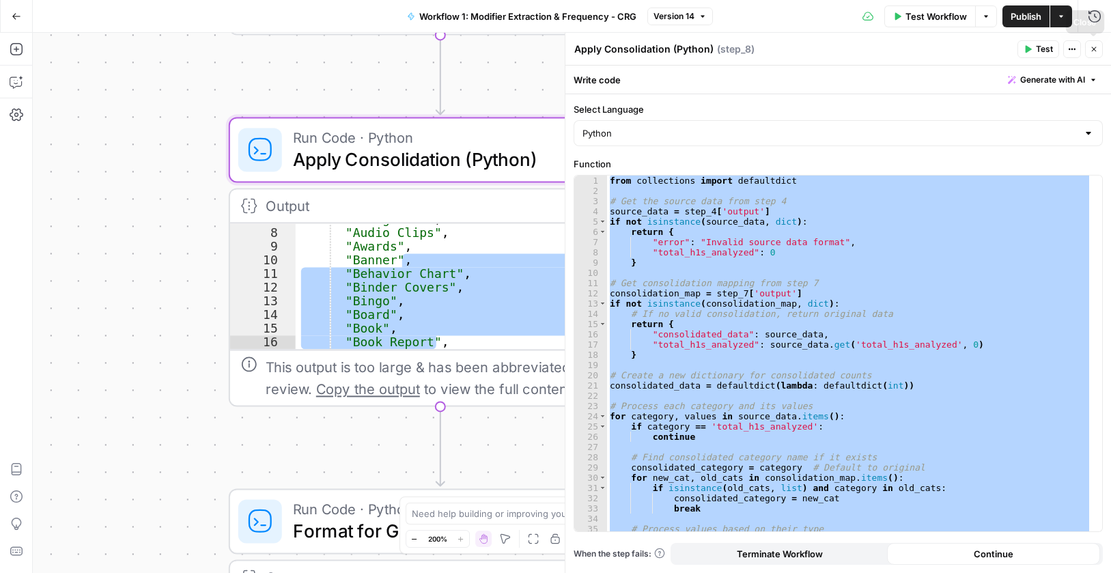
drag, startPoint x: 1096, startPoint y: 48, endPoint x: 644, endPoint y: 202, distance: 477.5
click at [1096, 49] on icon "button" at bounding box center [1094, 49] width 8 height 8
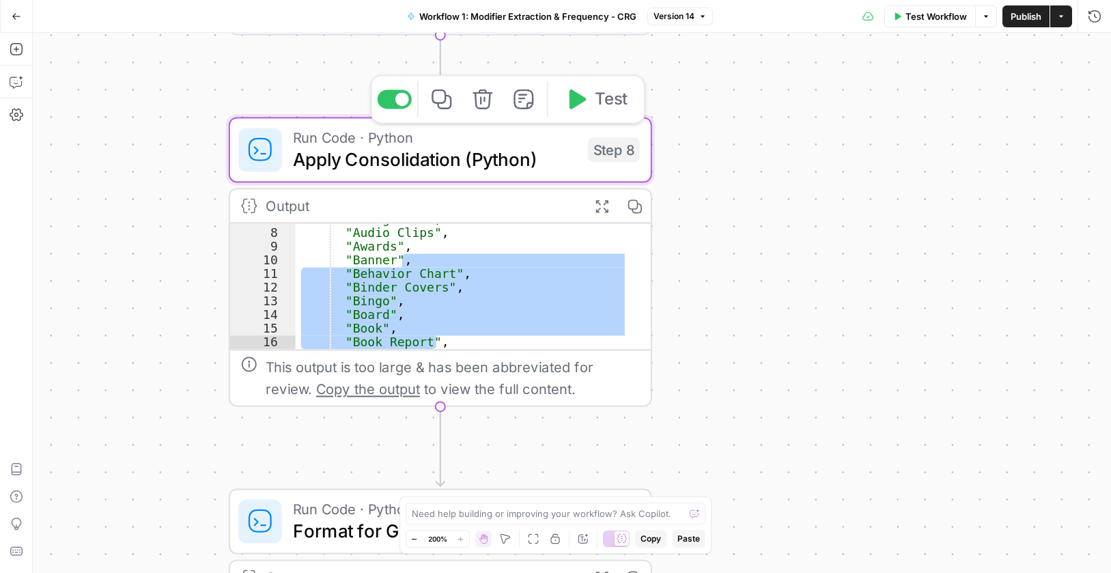
click at [643, 199] on button "Copy" at bounding box center [634, 205] width 33 height 33
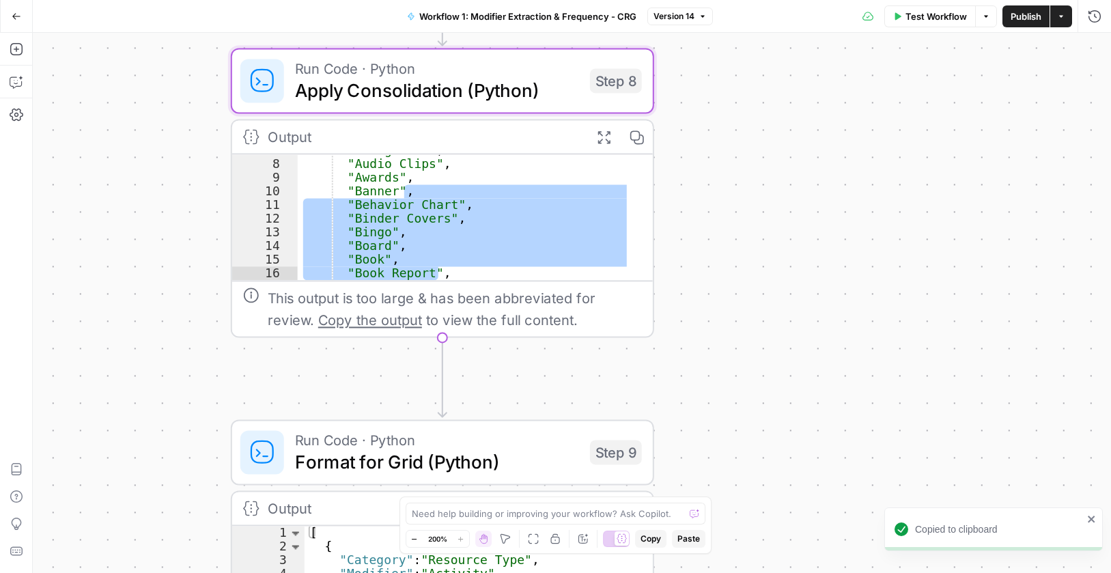
drag, startPoint x: 740, startPoint y: 362, endPoint x: 735, endPoint y: 195, distance: 167.4
click at [736, 201] on div "Workflow Set Inputs Inputs Run Code · Python Process & Batch CSV Data Step 1 Ou…" at bounding box center [572, 303] width 1078 height 540
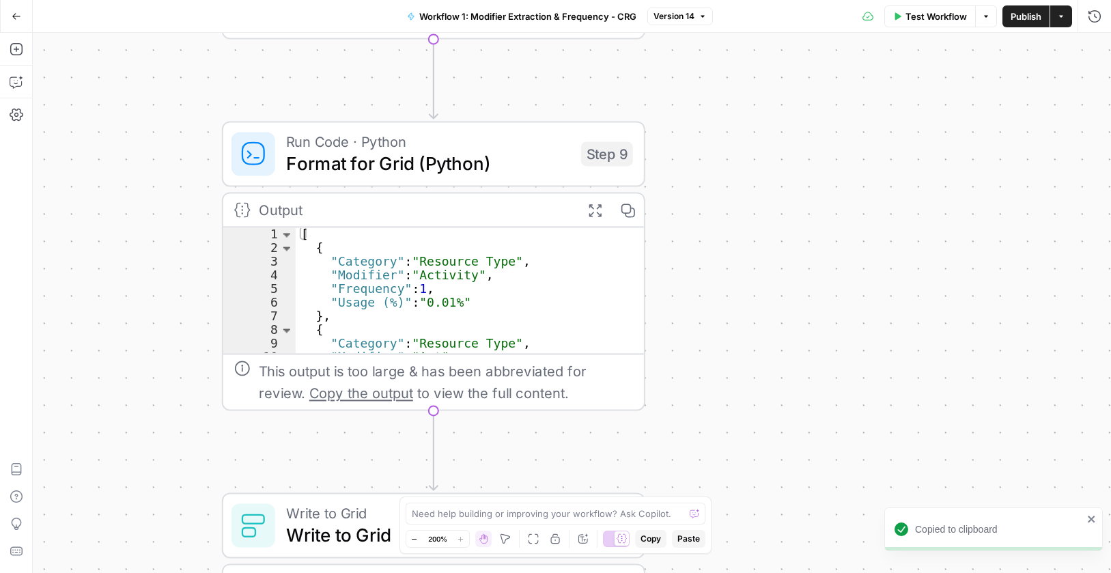
drag, startPoint x: 764, startPoint y: 348, endPoint x: 474, endPoint y: 163, distance: 344.6
click at [757, 192] on div "Workflow Set Inputs Inputs Run Code · Python Process & Batch CSV Data Step 1 Ou…" at bounding box center [572, 303] width 1078 height 540
click at [387, 165] on span "Format for Grid (Python)" at bounding box center [427, 162] width 284 height 27
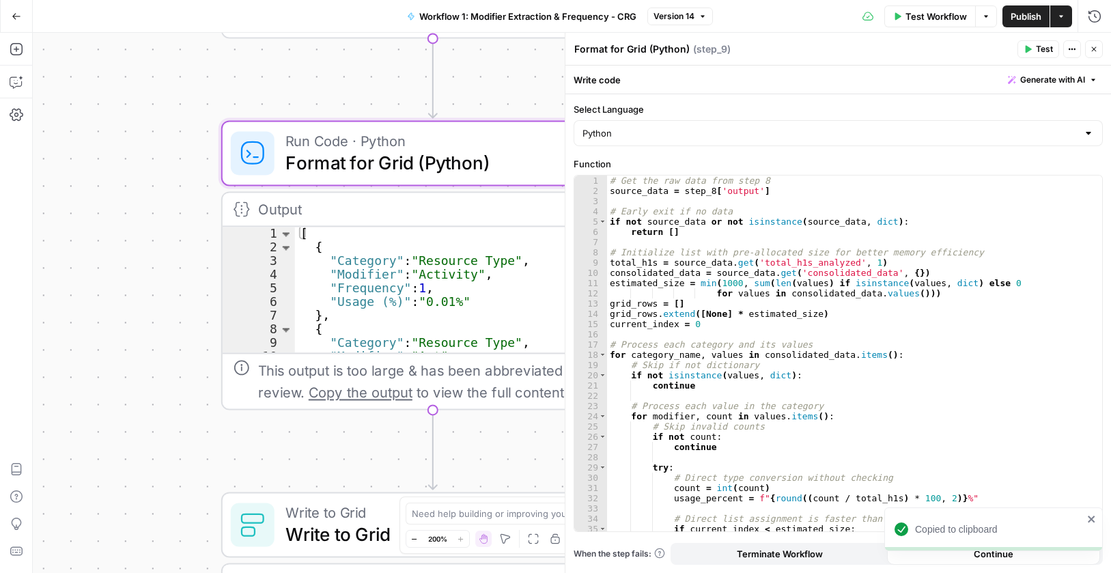
click at [660, 49] on textarea "Format for Grid (Python)" at bounding box center [631, 49] width 115 height 14
drag, startPoint x: 651, startPoint y: 109, endPoint x: 574, endPoint y: 117, distance: 77.5
click at [574, 116] on div "Select Language Python" at bounding box center [838, 124] width 529 height 44
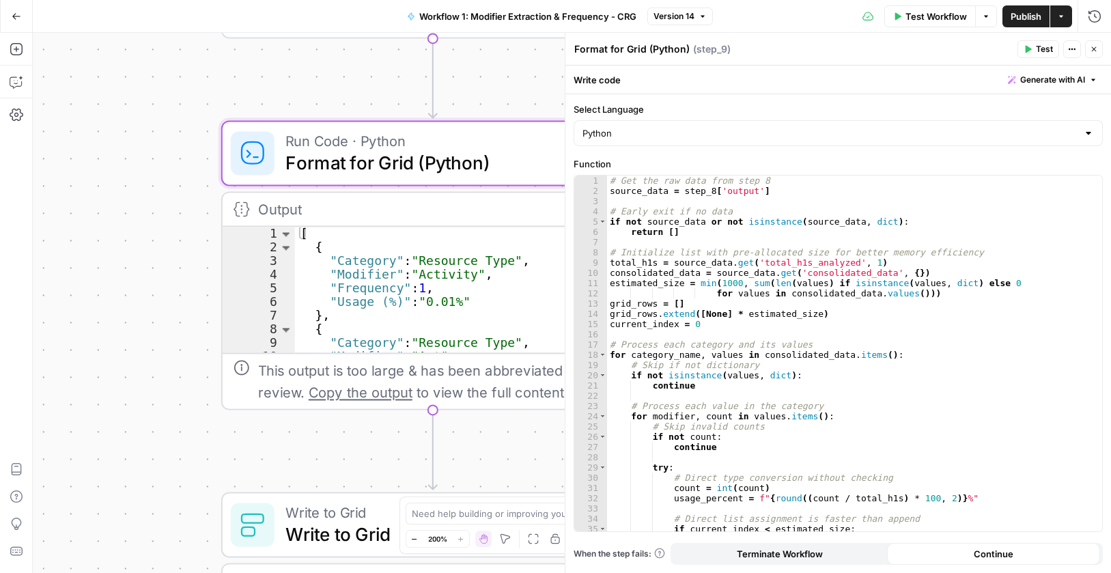
copy label "Select Language"
click at [677, 313] on div "# Get the raw data from step 8 source_data = step_8 [ 'output' ] # Early exit i…" at bounding box center [849, 364] width 485 height 376
type textarea "**********"
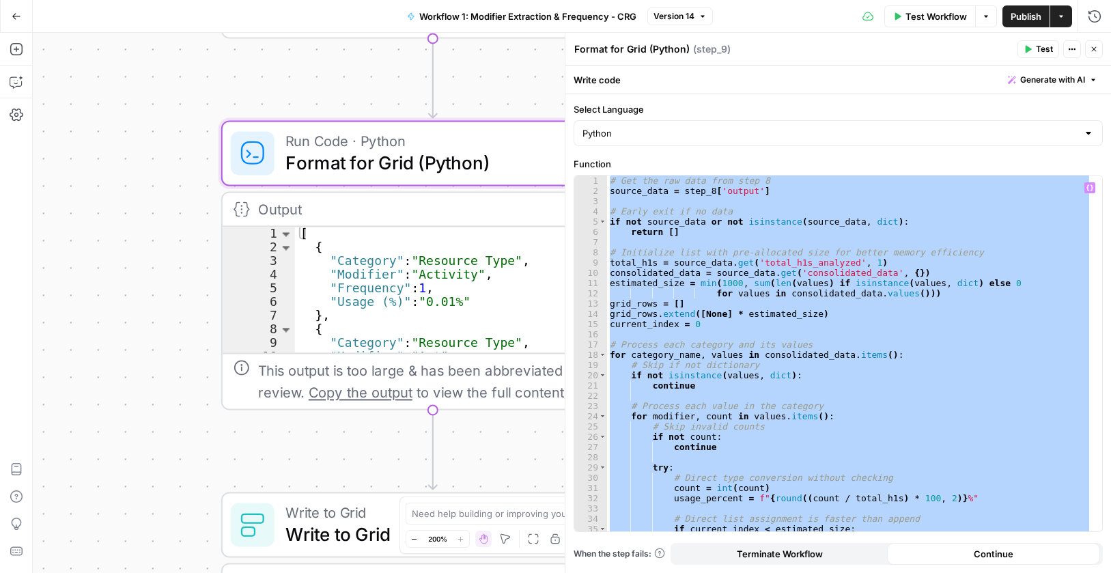
click at [1095, 51] on icon "button" at bounding box center [1094, 49] width 8 height 8
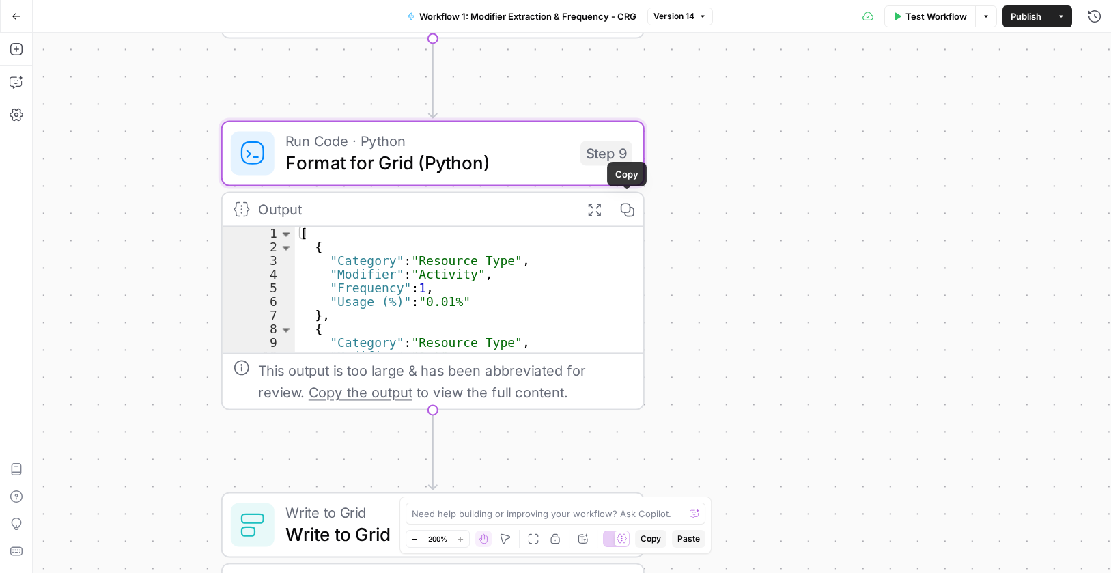
click at [630, 210] on icon "button" at bounding box center [627, 209] width 14 height 14
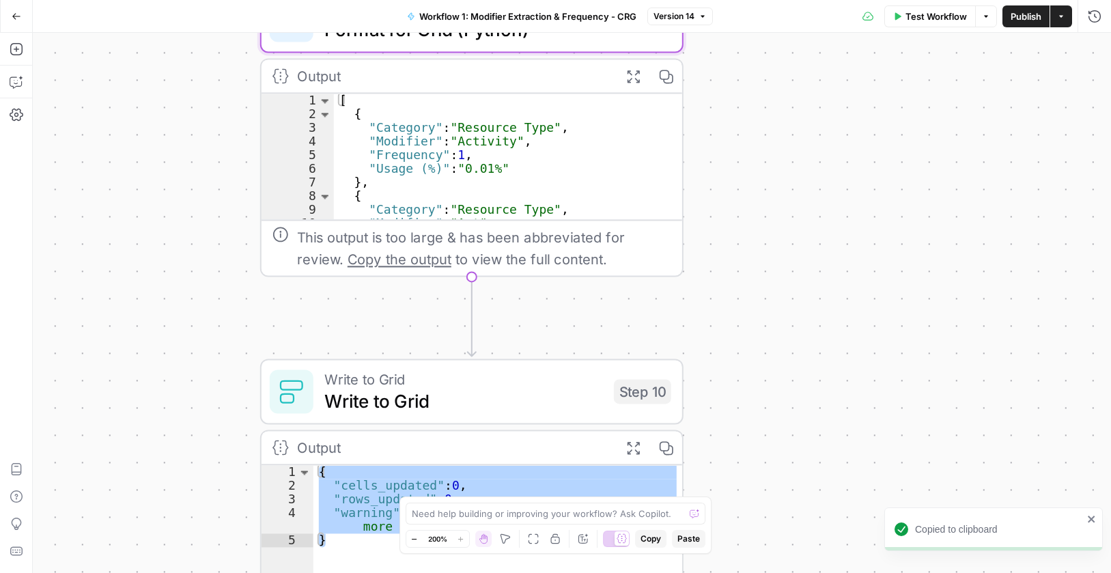
drag, startPoint x: 739, startPoint y: 396, endPoint x: 790, endPoint y: 189, distance: 213.9
click at [790, 189] on div "Workflow Set Inputs Inputs Run Code · Python Process & Batch CSV Data Step 1 Ou…" at bounding box center [572, 303] width 1078 height 540
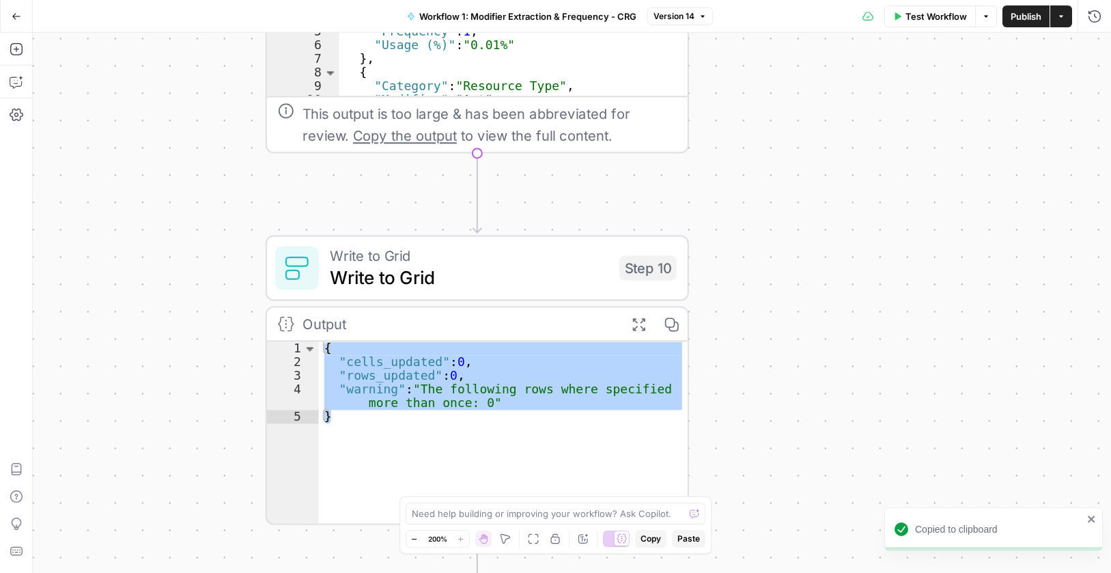
drag, startPoint x: 780, startPoint y: 266, endPoint x: 712, endPoint y: 275, distance: 68.3
click at [793, 293] on div "Workflow Set Inputs Inputs Run Code · Python Process & Batch CSV Data Step 1 Ou…" at bounding box center [572, 303] width 1078 height 540
click at [484, 283] on span "Write to Grid" at bounding box center [468, 277] width 279 height 27
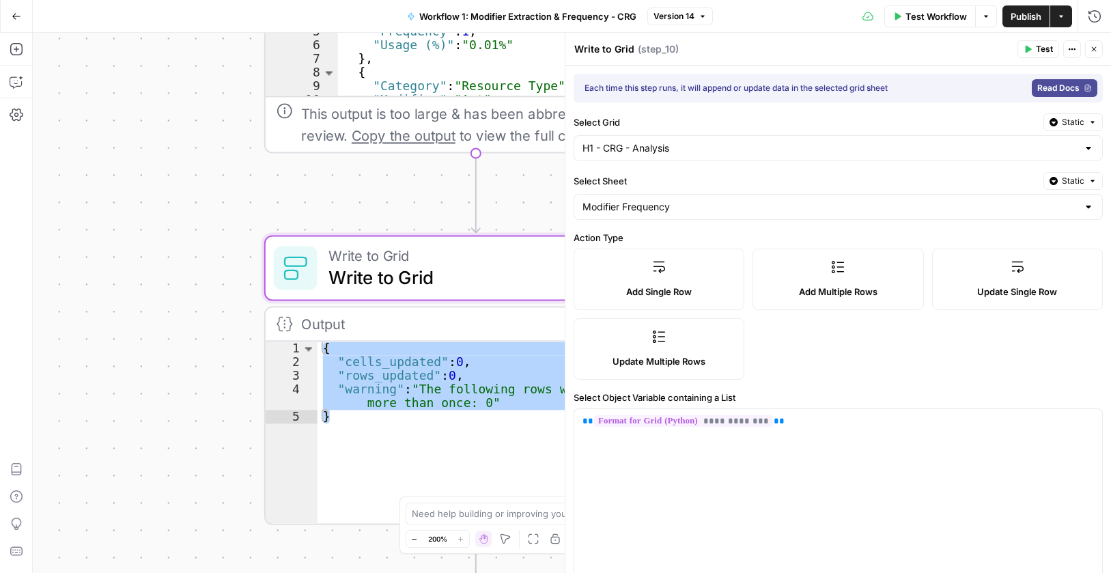
click at [614, 52] on textarea "Write to Grid" at bounding box center [604, 49] width 60 height 14
drag, startPoint x: 594, startPoint y: 124, endPoint x: 625, endPoint y: 110, distance: 34.3
click at [571, 119] on div "**********" at bounding box center [838, 303] width 546 height 540
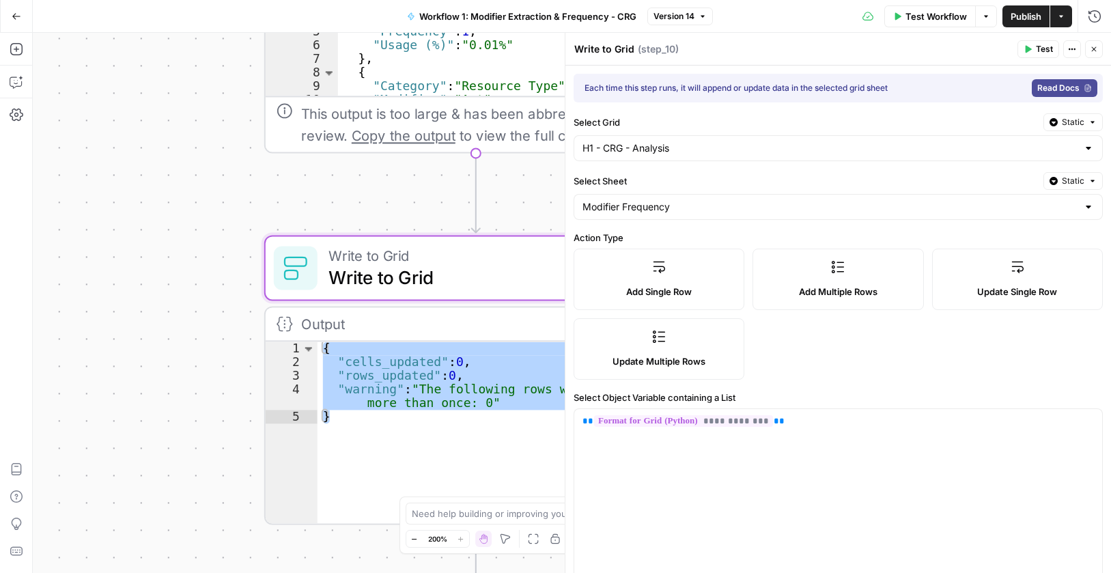
click at [630, 121] on label "Select Grid" at bounding box center [806, 122] width 464 height 14
click at [630, 141] on input "H1 - CRG - Analysis" at bounding box center [830, 148] width 495 height 14
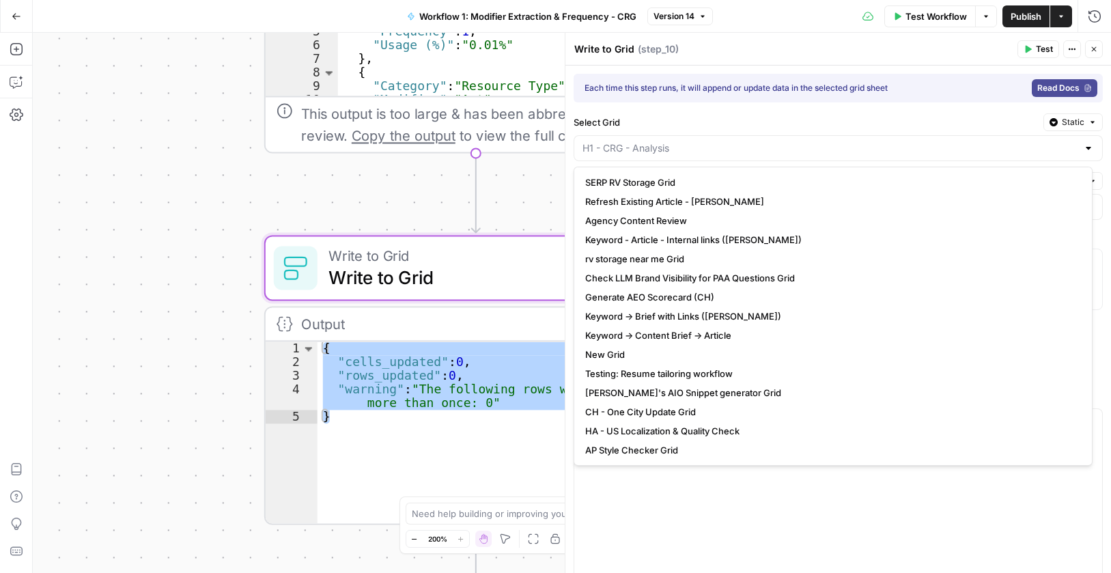
type input "H1 - CRG - Analysis"
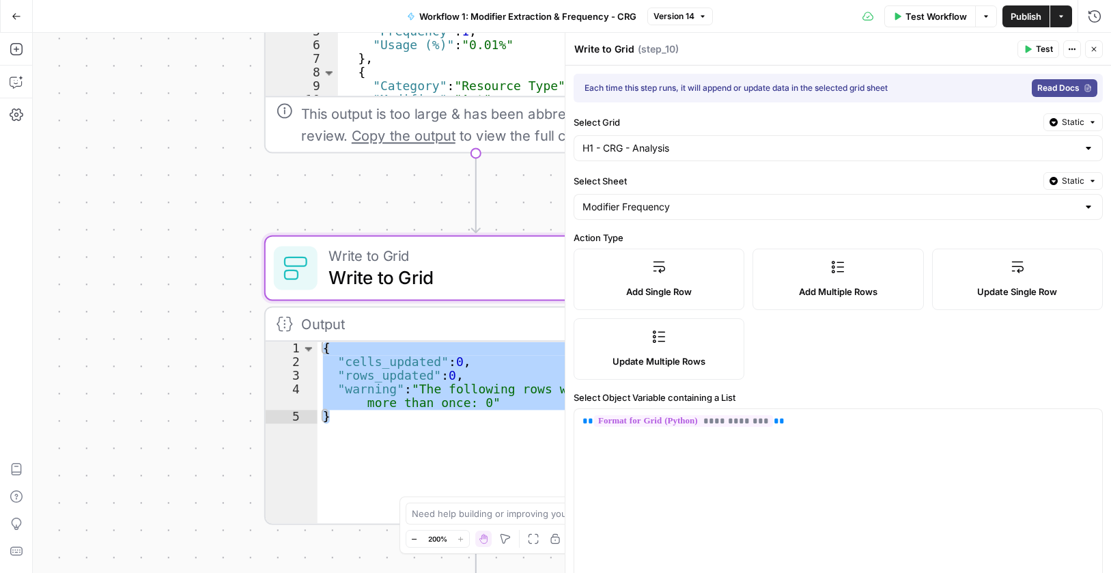
drag, startPoint x: 628, startPoint y: 126, endPoint x: 574, endPoint y: 129, distance: 54.1
click at [574, 129] on div "Select Grid Static" at bounding box center [838, 122] width 529 height 18
copy label "Select Grid"
drag, startPoint x: 619, startPoint y: 179, endPoint x: 617, endPoint y: 149, distance: 30.1
click at [573, 176] on div "**********" at bounding box center [839, 489] width 546 height 847
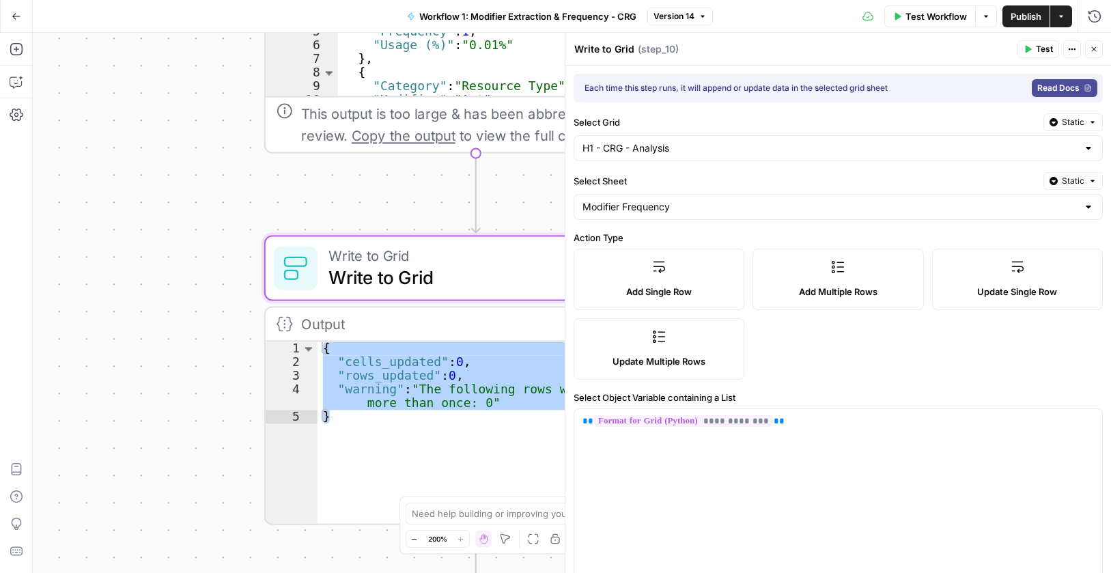
copy label "Select Sheet"
drag, startPoint x: 628, startPoint y: 240, endPoint x: 574, endPoint y: 237, distance: 54.0
click at [574, 237] on label "Action Type" at bounding box center [838, 238] width 529 height 14
copy label "Action Type"
drag, startPoint x: 740, startPoint y: 393, endPoint x: 721, endPoint y: 257, distance: 137.3
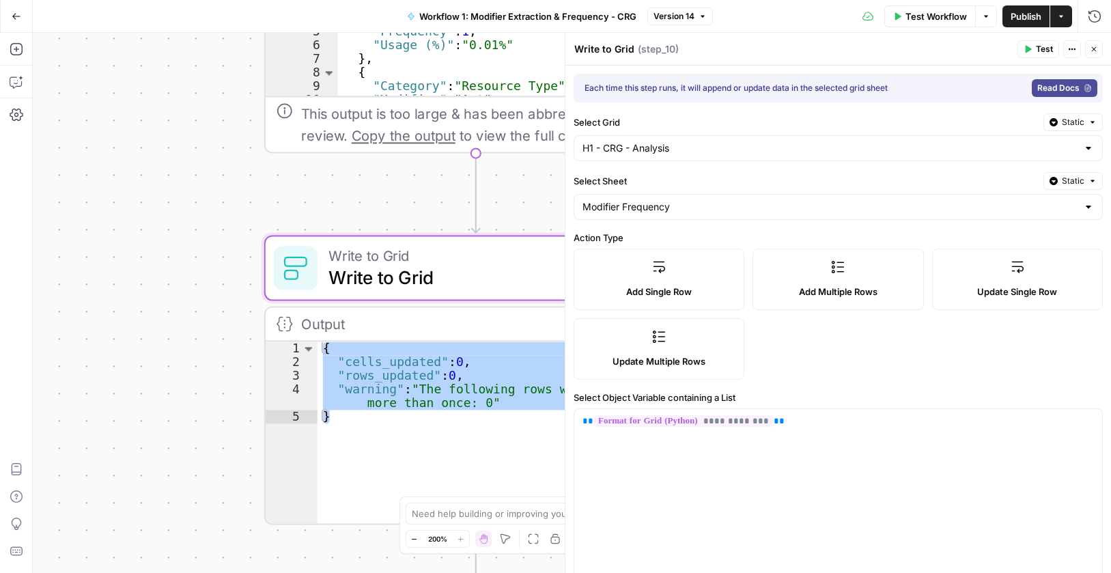
click at [575, 397] on label "Select Object Variable containing a List" at bounding box center [838, 398] width 529 height 14
click at [787, 414] on div "**********" at bounding box center [838, 513] width 528 height 209
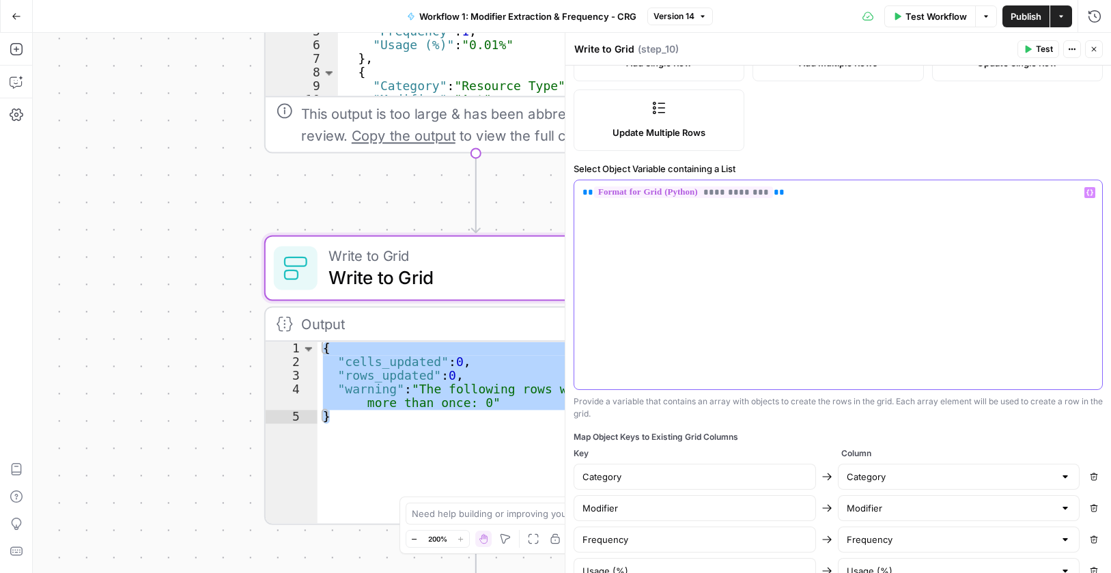
scroll to position [339, 0]
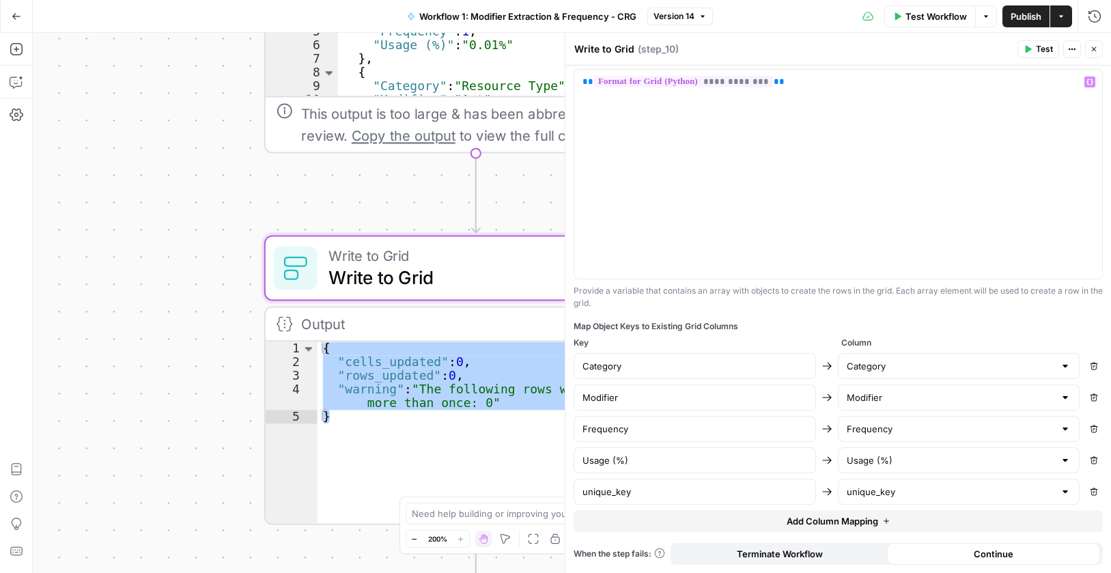
drag, startPoint x: 757, startPoint y: 325, endPoint x: 574, endPoint y: 325, distance: 182.4
click at [574, 325] on div "Map Object Keys to Existing Grid Columns" at bounding box center [838, 326] width 529 height 12
click at [688, 367] on input "Category" at bounding box center [695, 366] width 225 height 14
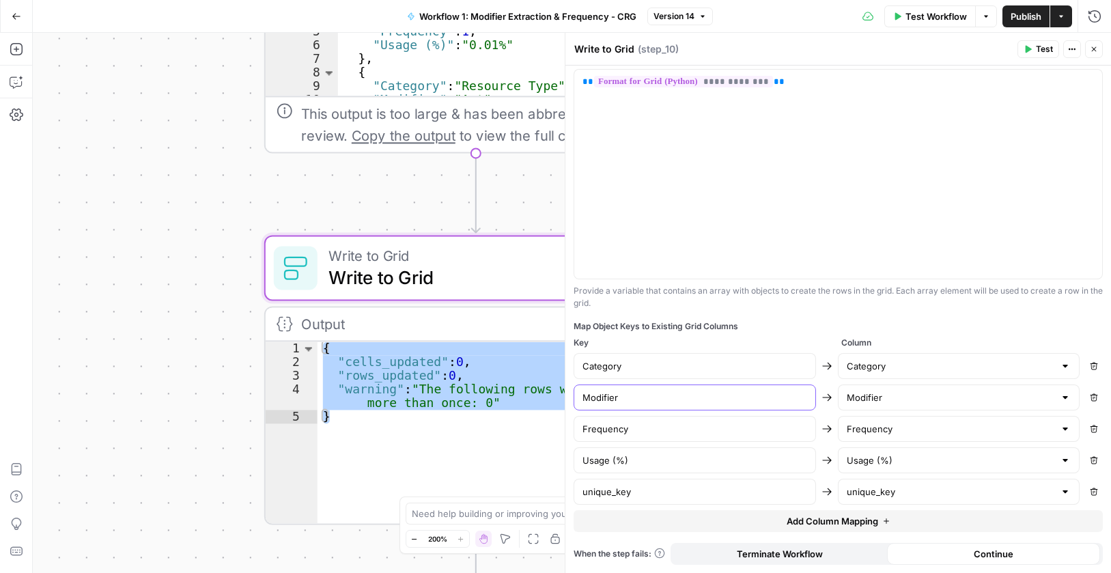
click at [665, 402] on input "Modifier" at bounding box center [695, 398] width 225 height 14
click at [613, 428] on input "Frequency" at bounding box center [695, 429] width 225 height 14
click at [681, 465] on input "Usage (%)" at bounding box center [695, 461] width 225 height 14
click at [703, 499] on input "unique_key" at bounding box center [695, 492] width 225 height 14
drag, startPoint x: 1089, startPoint y: 50, endPoint x: 439, endPoint y: 374, distance: 726.6
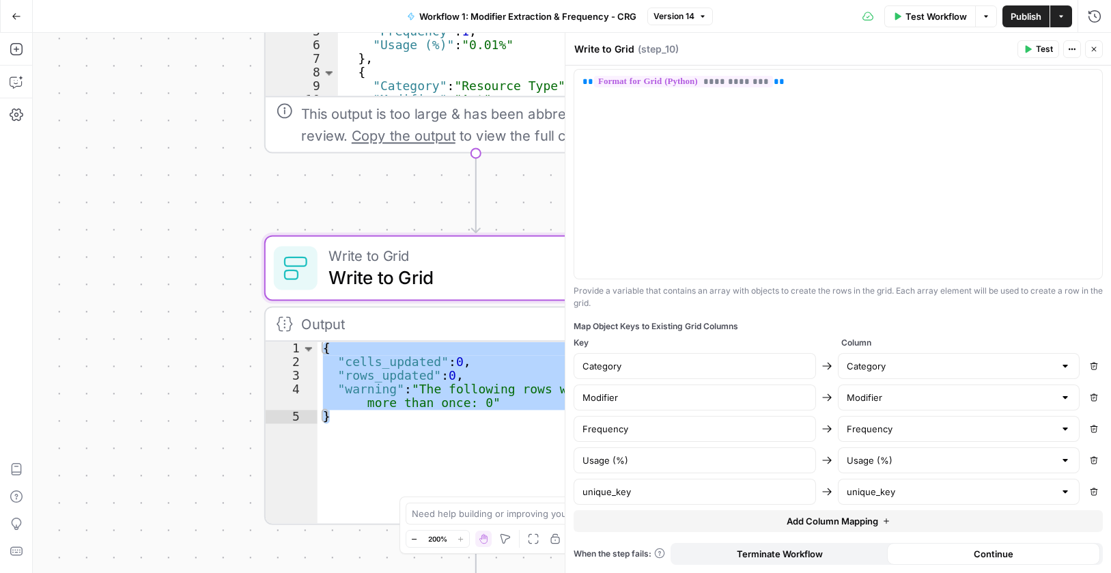
click at [1089, 49] on button "Close" at bounding box center [1094, 49] width 18 height 18
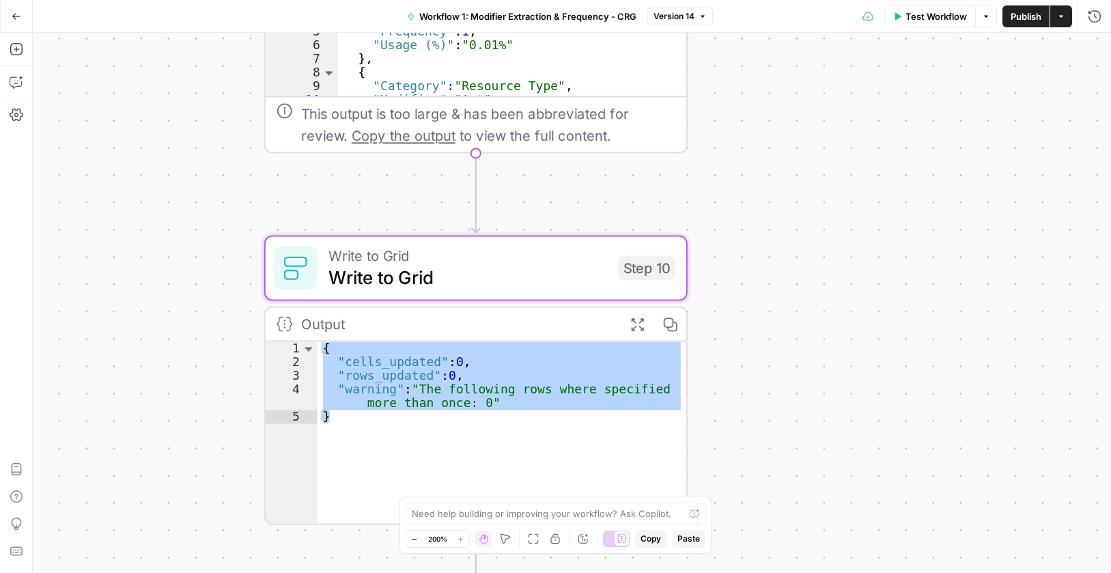
drag, startPoint x: 673, startPoint y: 321, endPoint x: 678, endPoint y: 316, distance: 7.7
click at [673, 322] on icon "button" at bounding box center [670, 324] width 14 height 14
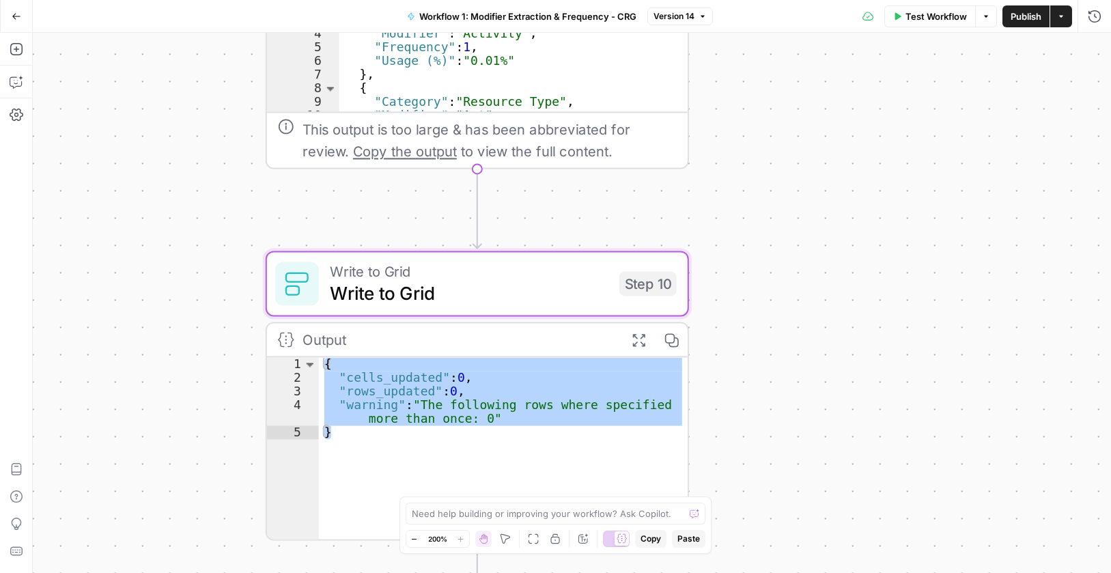
drag, startPoint x: 772, startPoint y: 130, endPoint x: 808, endPoint y: 275, distance: 149.3
click at [801, 322] on div "Workflow Set Inputs Inputs Run Code · Python Process & Batch CSV Data Step 1 Ou…" at bounding box center [572, 303] width 1078 height 540
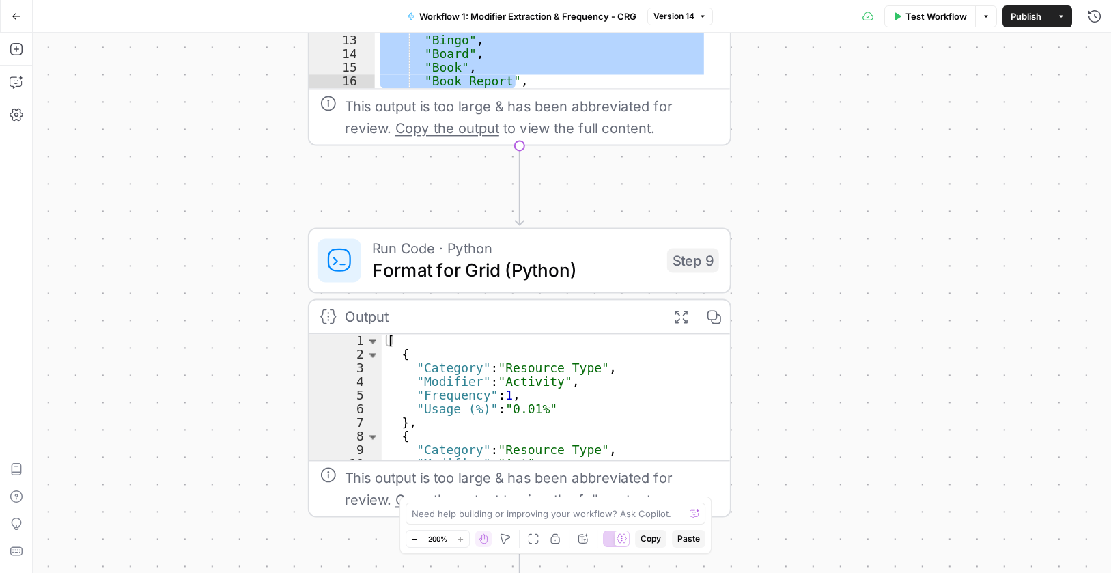
drag, startPoint x: 773, startPoint y: 109, endPoint x: 780, endPoint y: 316, distance: 206.4
click at [783, 319] on div "Workflow Set Inputs Inputs Run Code · Python Process & Batch CSV Data Step 1 Ou…" at bounding box center [572, 303] width 1078 height 540
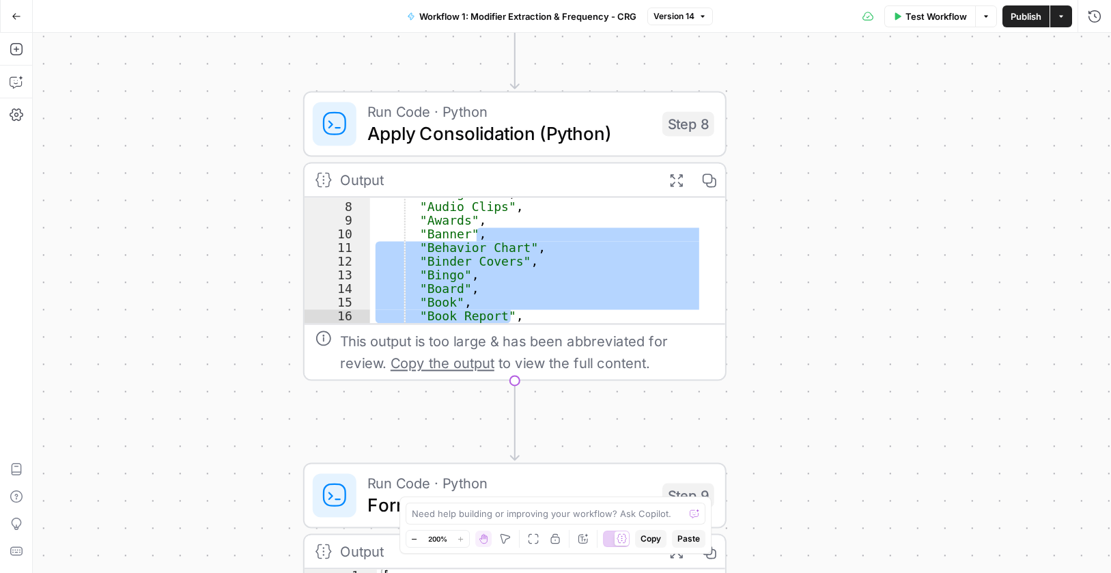
drag, startPoint x: 764, startPoint y: 206, endPoint x: 754, endPoint y: 367, distance: 161.5
click at [755, 367] on div "Workflow Set Inputs Inputs Run Code · Python Process & Batch CSV Data Step 1 Ou…" at bounding box center [572, 303] width 1078 height 540
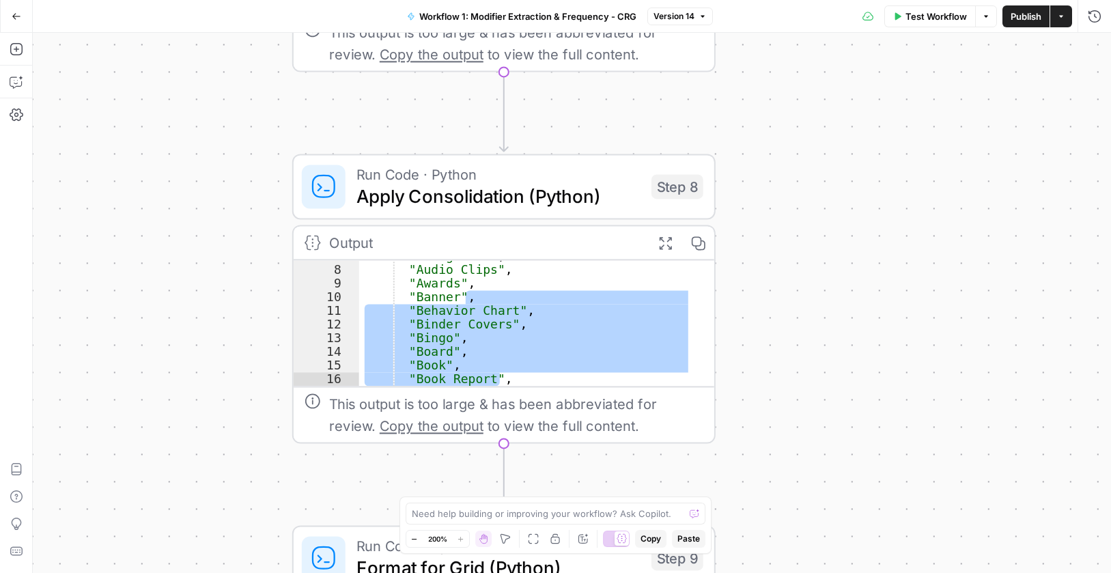
click at [533, 195] on span "Apply Consolidation (Python)" at bounding box center [499, 195] width 284 height 27
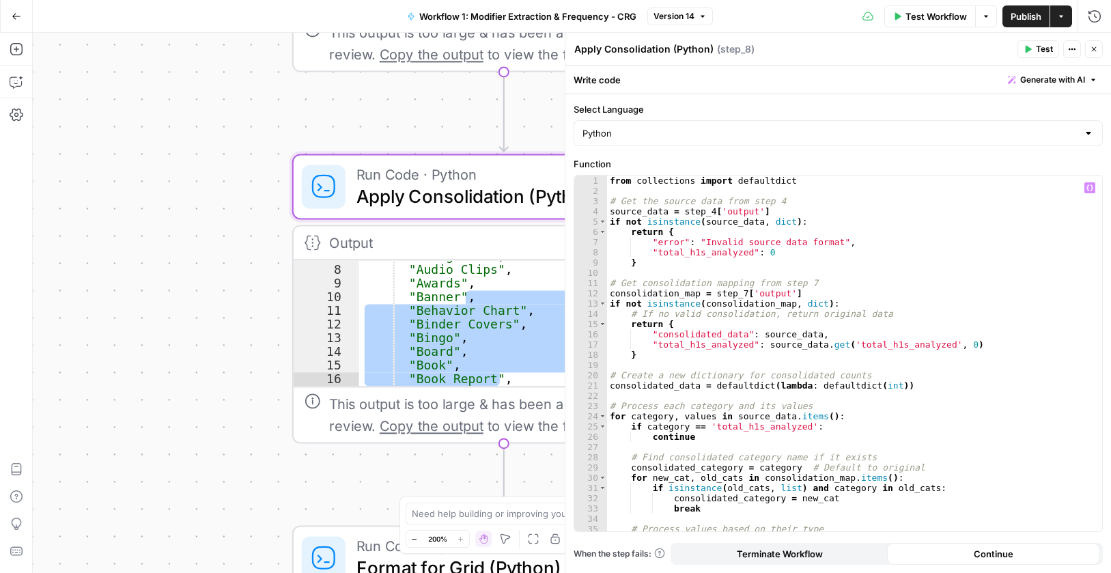
click at [742, 181] on div "from collections import defaultdict # Get the source data from step 4 source_da…" at bounding box center [849, 364] width 485 height 376
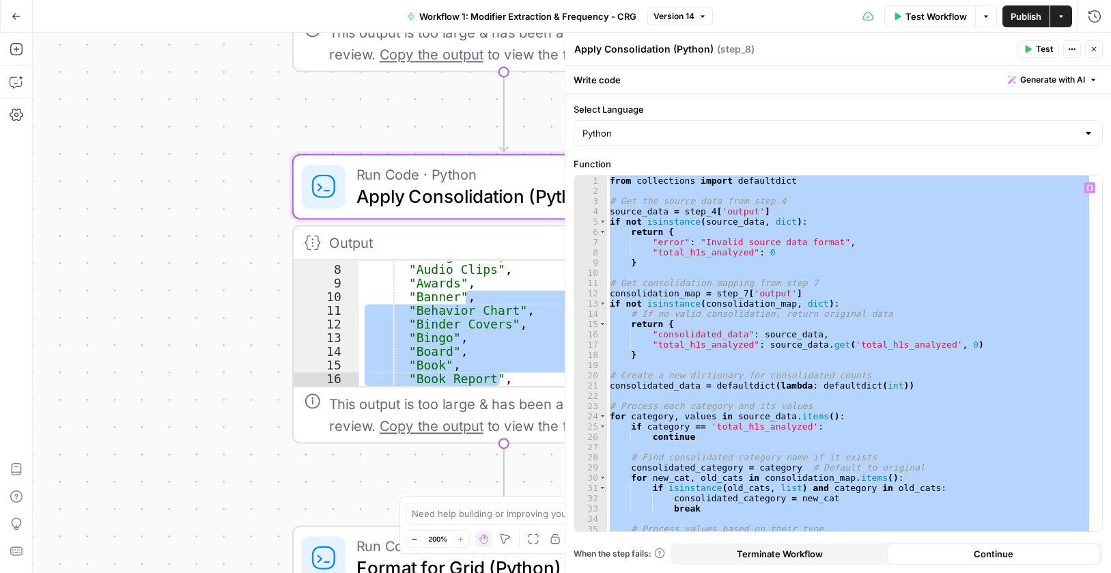
paste textarea
type textarea "*"
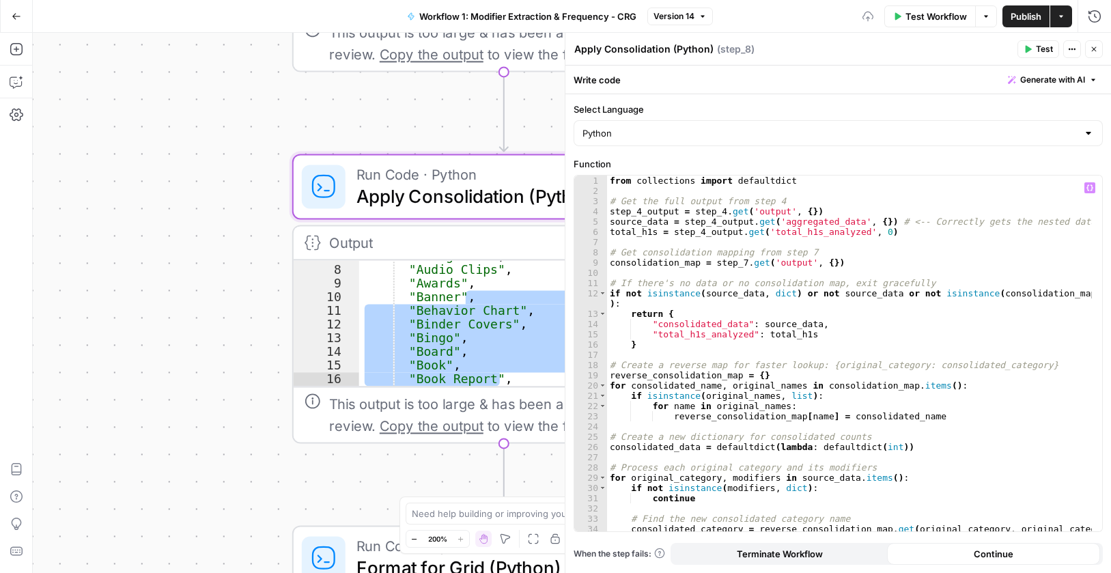
scroll to position [0, 0]
drag, startPoint x: 1025, startPoint y: 557, endPoint x: 1027, endPoint y: 548, distance: 9.0
click at [1025, 555] on div "Continue" at bounding box center [994, 554] width 214 height 22
click at [1092, 52] on icon "button" at bounding box center [1094, 49] width 8 height 8
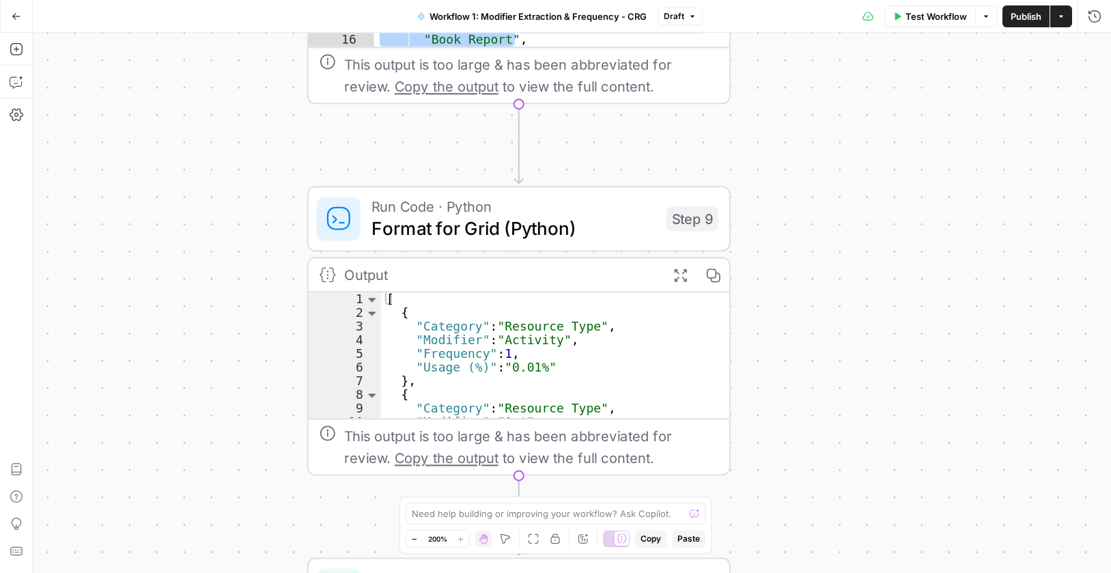
drag, startPoint x: 766, startPoint y: 456, endPoint x: 781, endPoint y: 117, distance: 338.4
click at [781, 117] on div "Workflow Set Inputs Inputs Run Code · Python Process & Batch CSV Data Step 1 Ou…" at bounding box center [572, 303] width 1078 height 540
click at [536, 239] on span "Format for Grid (Python)" at bounding box center [514, 228] width 284 height 27
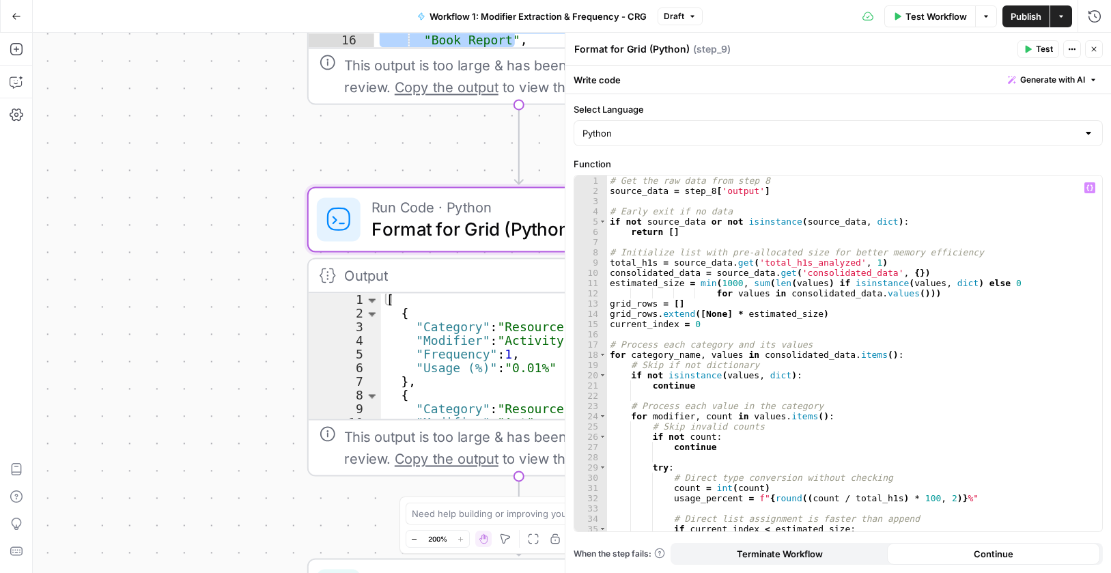
click at [814, 230] on div "# Get the raw data from step 8 source_data = step_8 [ 'output' ] # Early exit i…" at bounding box center [849, 364] width 485 height 376
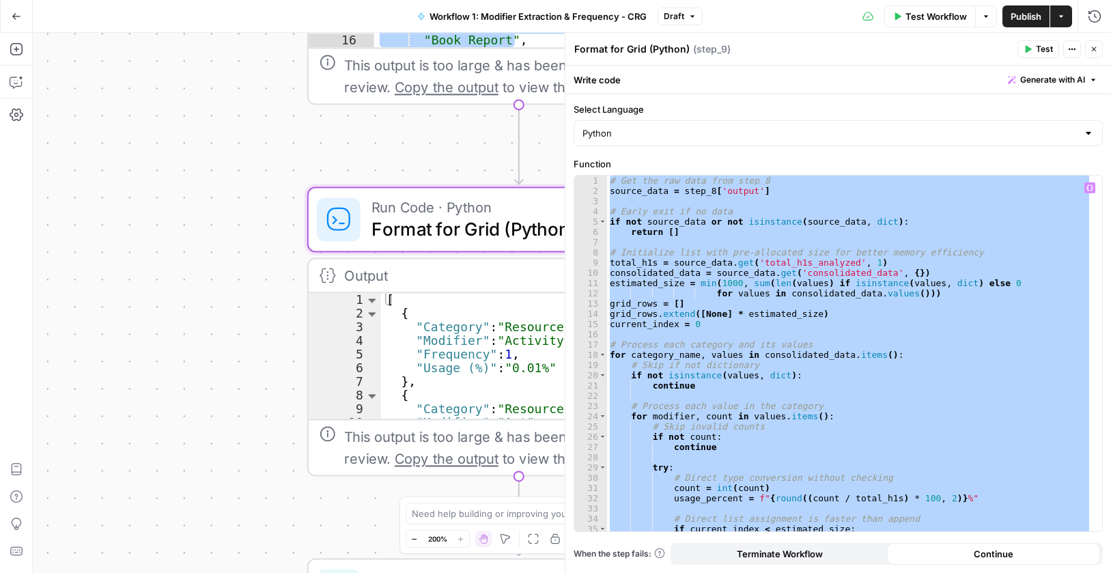
paste textarea
type textarea "**********"
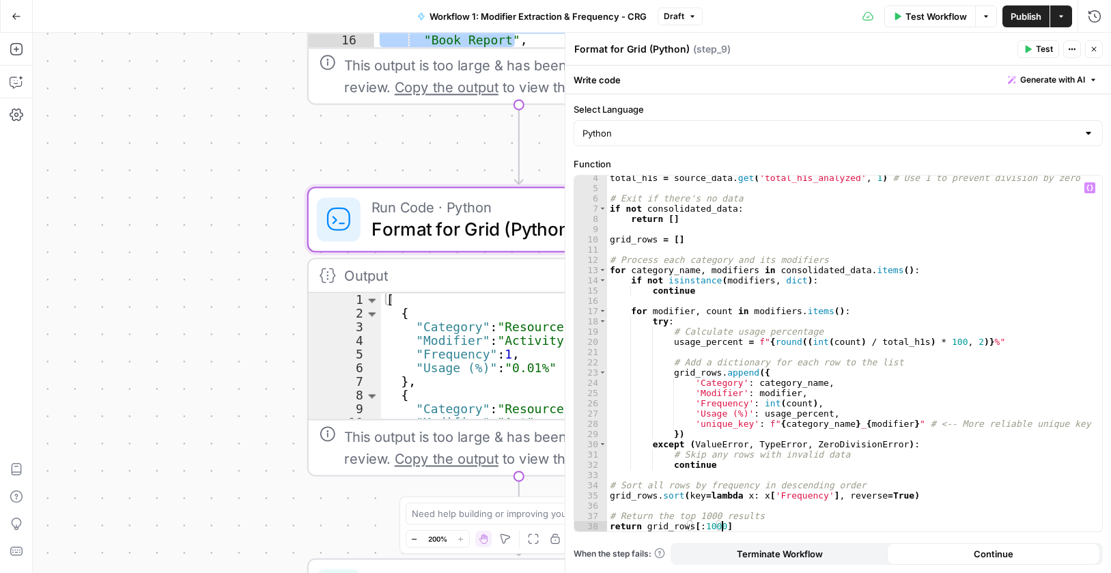
drag, startPoint x: 1046, startPoint y: 51, endPoint x: 774, endPoint y: 102, distance: 276.6
click at [1046, 50] on span "Test" at bounding box center [1044, 49] width 17 height 12
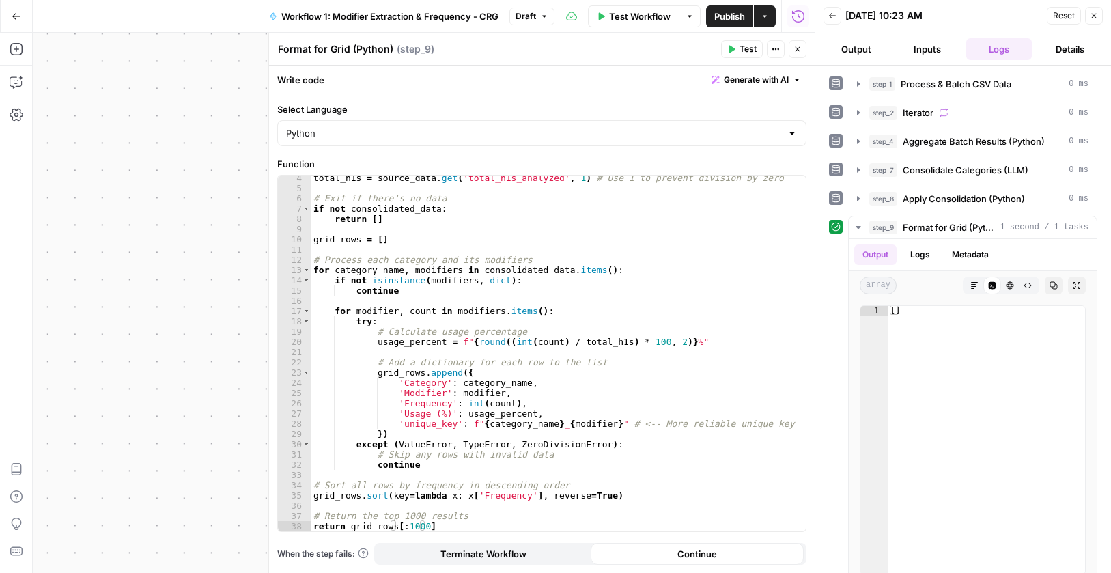
drag, startPoint x: 1098, startPoint y: 14, endPoint x: 1044, endPoint y: 207, distance: 200.7
click at [1098, 13] on icon "button" at bounding box center [1094, 16] width 8 height 8
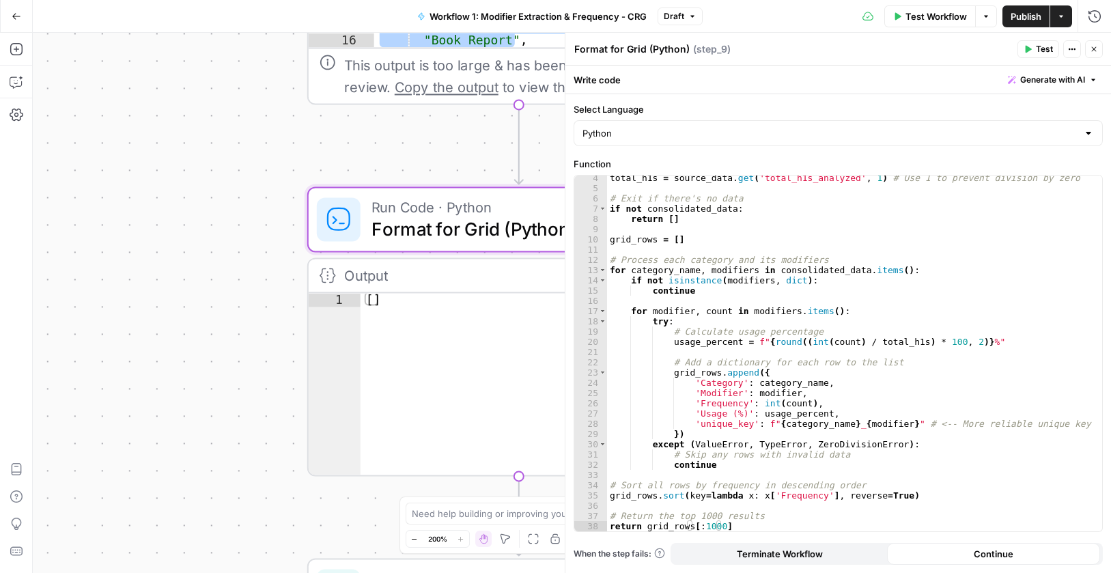
click at [1090, 48] on icon "button" at bounding box center [1094, 49] width 8 height 8
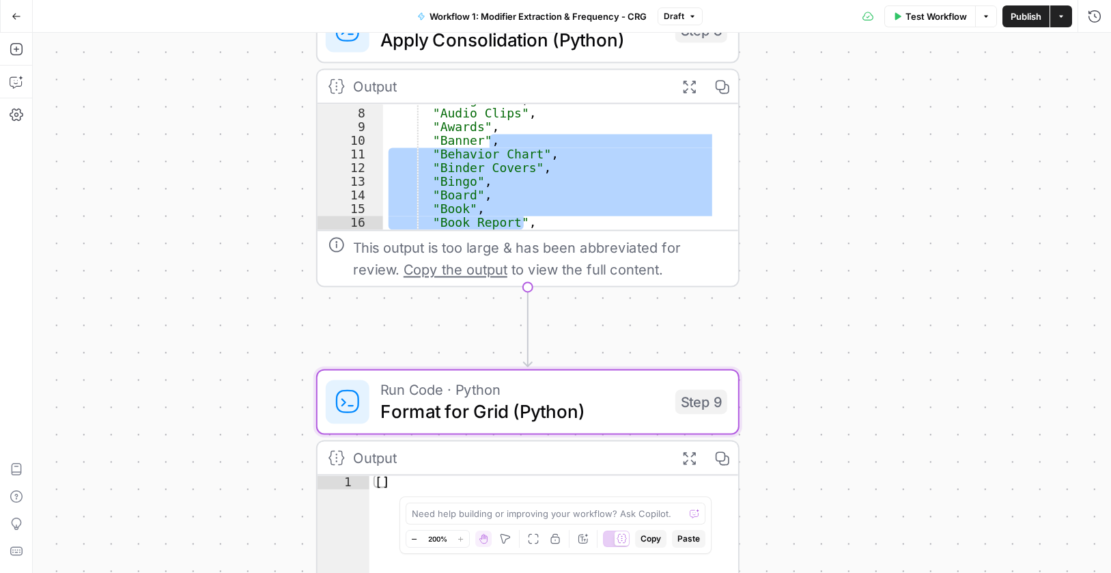
drag, startPoint x: 833, startPoint y: 150, endPoint x: 837, endPoint y: 266, distance: 115.5
click at [831, 331] on div "Workflow Set Inputs Inputs Run Code · Python Process & Batch CSV Data Step 1 Ou…" at bounding box center [572, 303] width 1078 height 540
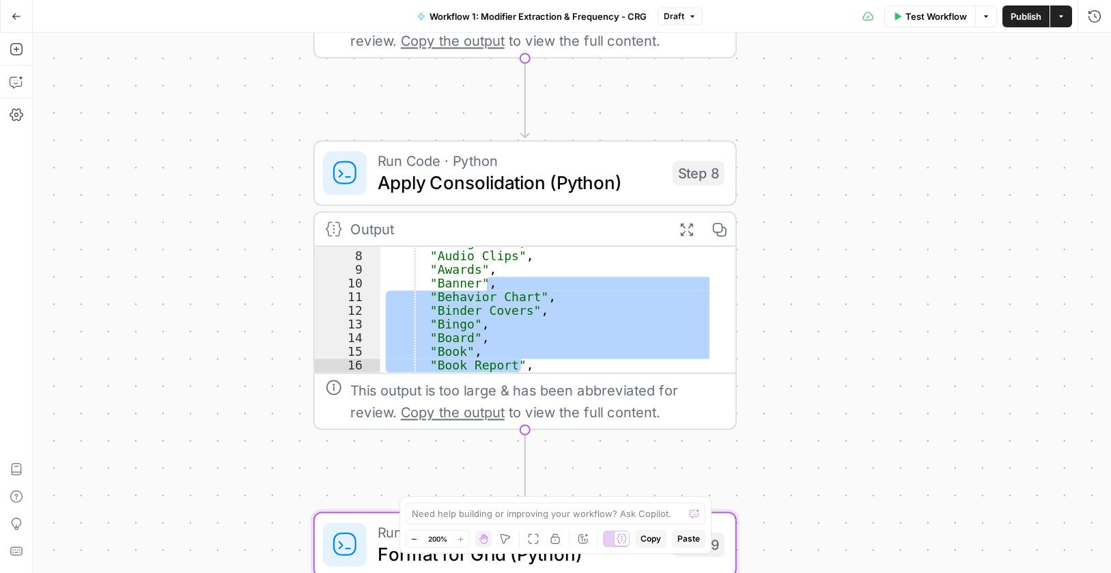
drag, startPoint x: 833, startPoint y: 310, endPoint x: 712, endPoint y: 171, distance: 184.4
click at [833, 308] on div "Workflow Set Inputs Inputs Run Code · Python Process & Batch CSV Data Step 1 Ou…" at bounding box center [572, 303] width 1078 height 540
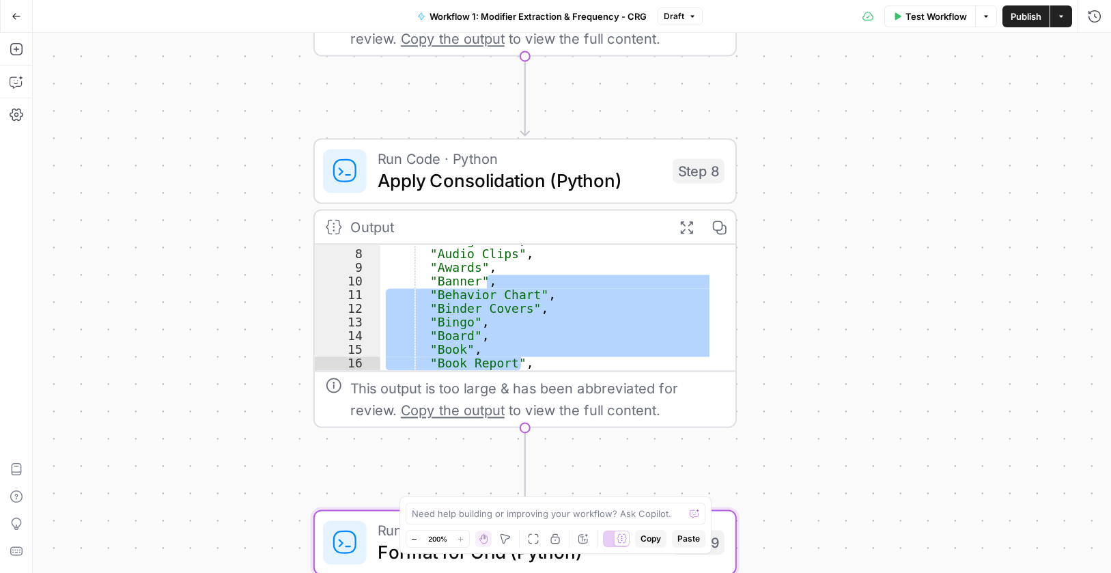
click at [655, 174] on span "Apply Consolidation (Python)" at bounding box center [520, 180] width 284 height 27
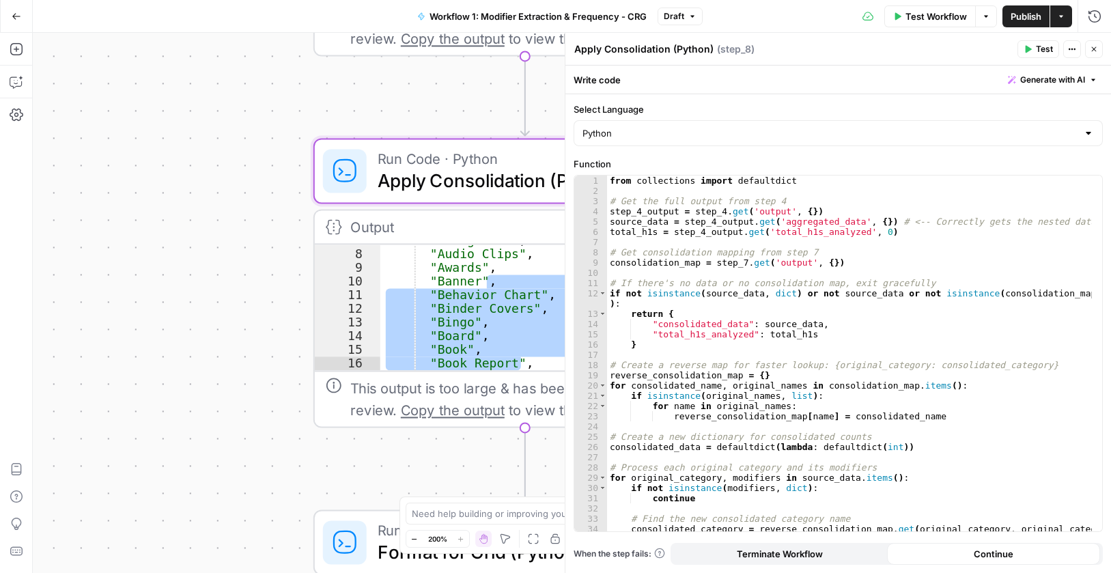
click at [1050, 53] on span "Test" at bounding box center [1044, 49] width 17 height 12
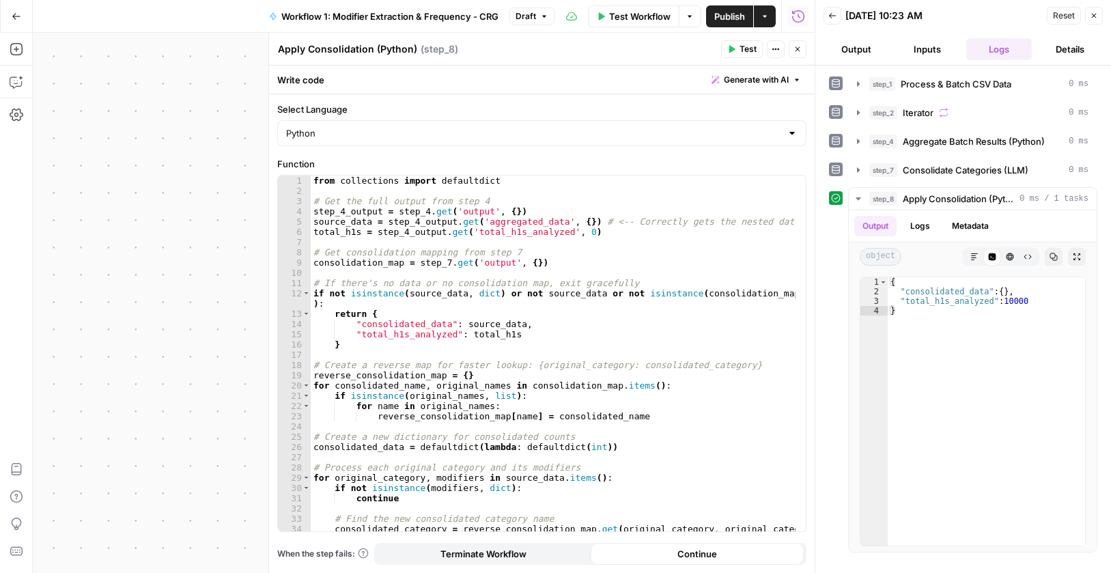
click at [1098, 14] on icon "button" at bounding box center [1094, 16] width 8 height 8
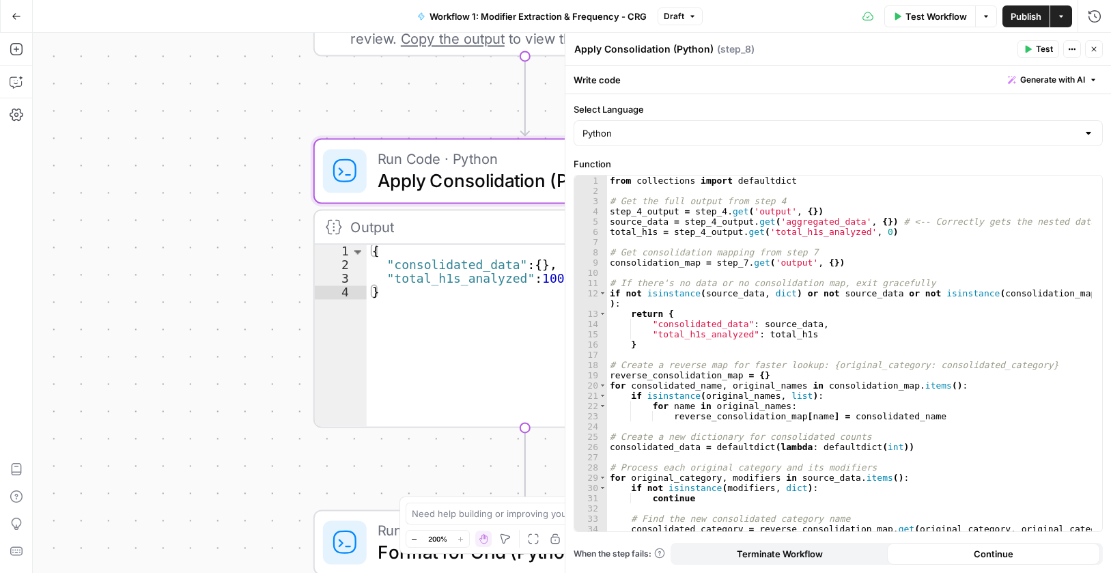
drag, startPoint x: 1098, startPoint y: 45, endPoint x: 908, endPoint y: 367, distance: 373.9
click at [1097, 45] on button "Close" at bounding box center [1094, 49] width 18 height 18
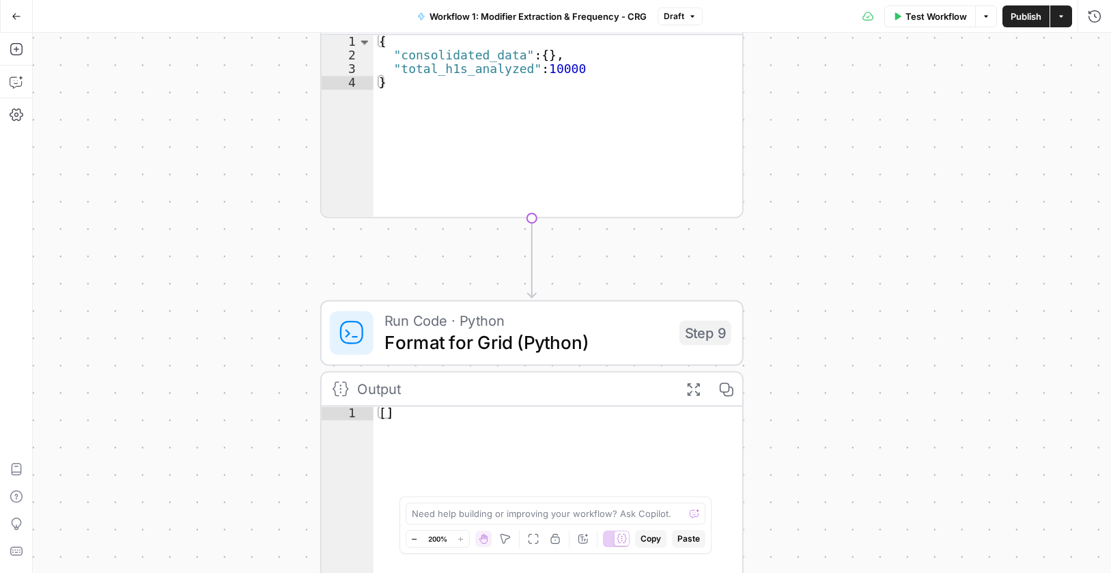
drag, startPoint x: 835, startPoint y: 421, endPoint x: 845, endPoint y: 173, distance: 247.4
click at [845, 173] on div "Workflow Set Inputs Inputs Run Code · Python Process & Batch CSV Data Step 1 Ou…" at bounding box center [572, 303] width 1078 height 540
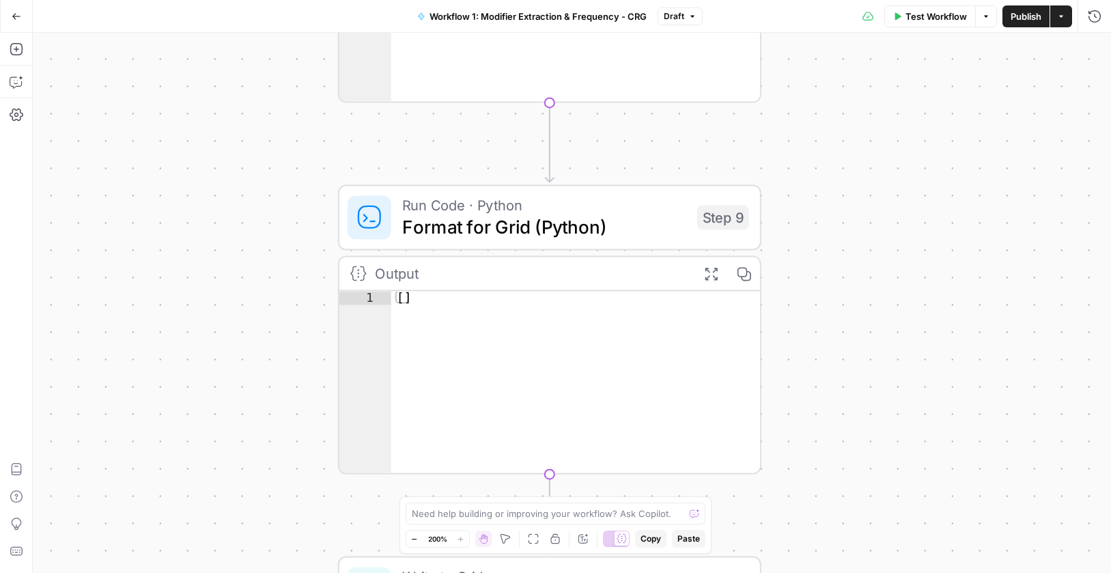
drag, startPoint x: 791, startPoint y: 415, endPoint x: 803, endPoint y: 342, distance: 74.1
click at [803, 342] on div "Workflow Set Inputs Inputs Run Code · Python Process & Batch CSV Data Step 1 Ou…" at bounding box center [572, 303] width 1078 height 540
click at [741, 273] on icon "button" at bounding box center [743, 273] width 15 height 15
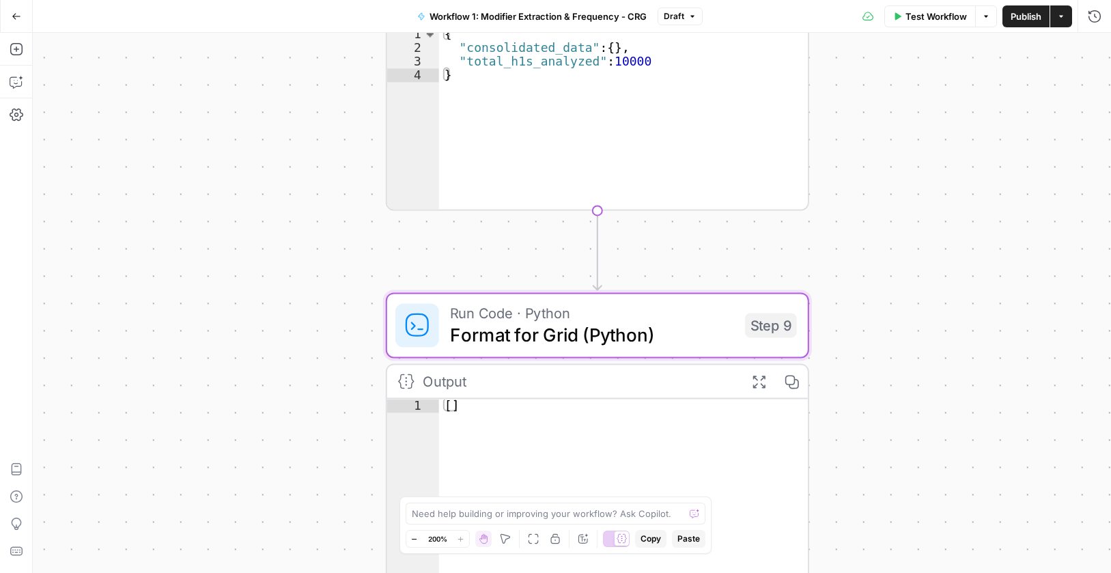
drag, startPoint x: 906, startPoint y: 163, endPoint x: 956, endPoint y: 459, distance: 300.5
click at [960, 458] on div "Workflow Set Inputs Inputs Run Code · Python Process & Batch CSV Data Step 1 Ou…" at bounding box center [572, 303] width 1078 height 540
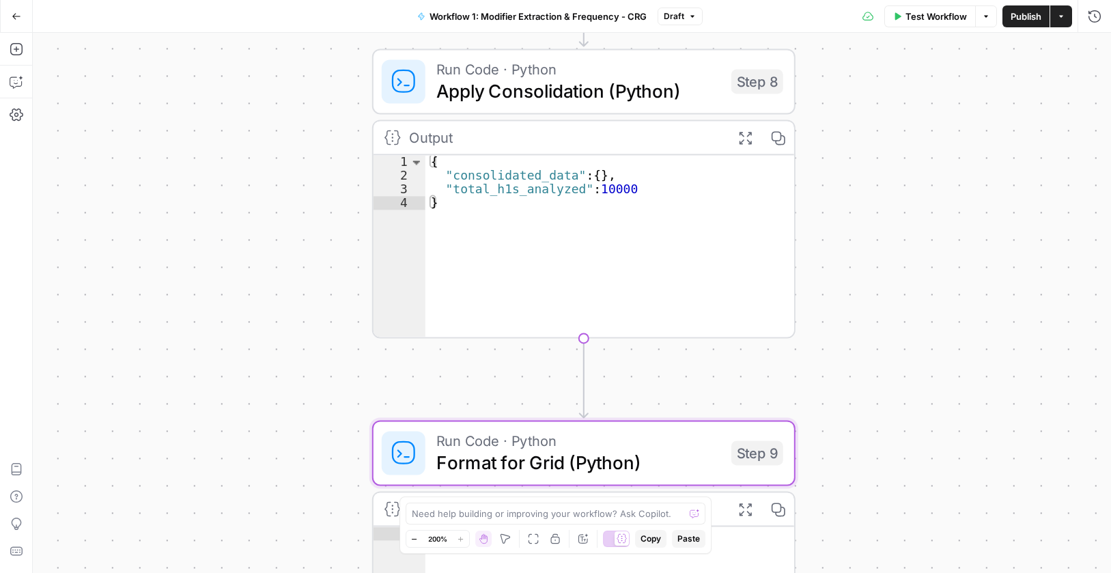
drag, startPoint x: 896, startPoint y: 207, endPoint x: 871, endPoint y: 232, distance: 35.3
click at [871, 232] on div "Workflow Set Inputs Inputs Run Code · Python Process & Batch CSV Data Step 1 Ou…" at bounding box center [572, 303] width 1078 height 540
click at [684, 12] on button "Draft" at bounding box center [680, 17] width 45 height 18
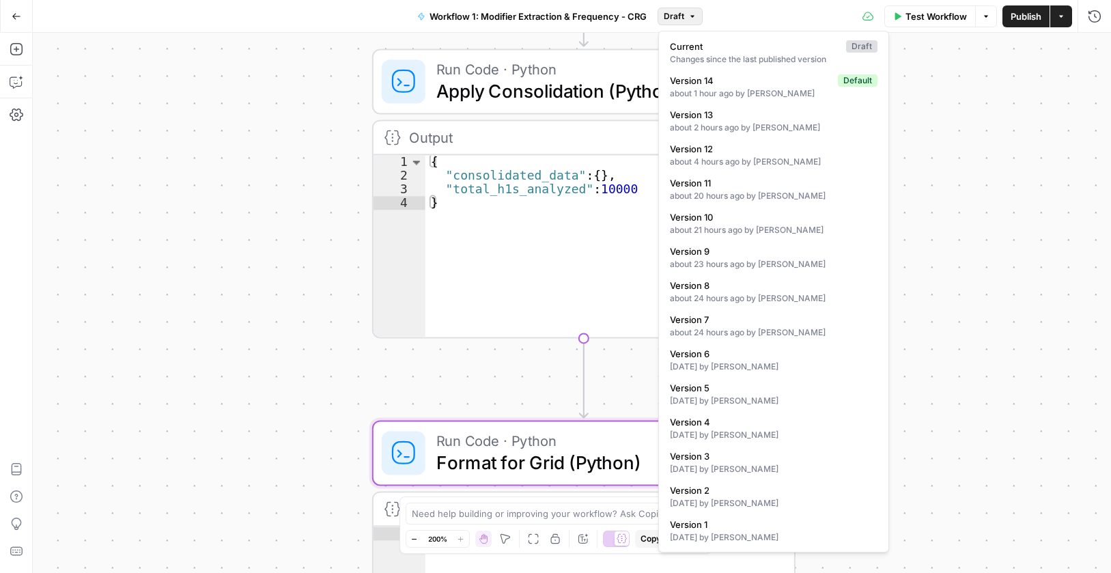
click at [979, 204] on div "Workflow Set Inputs Inputs Run Code · Python Process & Batch CSV Data Step 1 Ou…" at bounding box center [572, 303] width 1078 height 540
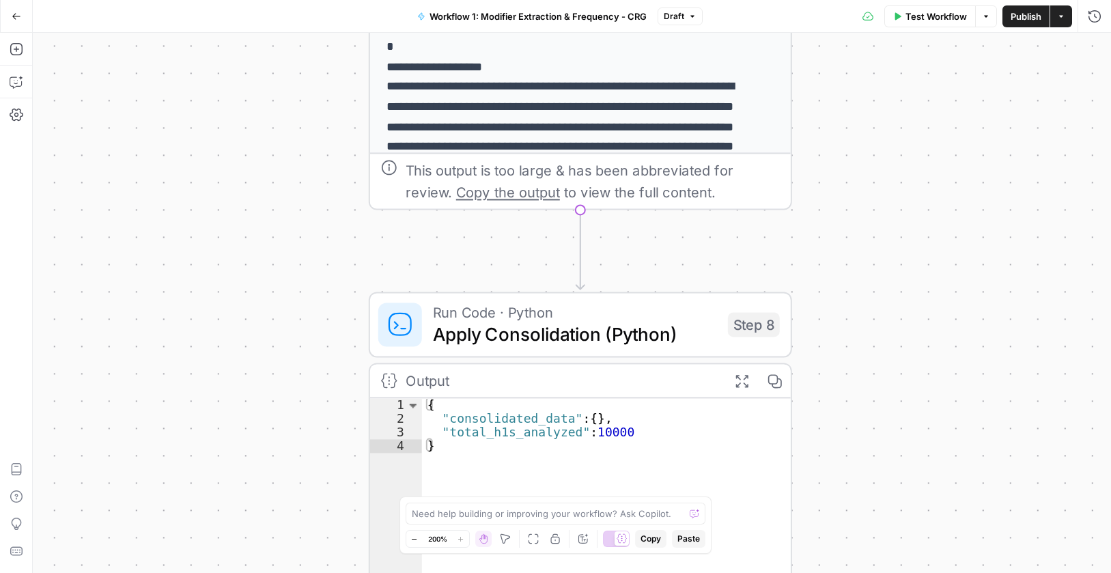
drag, startPoint x: 892, startPoint y: 240, endPoint x: 902, endPoint y: 326, distance: 86.7
click at [903, 326] on div "Workflow Set Inputs Inputs Run Code · Python Process & Batch CSV Data Step 1 Ou…" at bounding box center [572, 303] width 1078 height 540
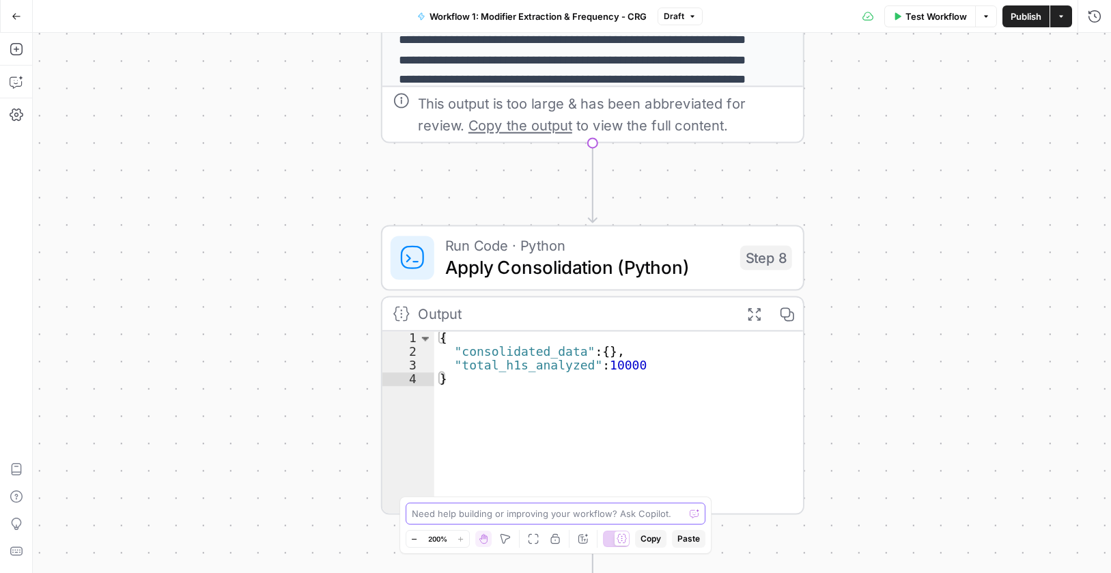
click at [482, 512] on textarea at bounding box center [548, 514] width 273 height 14
type textarea "Z"
type textarea "There is no output for step 8 - please check what is not processing"
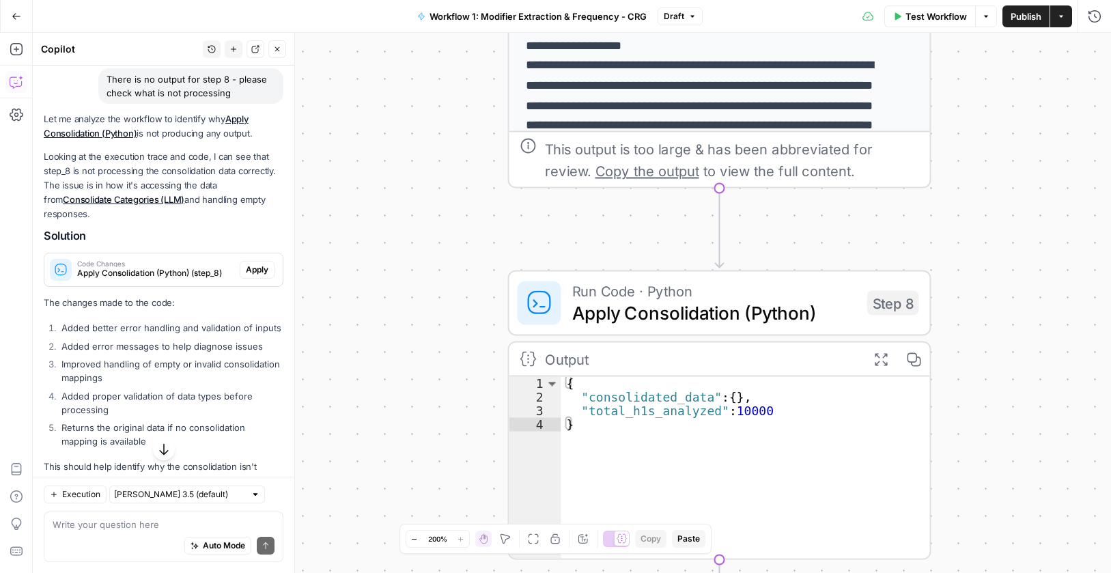
scroll to position [111, 0]
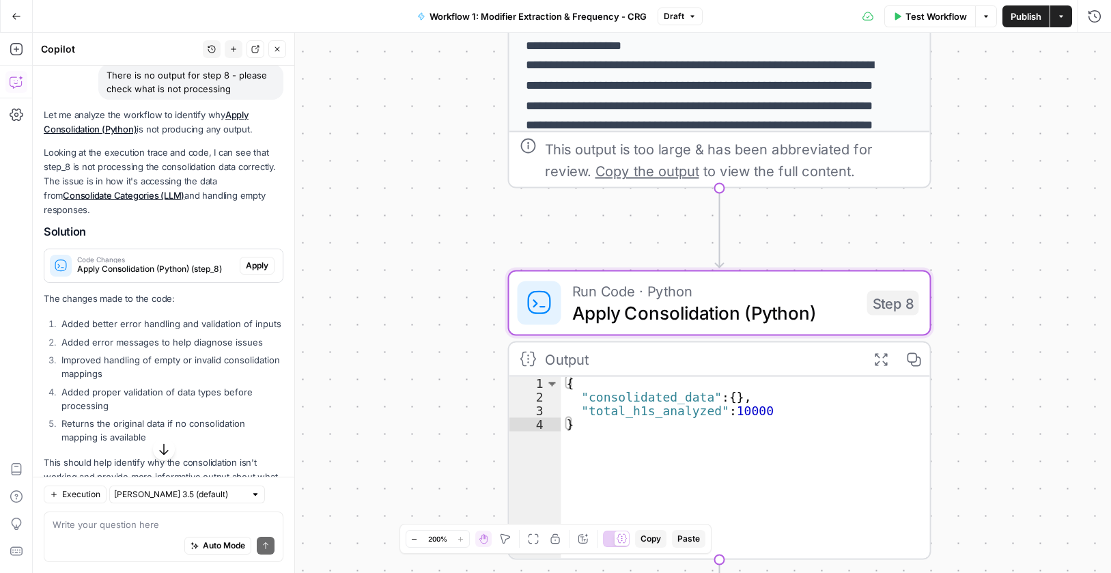
click at [246, 262] on span "Apply" at bounding box center [257, 266] width 23 height 12
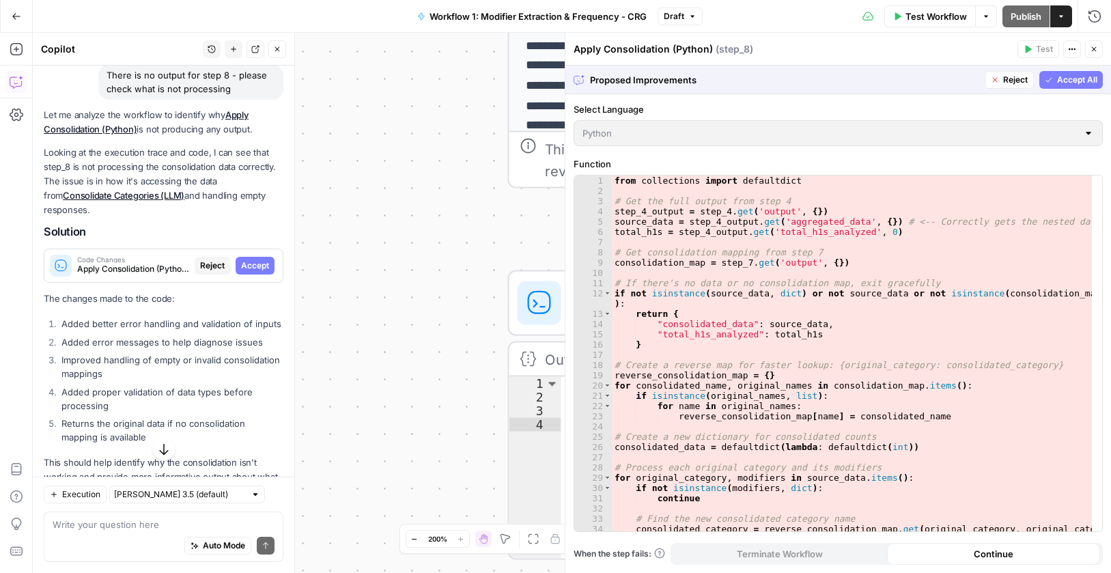
drag, startPoint x: 1083, startPoint y: 81, endPoint x: 316, endPoint y: 212, distance: 777.6
click at [1082, 79] on span "Accept All" at bounding box center [1077, 80] width 40 height 12
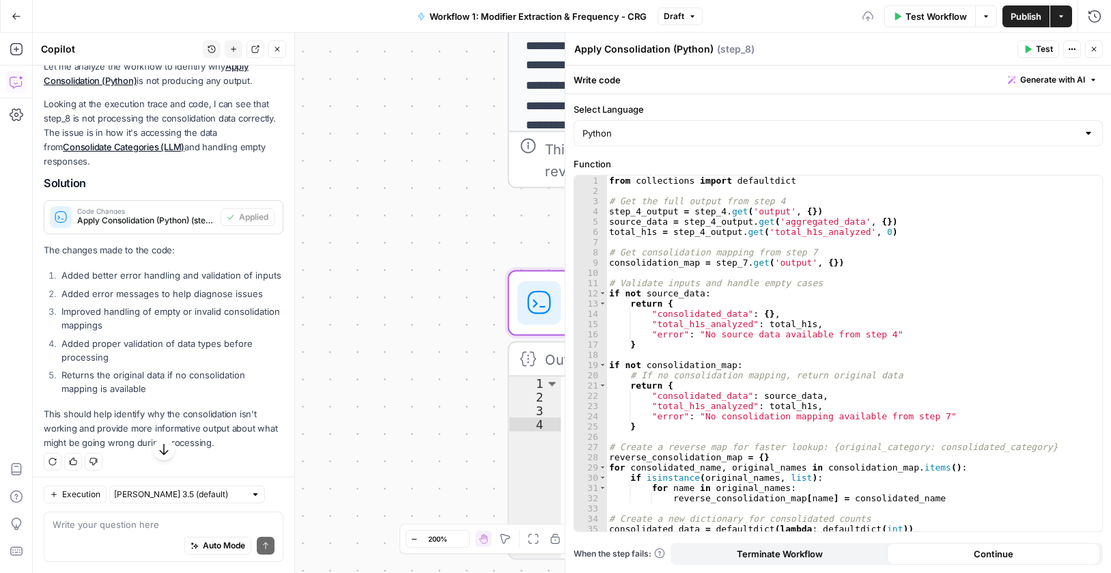
scroll to position [201, 0]
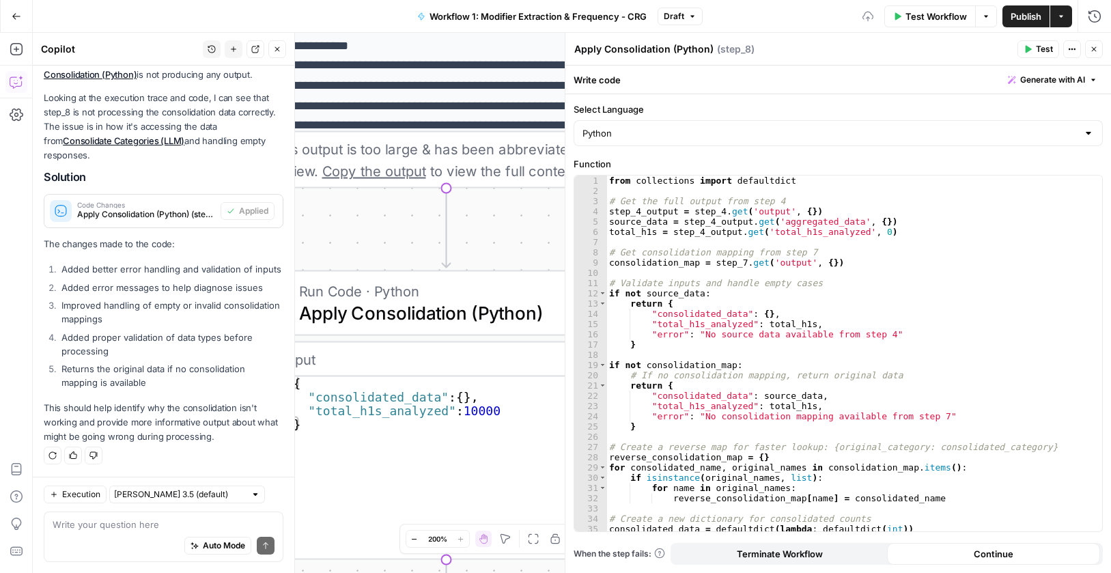
drag, startPoint x: 1035, startPoint y: 48, endPoint x: 839, endPoint y: 299, distance: 318.6
click at [1035, 48] on button "Test" at bounding box center [1039, 49] width 42 height 18
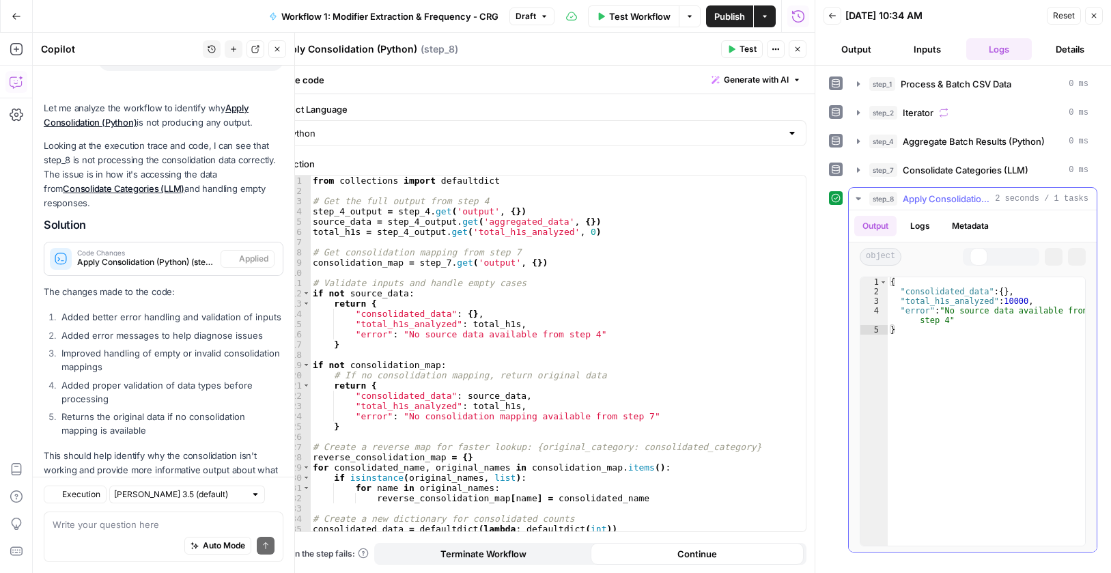
scroll to position [201, 0]
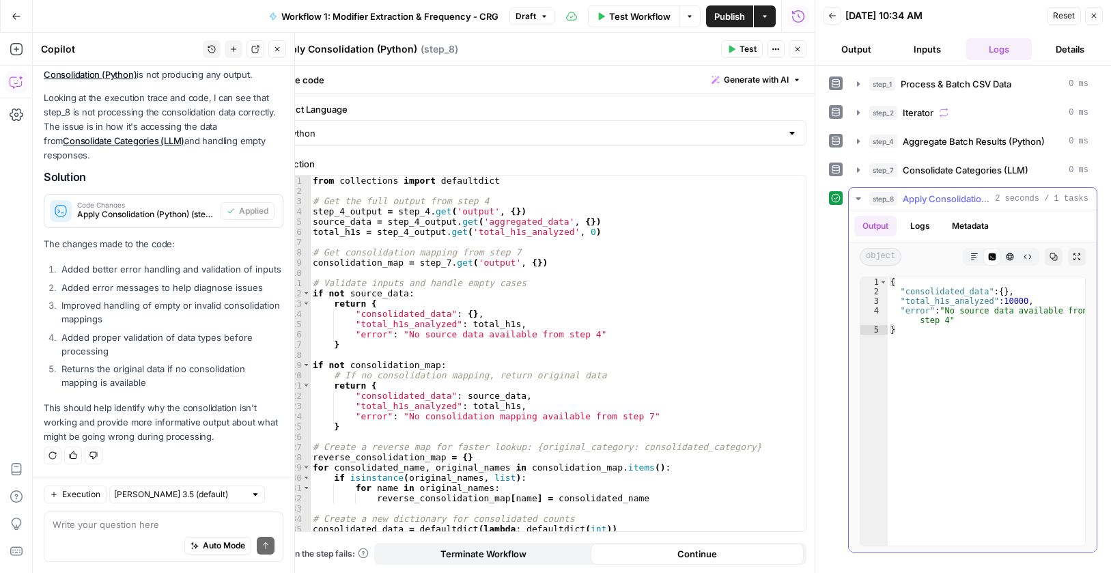
click at [917, 304] on div "{ "consolidated_data" : { } , "total_h1s_analyzed" : 10000 , "error" : "No sour…" at bounding box center [986, 421] width 197 height 288
type textarea "**********"
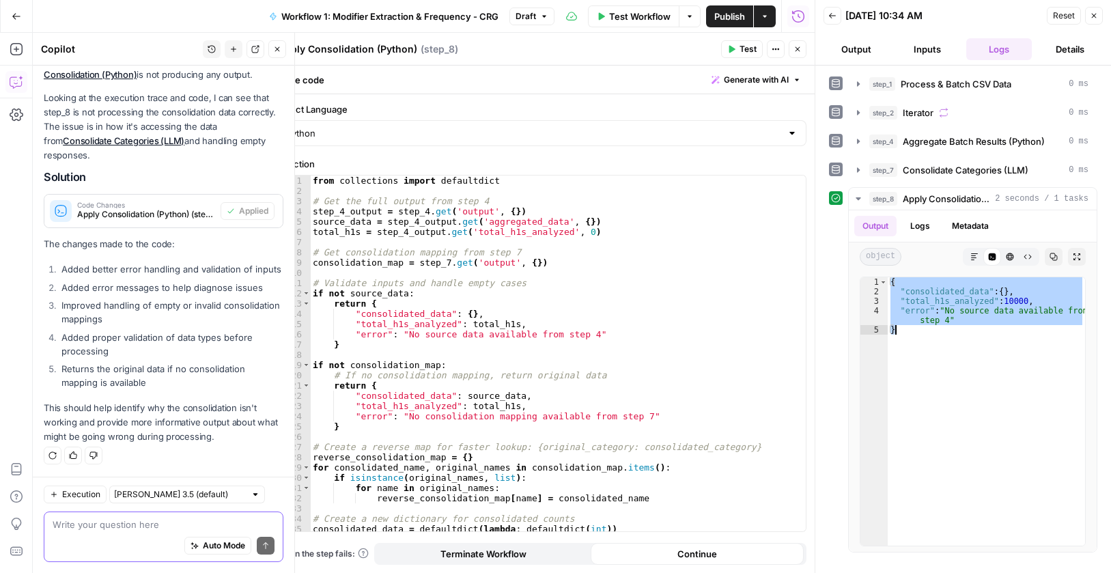
click at [129, 530] on textarea at bounding box center [164, 525] width 222 height 14
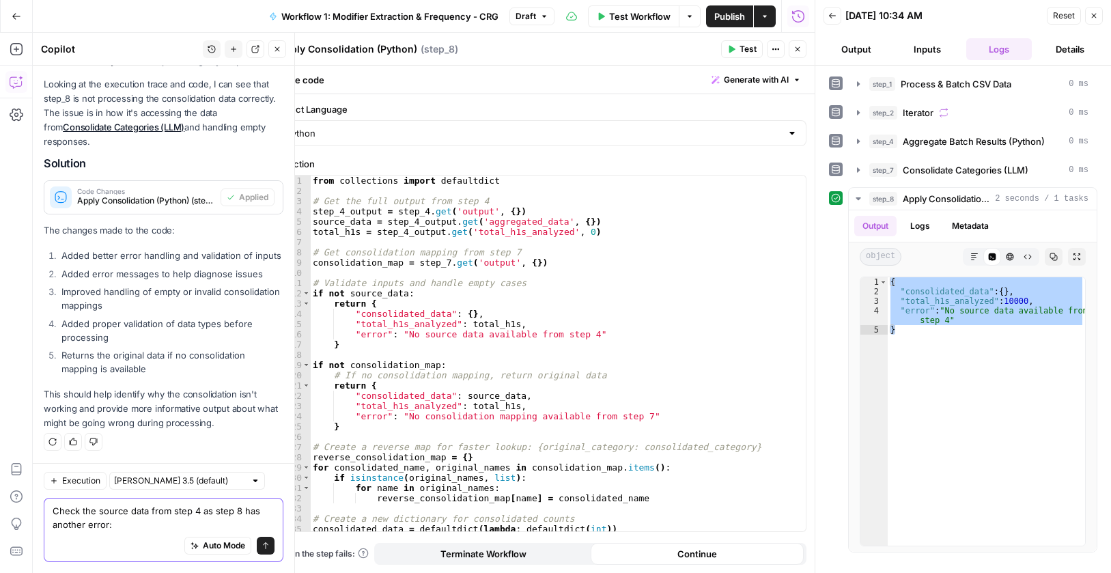
paste textarea "{ "consolidated_data": {}, "total_h1s_analyzed": 10000, "error": "No source dat…"
type textarea "Check the source data from step 4 as step 8 has another error: { "consolidated_…"
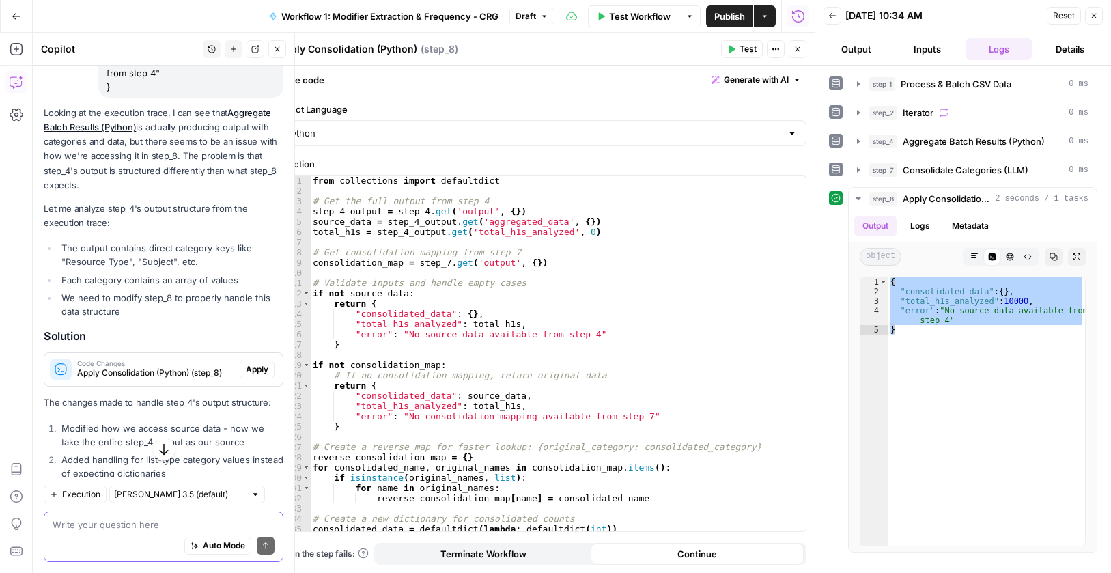
scroll to position [631, 0]
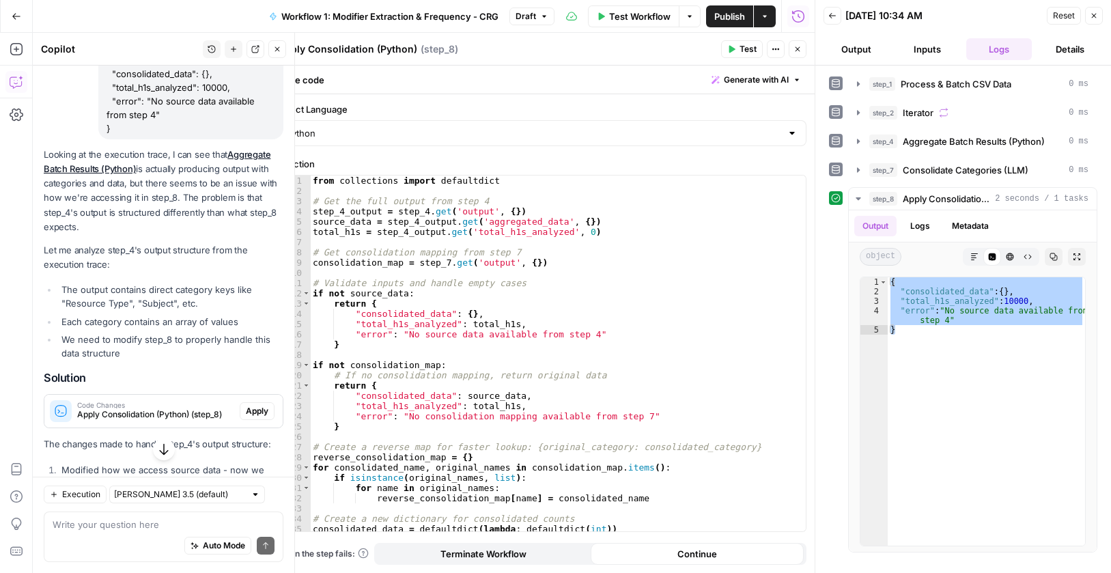
click at [257, 417] on span "Apply" at bounding box center [257, 411] width 23 height 12
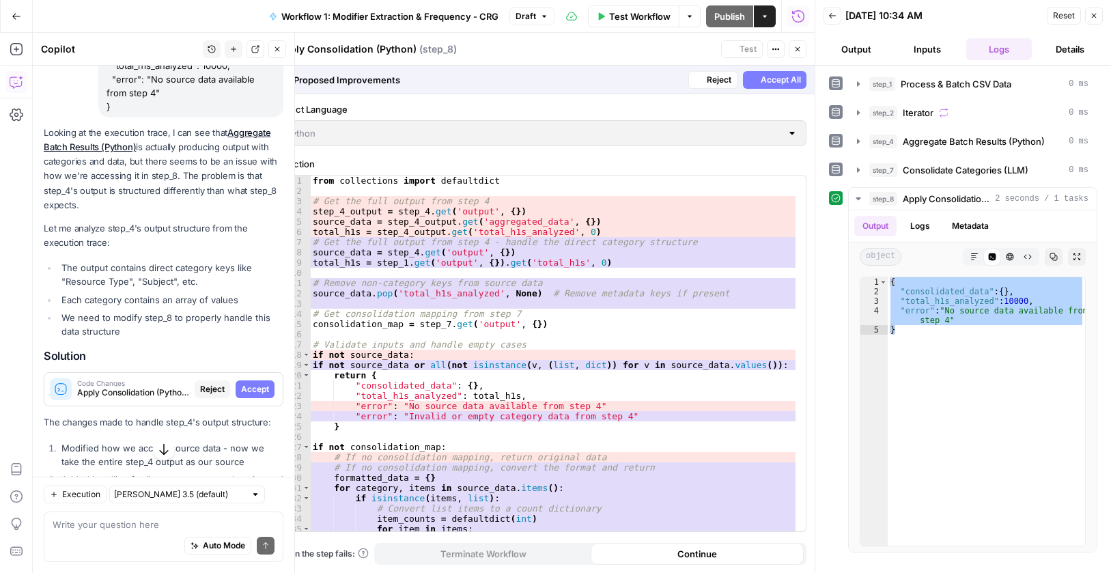
scroll to position [609, 0]
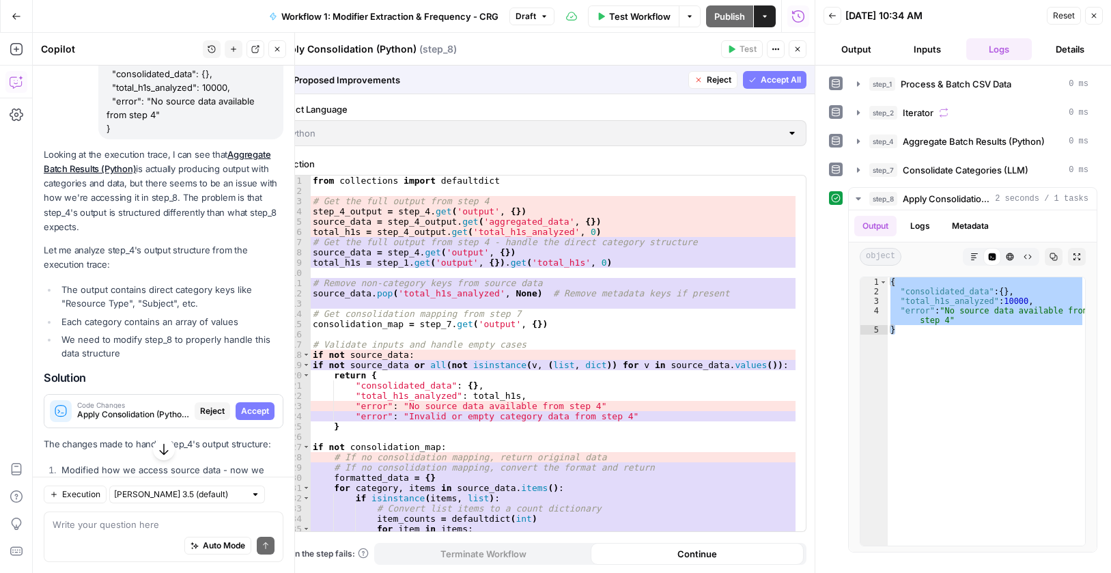
click at [783, 78] on span "Accept All" at bounding box center [781, 80] width 40 height 12
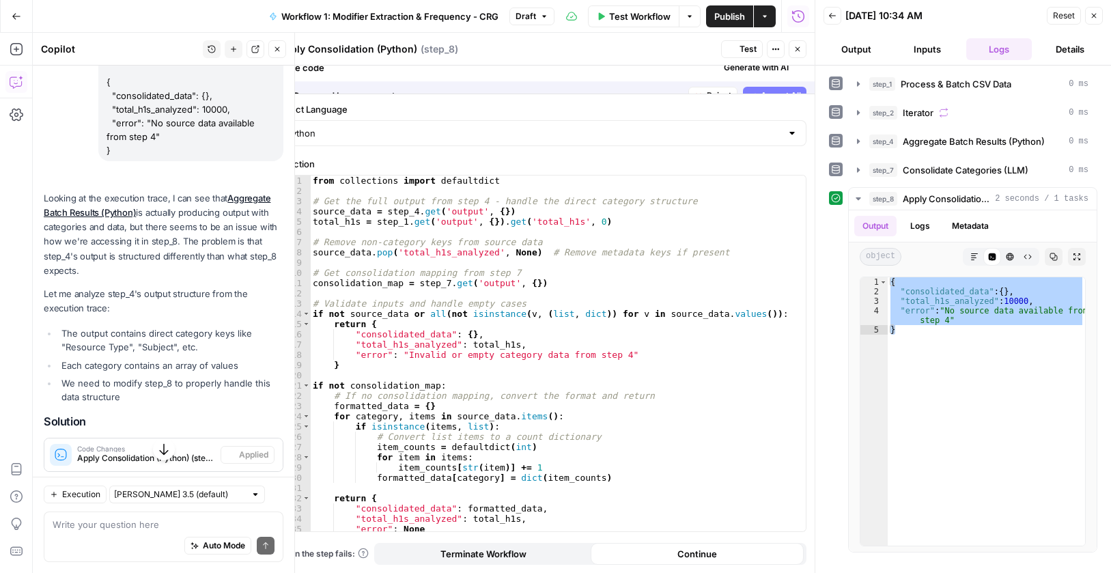
scroll to position [631, 0]
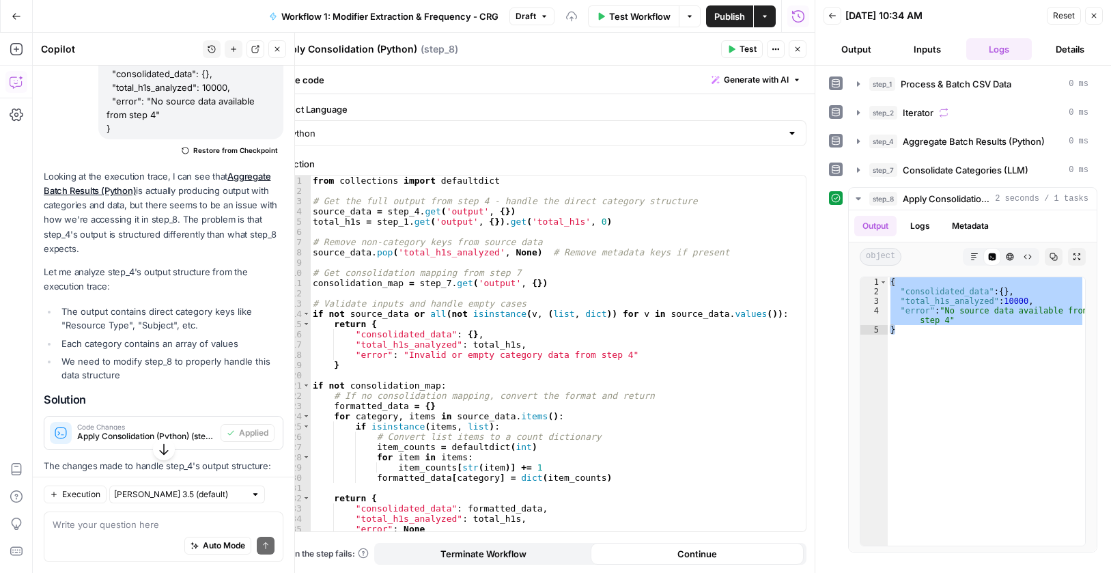
click at [741, 46] on span "Test" at bounding box center [748, 49] width 17 height 12
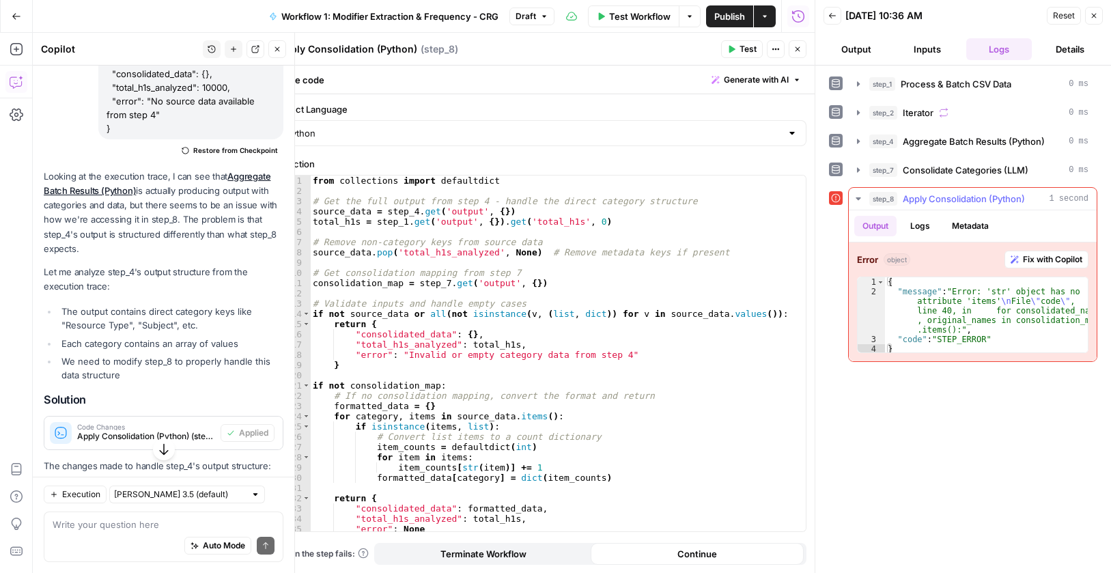
drag, startPoint x: 961, startPoint y: 305, endPoint x: 962, endPoint y: 316, distance: 11.0
click at [961, 305] on div "{ "message" : "Error: 'str' object has no attribute 'items' \n File \" code \" …" at bounding box center [986, 325] width 203 height 96
type textarea "**********"
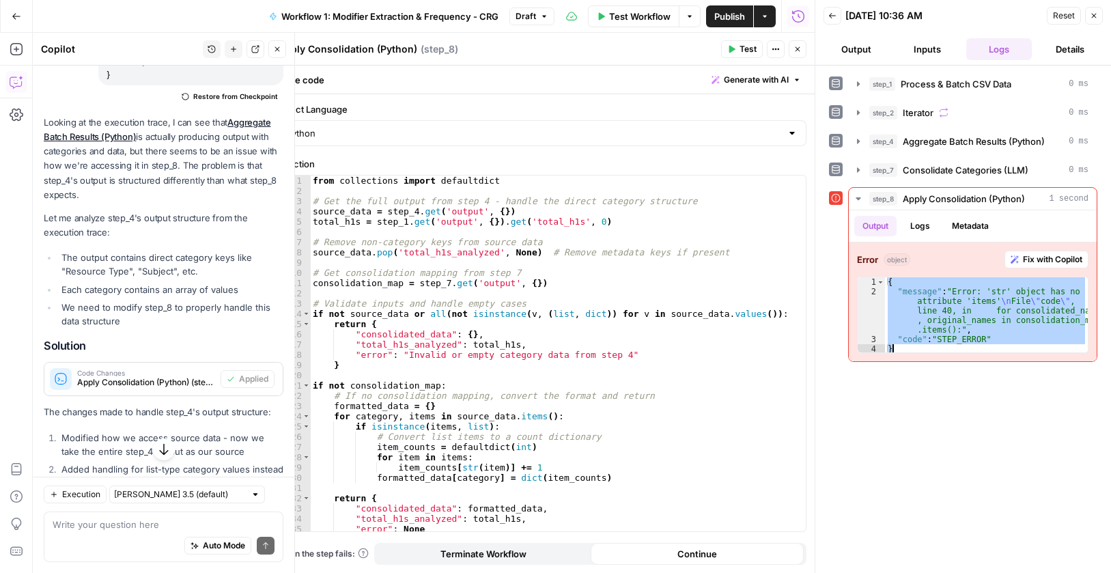
scroll to position [926, 0]
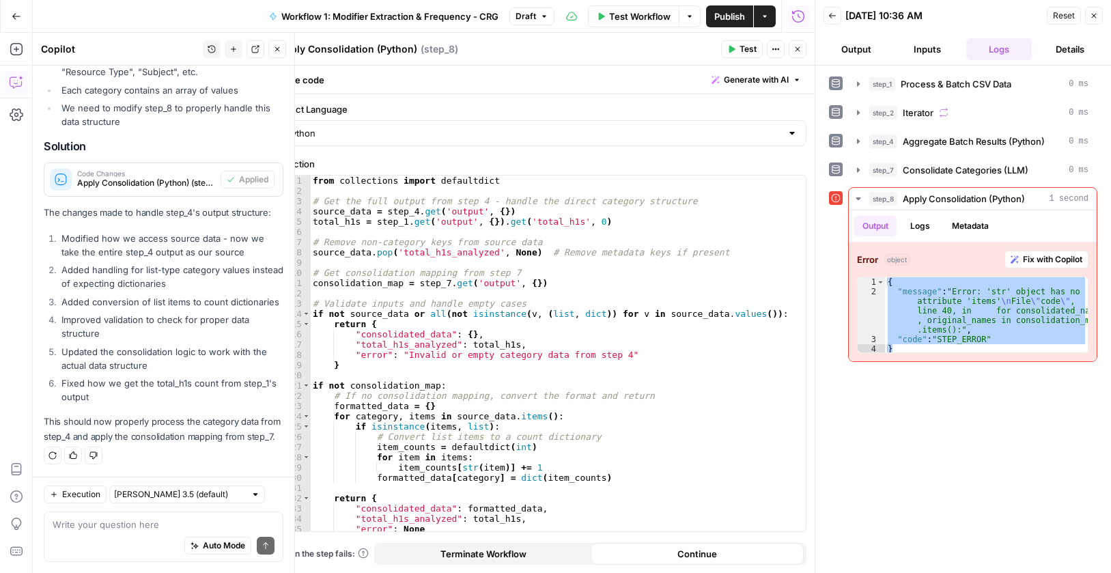
click at [124, 531] on div "Auto Mode Send" at bounding box center [164, 546] width 222 height 30
paste textarea "{ "message": "Error: 'str' object has no attribute 'items'\nFile \"code\", line…"
type textarea "There is an additional error for step 8: { "message": "Error: 'str' object has …"
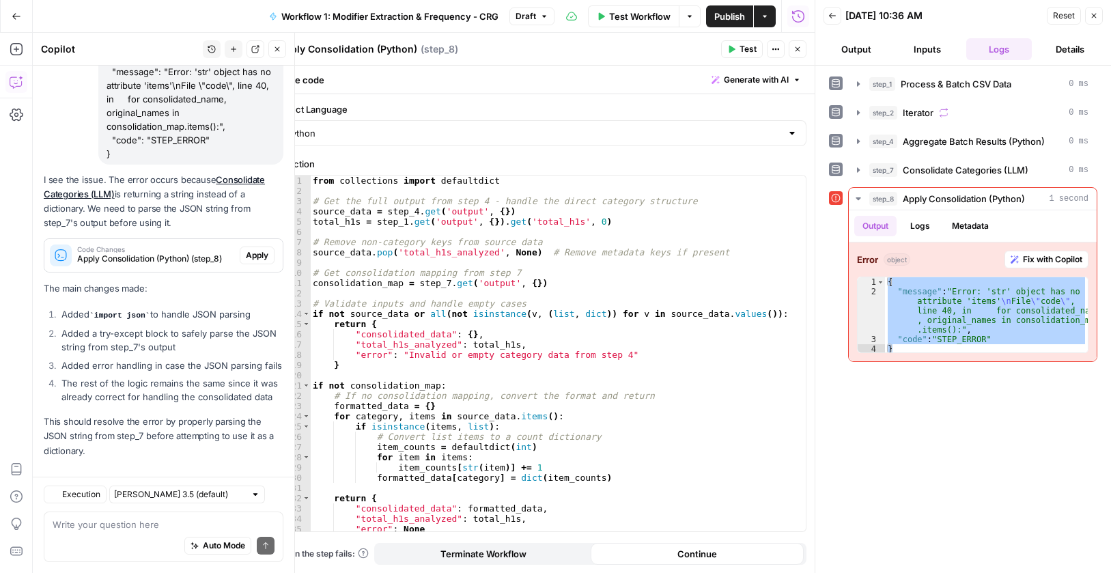
scroll to position [1400, 0]
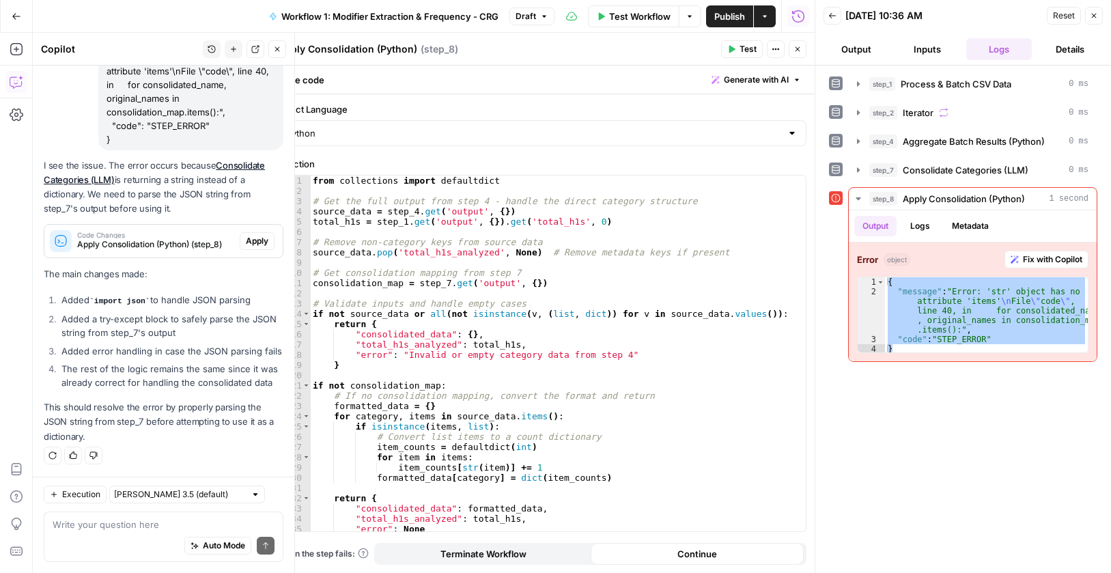
click at [247, 235] on span "Apply" at bounding box center [257, 241] width 23 height 12
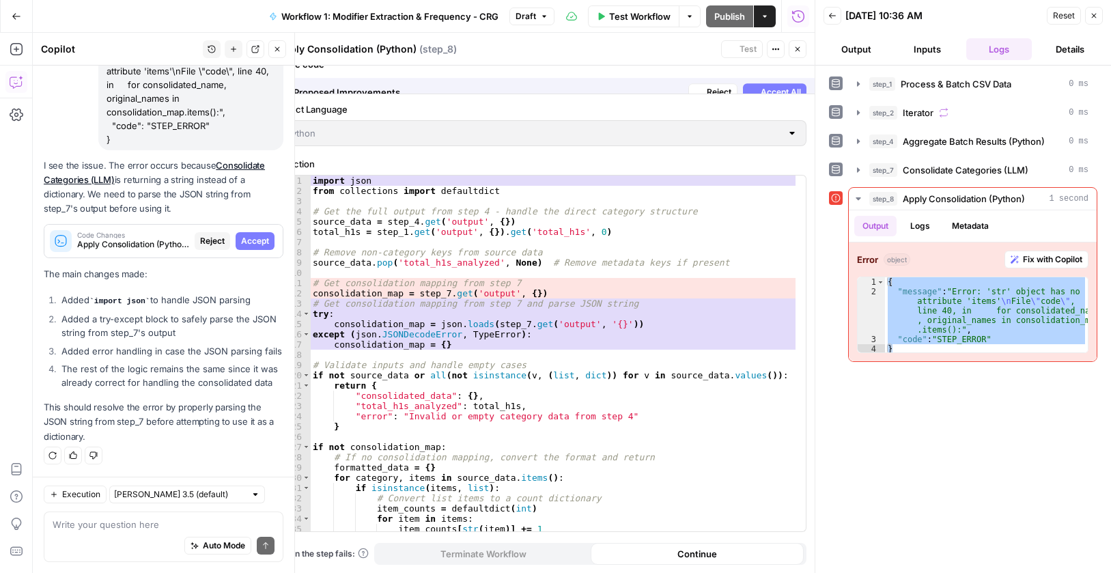
scroll to position [1356, 0]
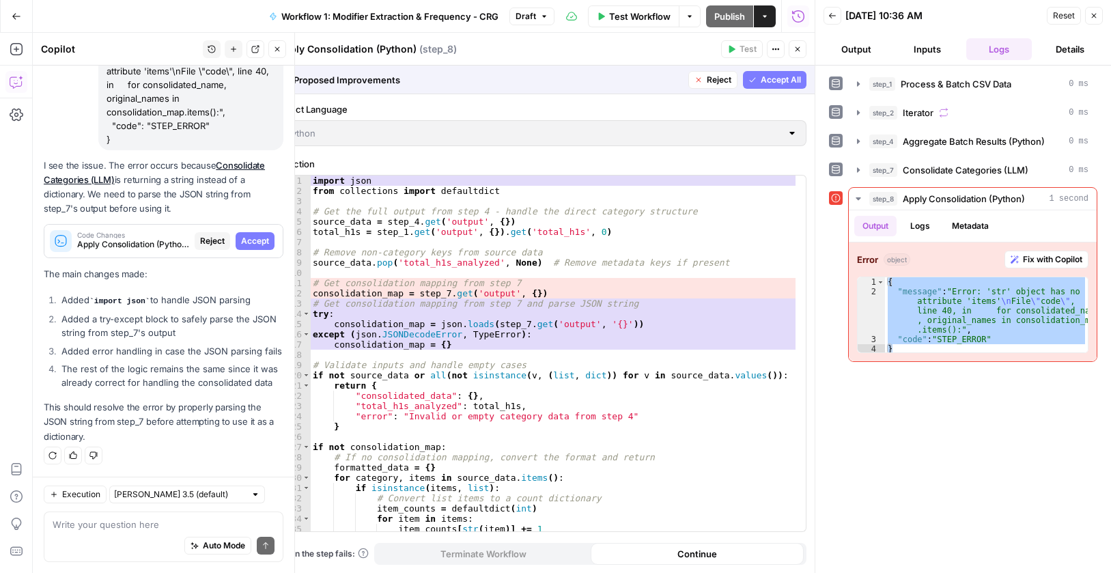
click at [253, 235] on span "Accept" at bounding box center [255, 241] width 28 height 12
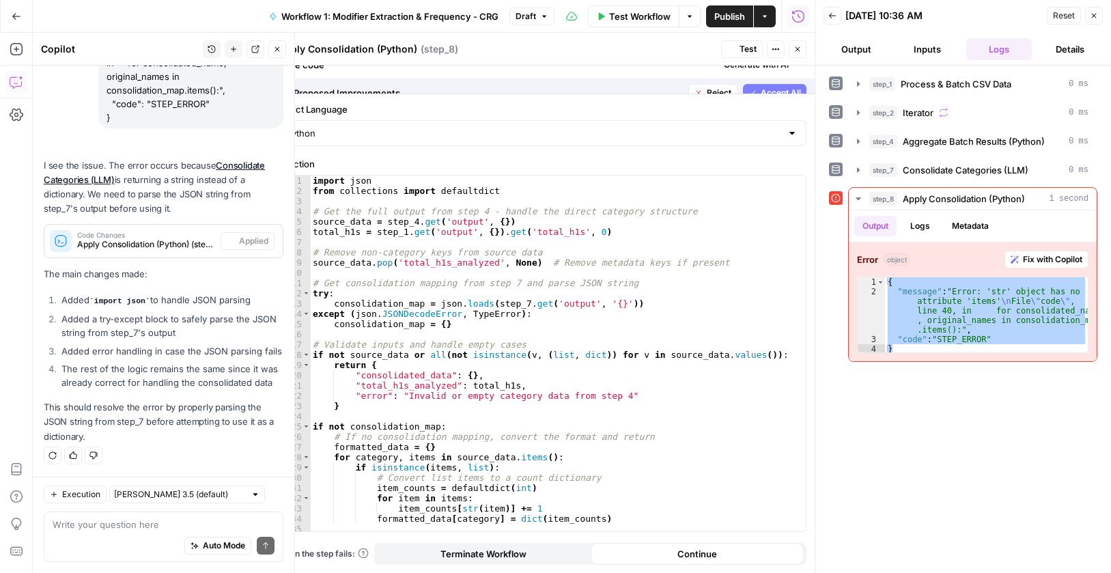
scroll to position [1422, 0]
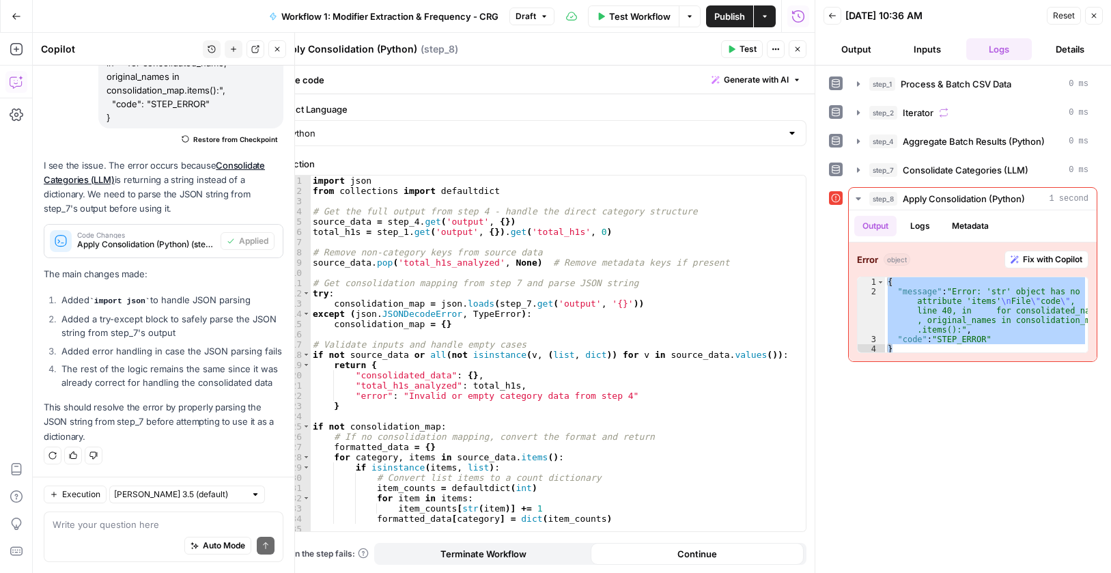
click at [738, 48] on button "Test" at bounding box center [742, 49] width 42 height 18
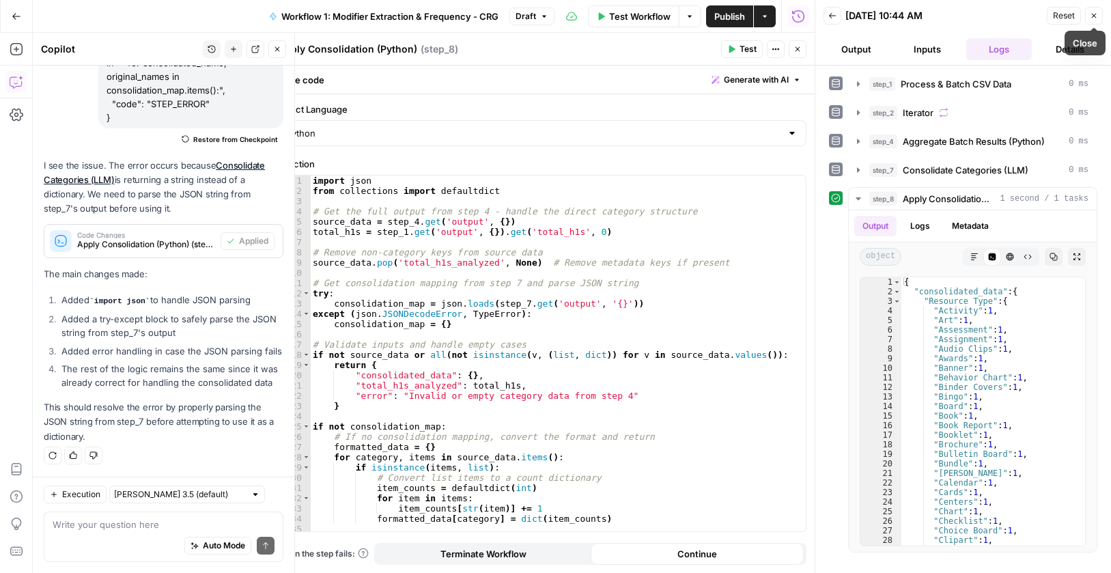
click at [1093, 16] on icon "button" at bounding box center [1094, 16] width 8 height 8
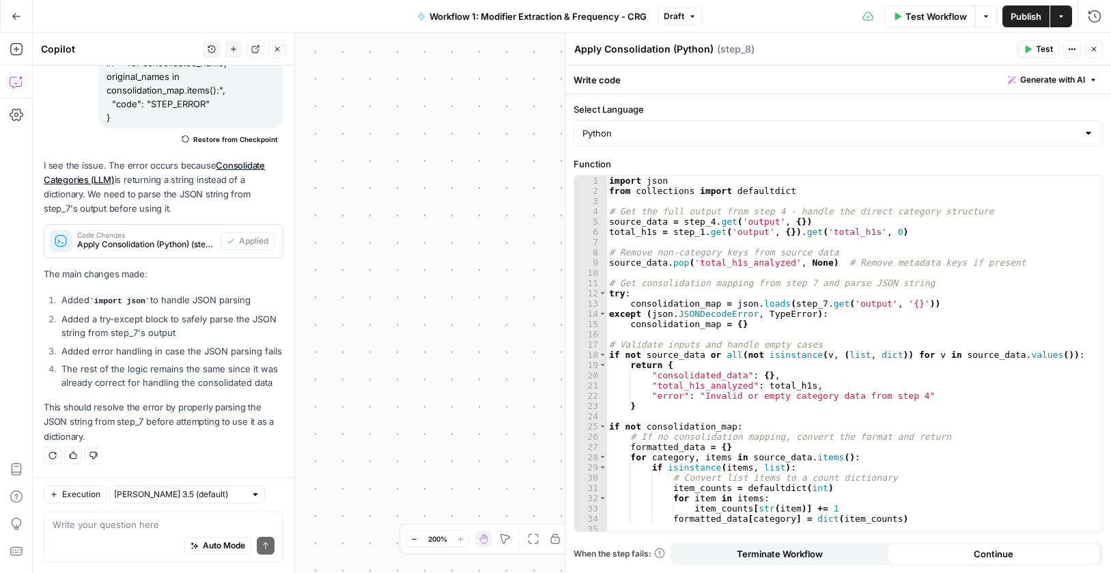
drag, startPoint x: 1093, startPoint y: 46, endPoint x: 865, endPoint y: 262, distance: 314.0
click at [1091, 46] on icon "button" at bounding box center [1094, 49] width 8 height 8
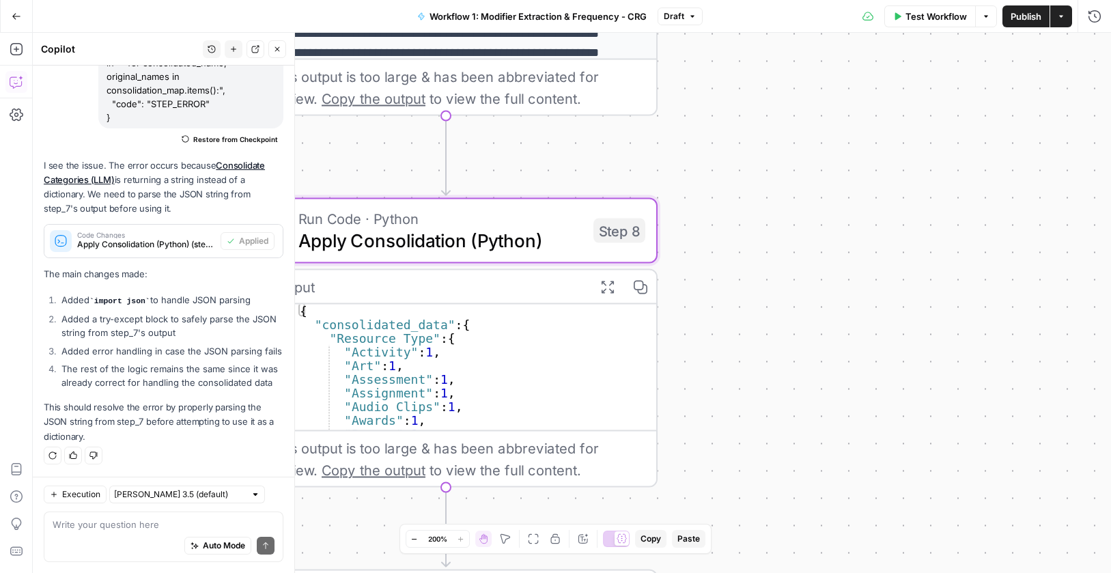
drag, startPoint x: 814, startPoint y: 290, endPoint x: 979, endPoint y: 259, distance: 168.1
click at [978, 260] on div "Workflow Set Inputs Inputs Run Code · Python Process & Batch CSV Data Step 1 Ou…" at bounding box center [572, 303] width 1078 height 540
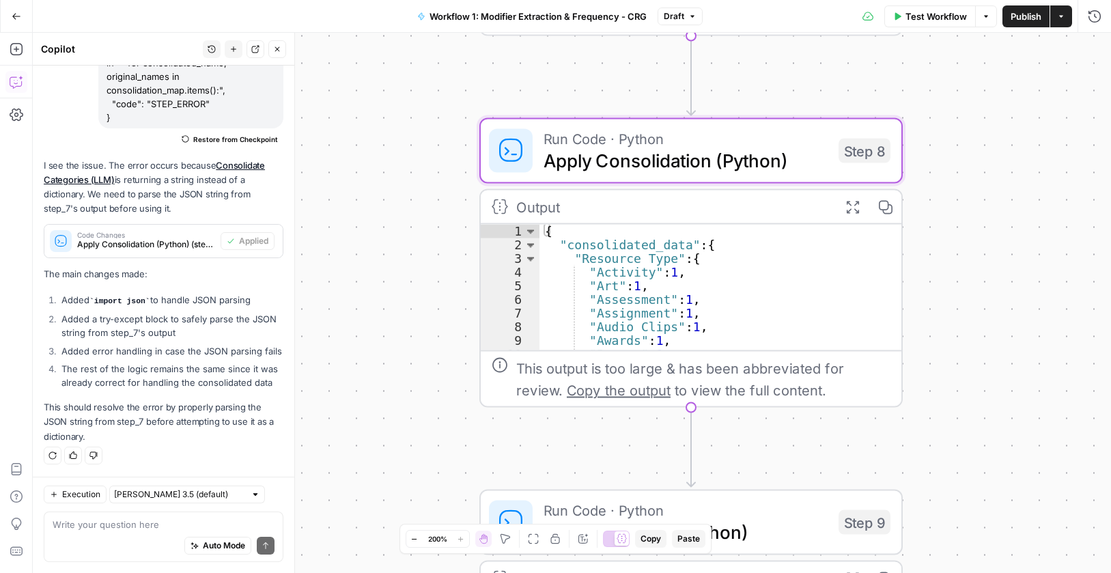
drag, startPoint x: 757, startPoint y: 357, endPoint x: 953, endPoint y: 286, distance: 208.5
click at [953, 286] on div "Workflow Set Inputs Inputs Run Code · Python Process & Batch CSV Data Step 1 Ou…" at bounding box center [572, 303] width 1078 height 540
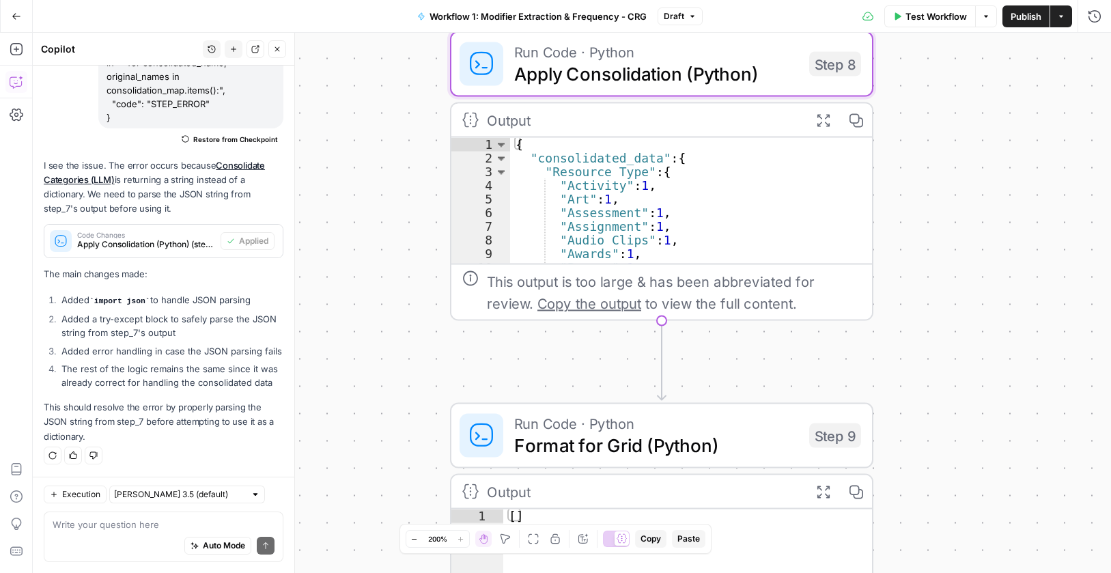
drag, startPoint x: 915, startPoint y: 363, endPoint x: 844, endPoint y: 204, distance: 174.6
click at [840, 191] on div "Workflow Set Inputs Inputs Run Code · Python Process & Batch CSV Data Step 1 Ou…" at bounding box center [572, 303] width 1078 height 540
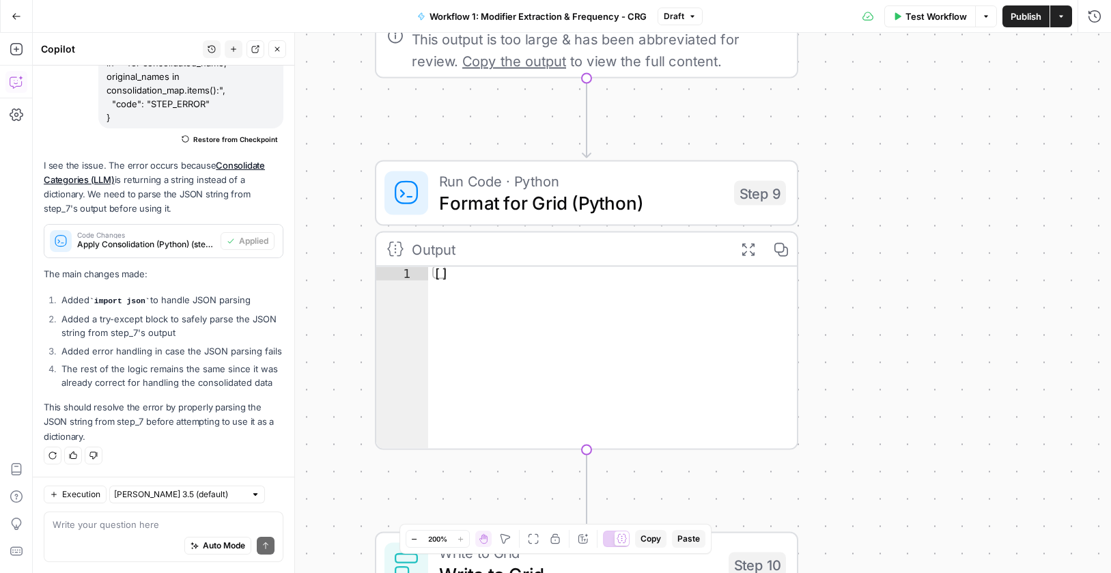
drag, startPoint x: 915, startPoint y: 386, endPoint x: 831, endPoint y: 219, distance: 187.2
click at [895, 284] on div "Workflow Set Inputs Inputs Run Code · Python Process & Batch CSV Data Step 1 Ou…" at bounding box center [572, 303] width 1078 height 540
drag, startPoint x: 742, startPoint y: 140, endPoint x: 846, endPoint y: 552, distance: 424.7
click at [742, 139] on span "Test" at bounding box center [757, 142] width 33 height 25
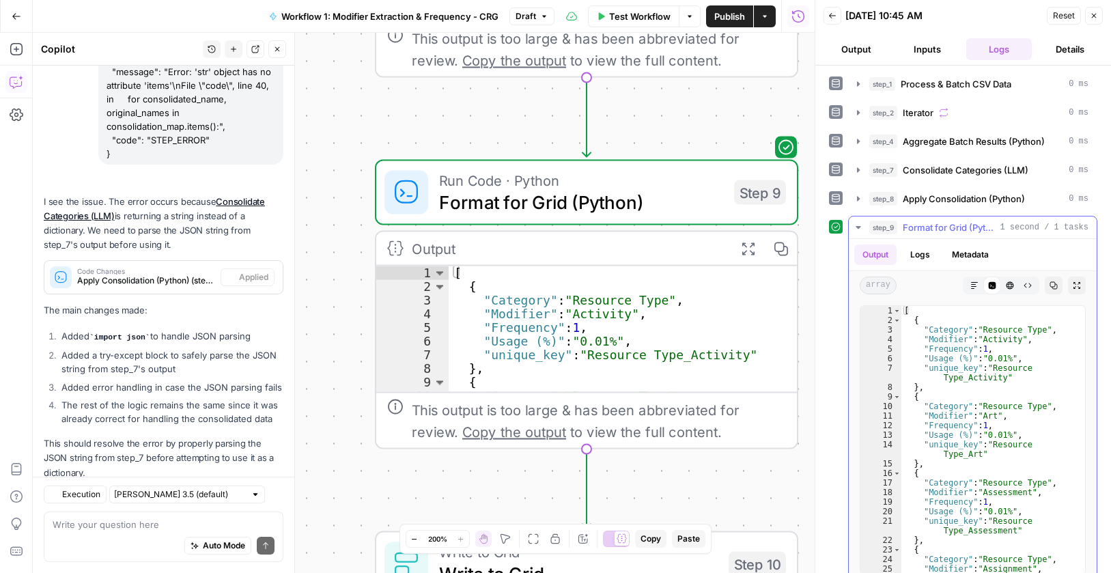
scroll to position [1422, 0]
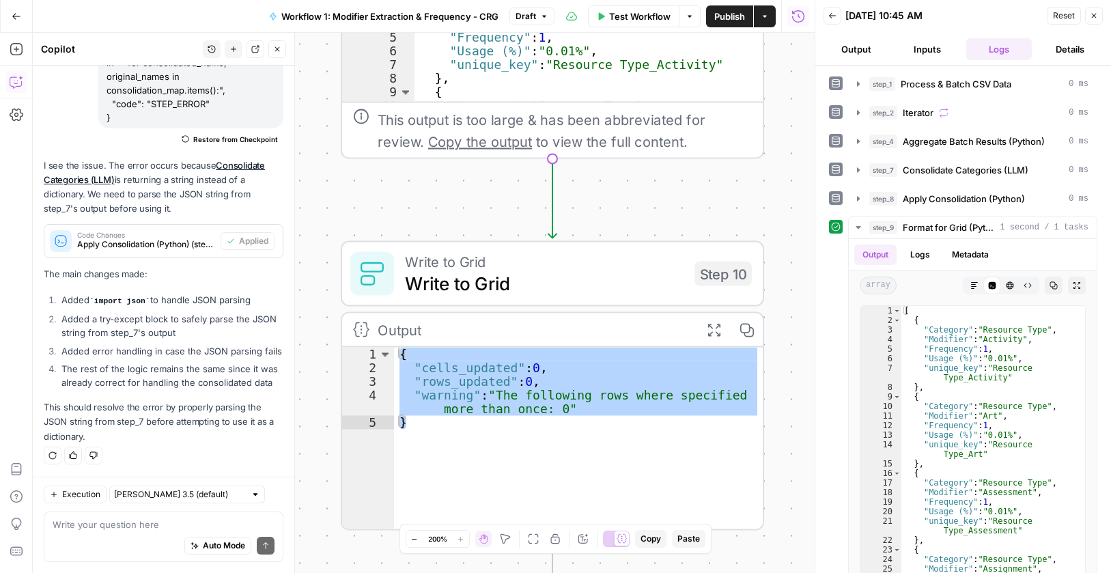
drag, startPoint x: 736, startPoint y: 363, endPoint x: 705, endPoint y: 145, distance: 219.4
click at [698, 150] on div "Workflow Set Inputs Inputs Run Code · Python Process & Batch CSV Data Step 1 Ou…" at bounding box center [424, 303] width 782 height 540
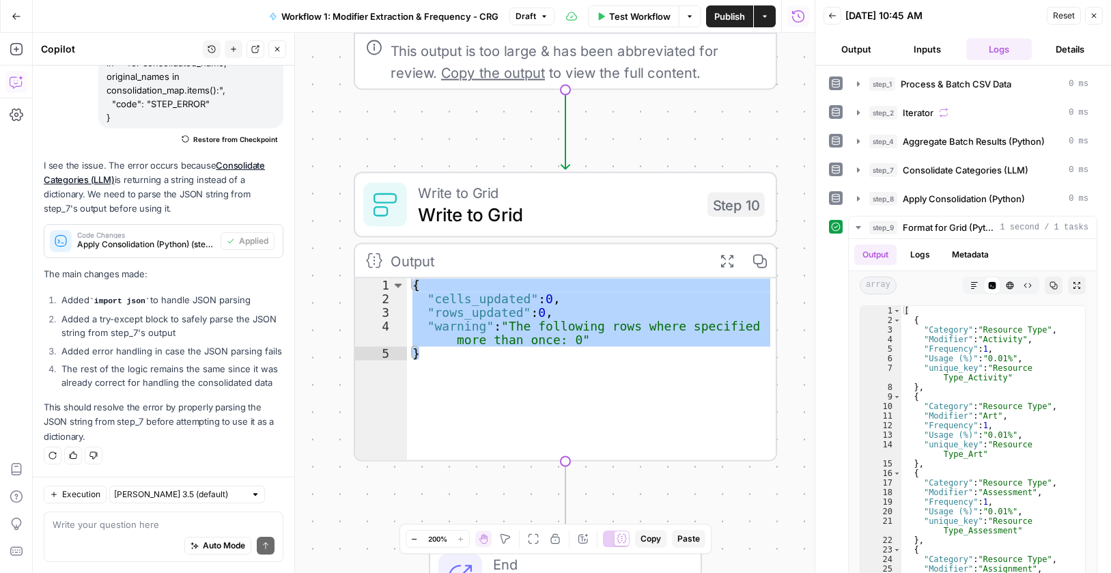
drag, startPoint x: 810, startPoint y: 279, endPoint x: 807, endPoint y: 273, distance: 7.4
click at [811, 272] on body "Cohort 5 New Home Browse Insights Opportunities Your Data Recent Grids CRG - H1…" at bounding box center [555, 286] width 1111 height 573
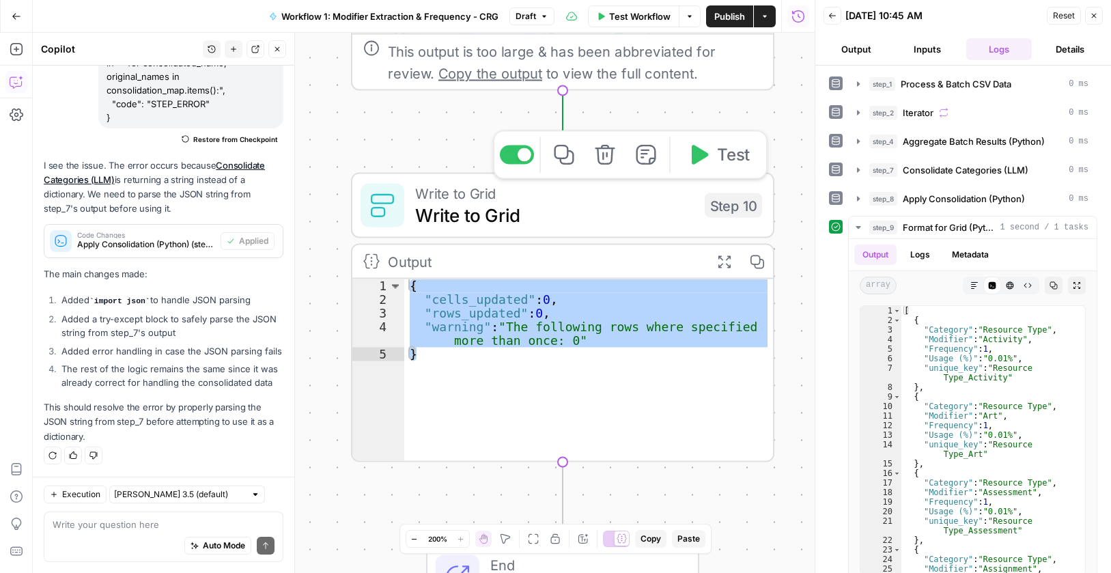
drag, startPoint x: 697, startPoint y: 159, endPoint x: 723, endPoint y: 454, distance: 296.3
click at [697, 160] on icon "button" at bounding box center [700, 155] width 16 height 20
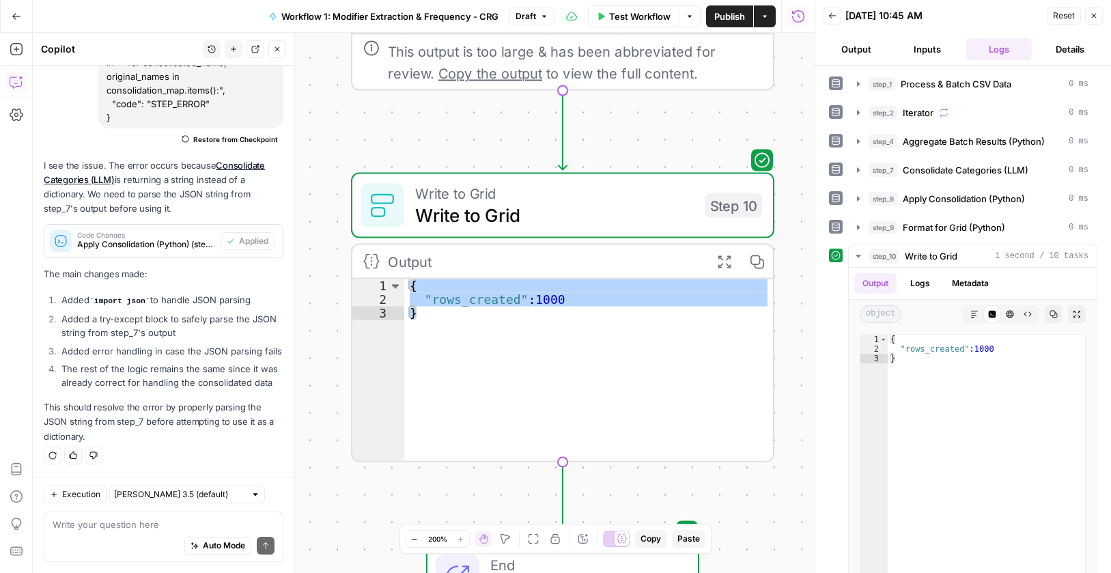
click at [725, 16] on span "Publish" at bounding box center [729, 17] width 31 height 14
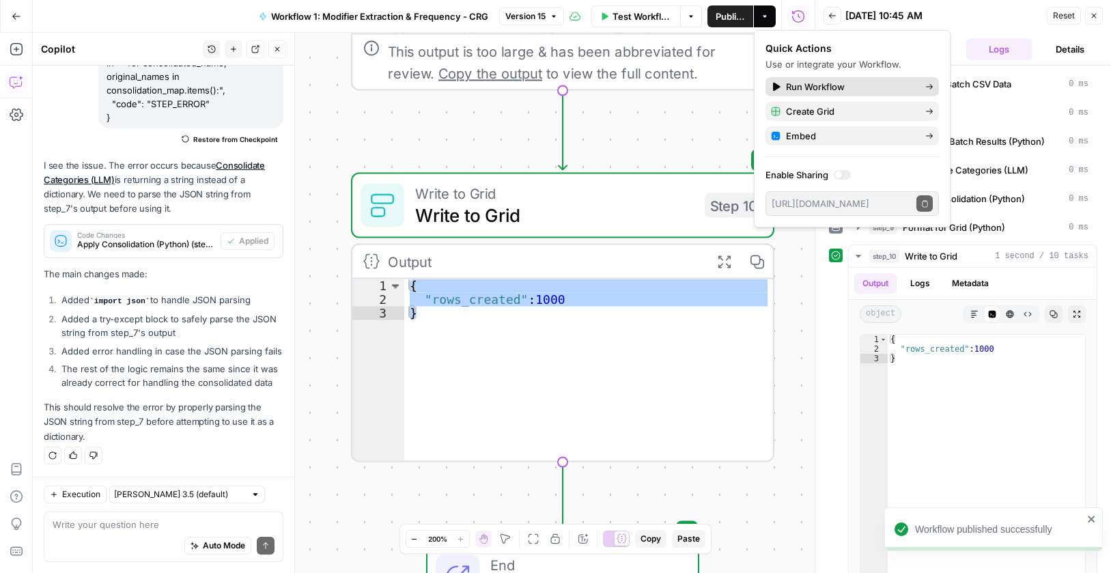
click at [805, 84] on span "Run Workflow" at bounding box center [850, 87] width 128 height 14
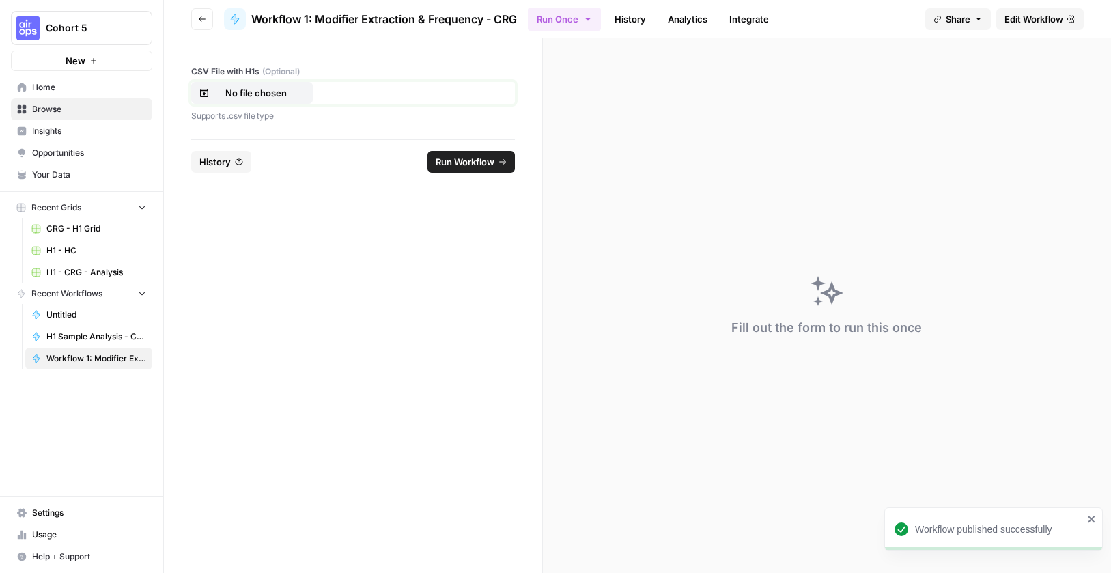
click at [262, 94] on p "No file chosen" at bounding box center [255, 93] width 87 height 14
click at [471, 165] on span "Run Workflow" at bounding box center [465, 162] width 59 height 14
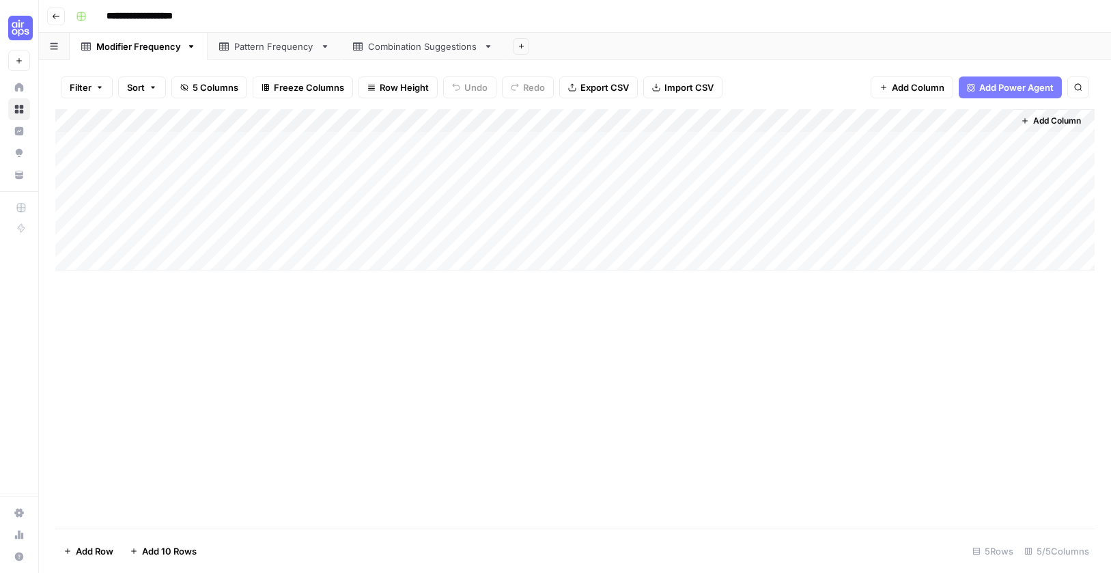
click at [269, 49] on div "Pattern Frequency" at bounding box center [274, 47] width 81 height 14
click at [127, 51] on div "Modifier Frequency" at bounding box center [138, 47] width 85 height 14
click at [166, 15] on input "**********" at bounding box center [151, 16] width 102 height 22
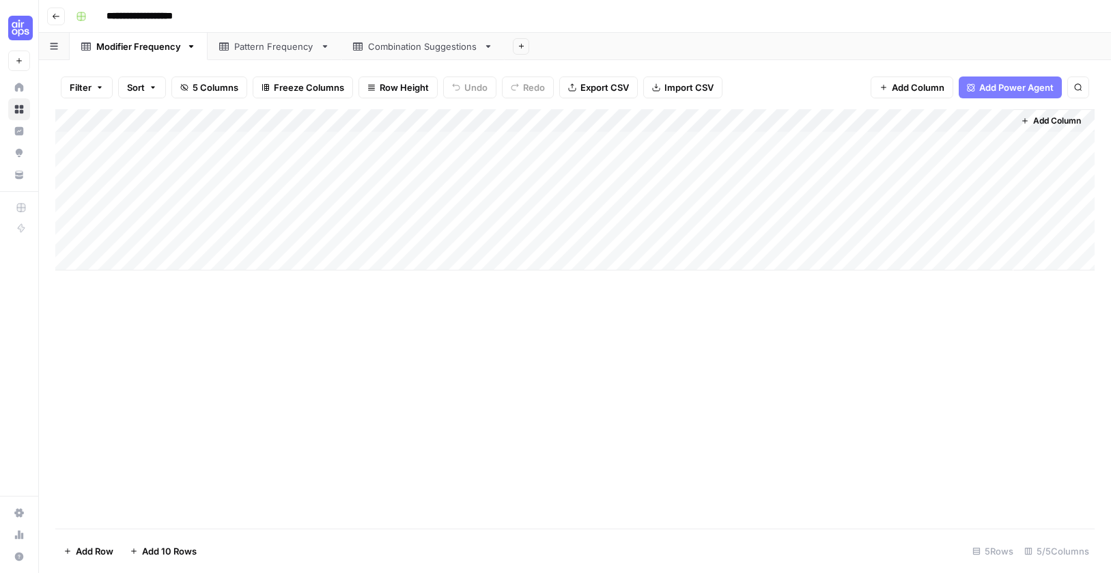
click at [141, 48] on div "Modifier Frequency" at bounding box center [138, 47] width 85 height 14
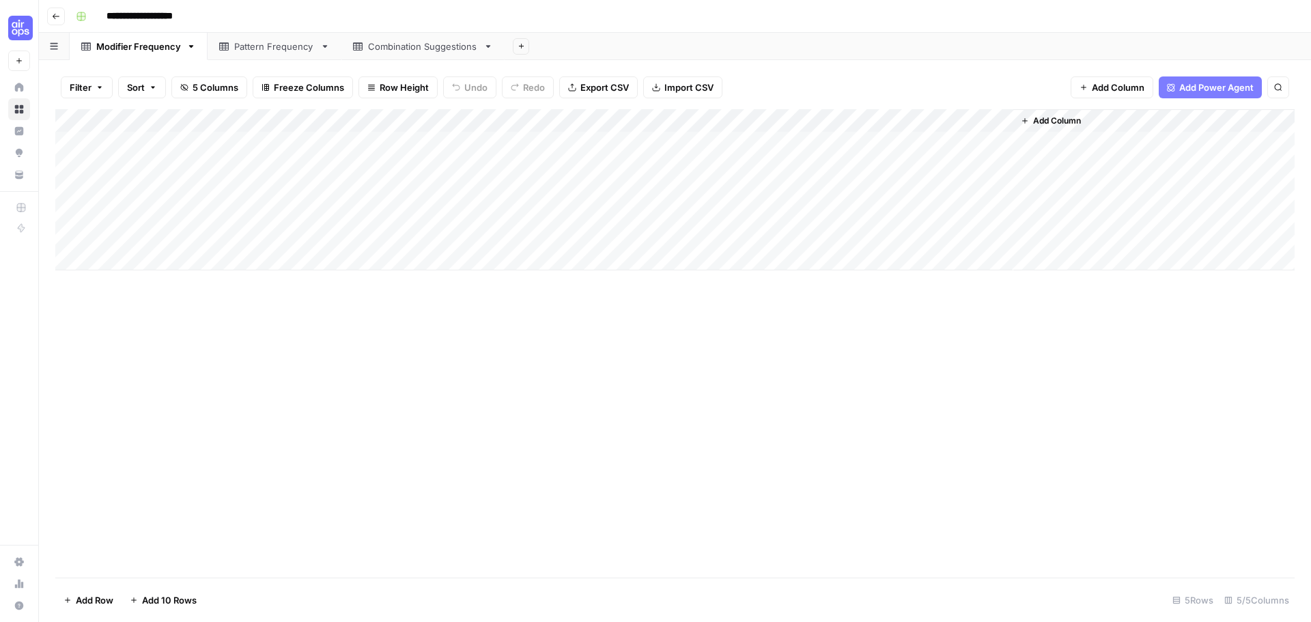
click at [270, 55] on link "Pattern Frequency" at bounding box center [275, 46] width 134 height 27
click at [120, 48] on div "Modifier Frequency" at bounding box center [138, 47] width 85 height 14
